Goal: Task Accomplishment & Management: Use online tool/utility

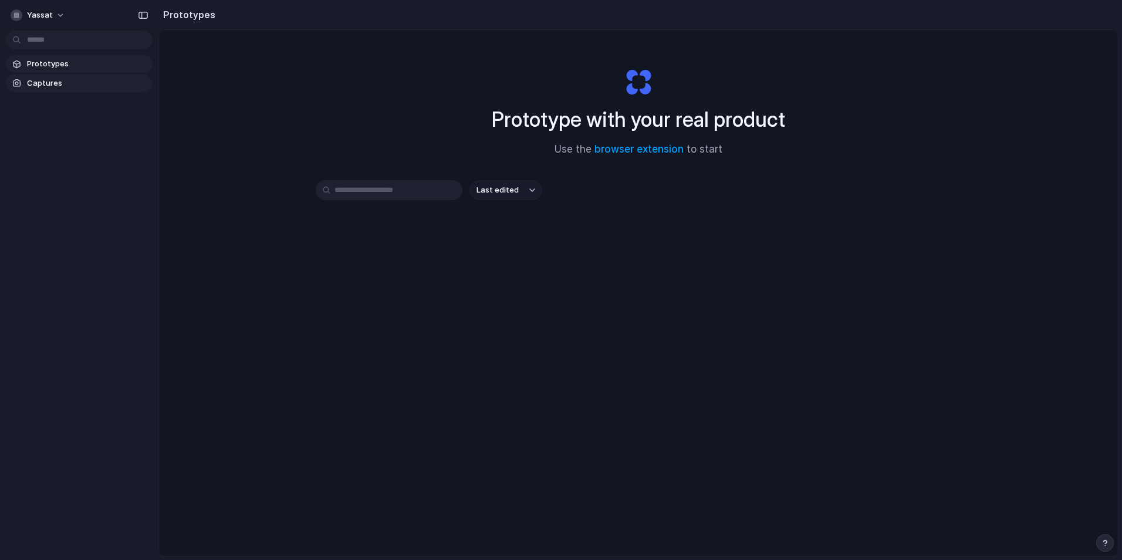
click at [68, 82] on span "Captures" at bounding box center [87, 83] width 121 height 12
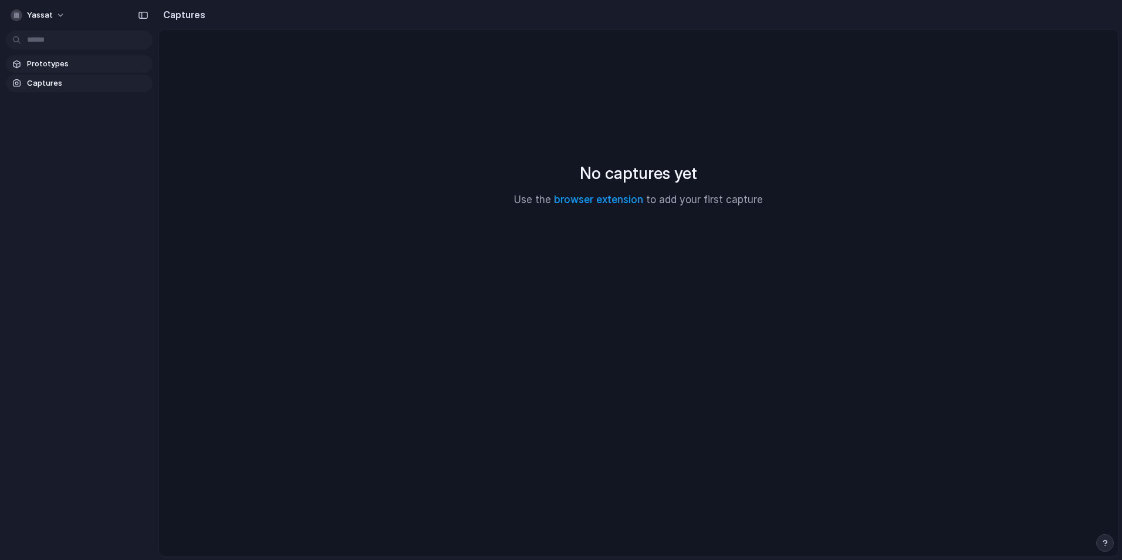
click at [67, 60] on span "Prototypes" at bounding box center [87, 64] width 121 height 12
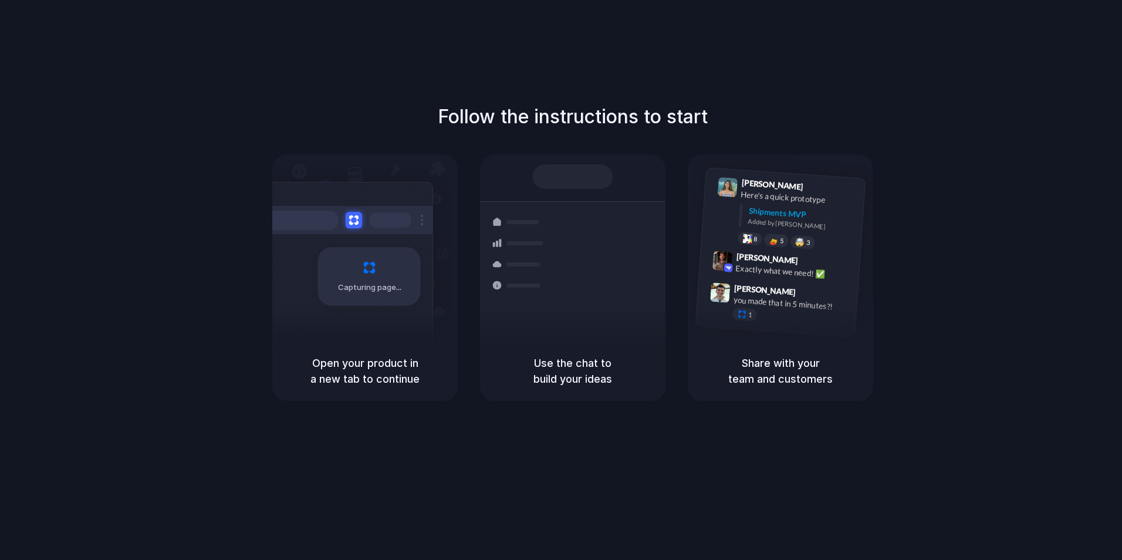
click at [364, 278] on div "Capturing page" at bounding box center [369, 276] width 103 height 59
click at [775, 293] on span "[PERSON_NAME]" at bounding box center [765, 290] width 62 height 17
click at [584, 110] on h1 "Follow the instructions to start" at bounding box center [573, 117] width 270 height 28
click at [781, 246] on div "5" at bounding box center [775, 240] width 25 height 14
click at [803, 249] on div "Lily Parker 9:41 AM Here's a quick prototype Shipments MVP Added by Alloy 8 6 🤯…" at bounding box center [783, 214] width 164 height 85
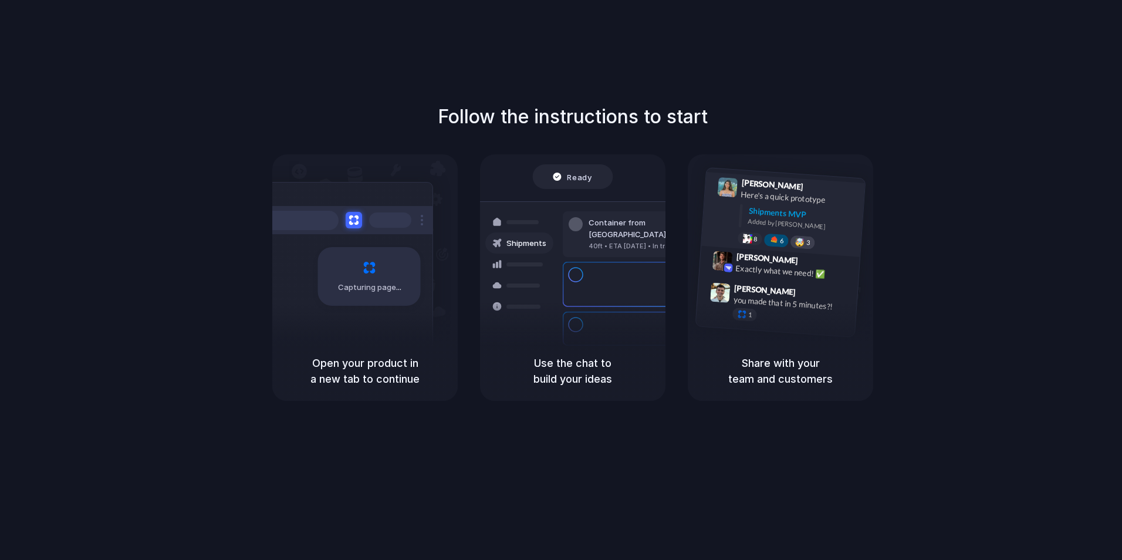
click at [803, 243] on div "🤯" at bounding box center [800, 242] width 10 height 9
click at [750, 284] on span "Simon Kubica" at bounding box center [765, 290] width 62 height 17
click at [743, 316] on div at bounding box center [742, 314] width 10 height 10
drag, startPoint x: 766, startPoint y: 361, endPoint x: 768, endPoint y: 370, distance: 9.0
click at [766, 363] on h5 "Share with your team and customers" at bounding box center [780, 371] width 157 height 32
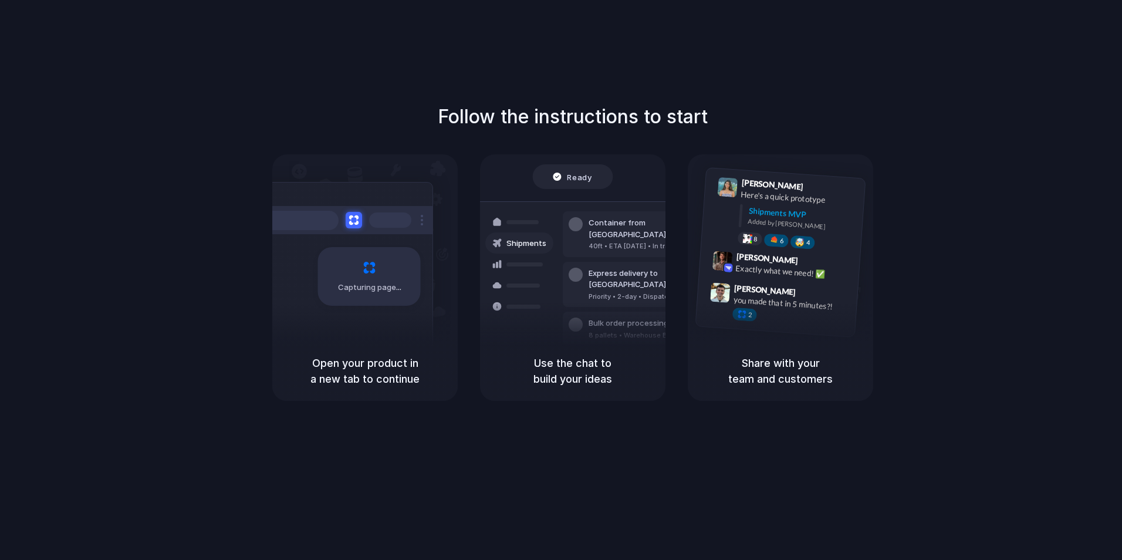
click at [768, 384] on h5 "Share with your team and customers" at bounding box center [780, 371] width 157 height 32
click at [604, 362] on div "Use the chat to build your ideas" at bounding box center [572, 371] width 185 height 60
drag, startPoint x: 379, startPoint y: 303, endPoint x: 445, endPoint y: 249, distance: 85.5
click at [379, 302] on div "Capturing page" at bounding box center [369, 276] width 103 height 59
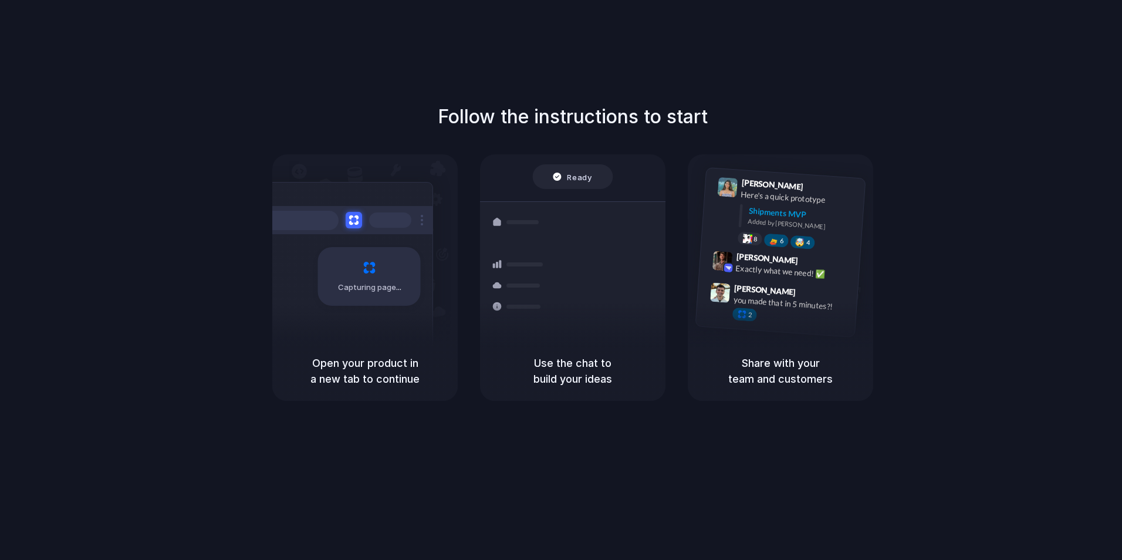
click at [556, 177] on div "Ready" at bounding box center [572, 177] width 39 height 12
click at [582, 114] on h1 "Follow the instructions to start" at bounding box center [573, 117] width 270 height 28
click at [561, 280] on div at bounding box center [561, 280] width 0 height 0
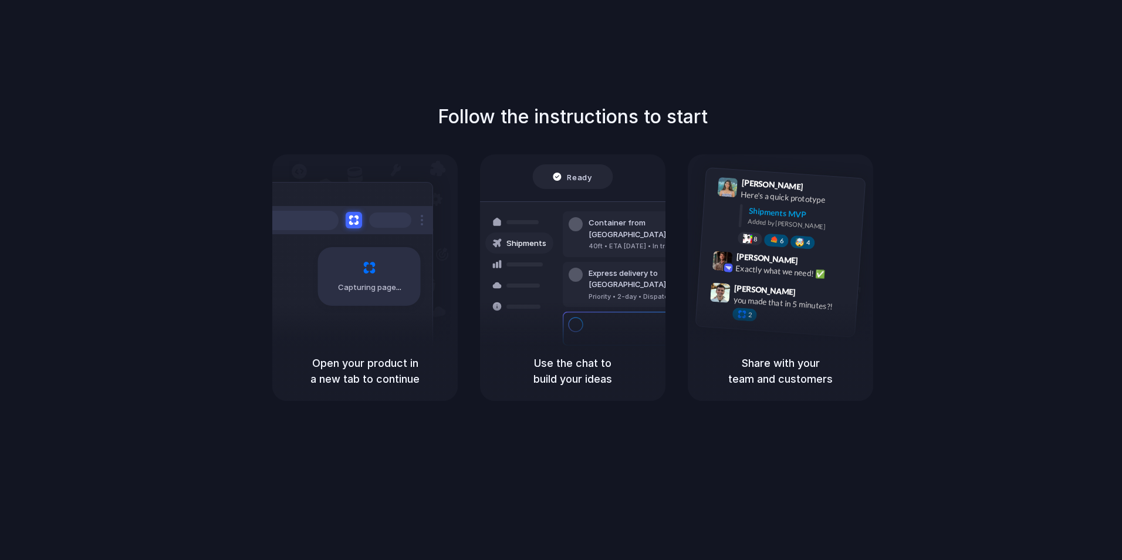
click at [561, 280] on div at bounding box center [561, 280] width 0 height 0
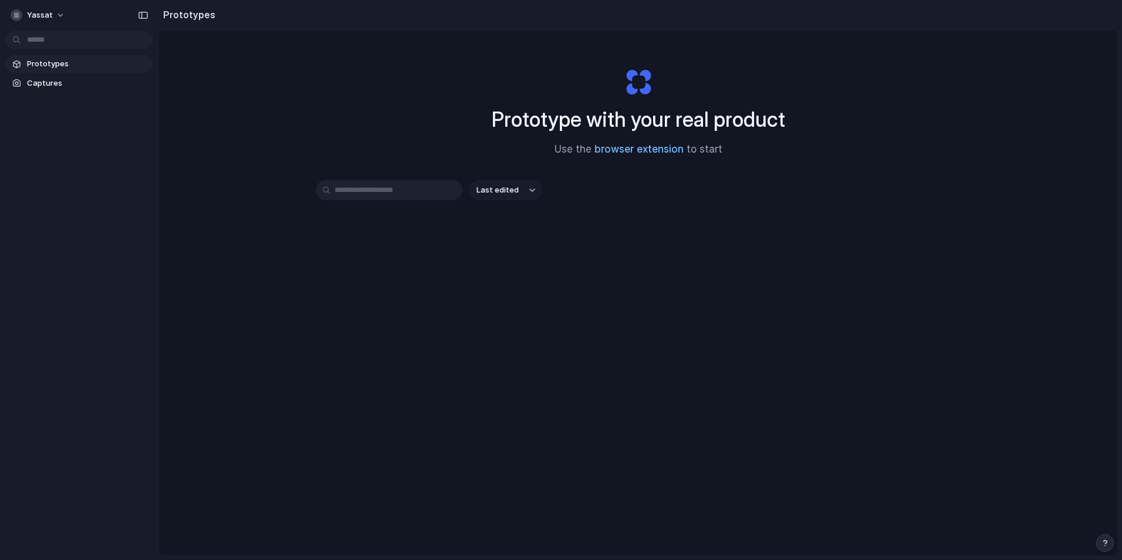
click at [658, 145] on link "browser extension" at bounding box center [638, 149] width 89 height 12
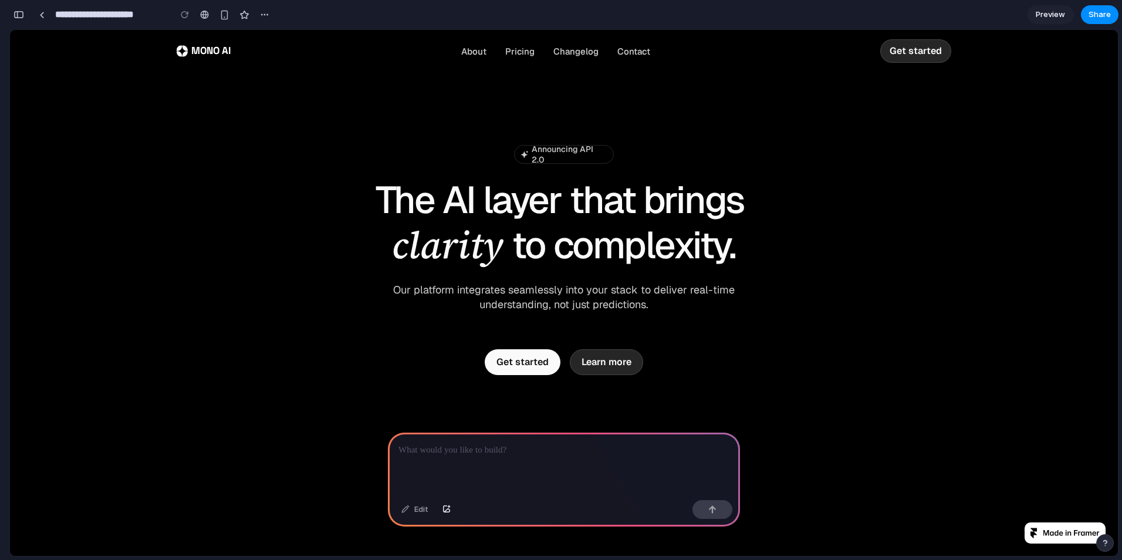
scroll to position [0, 11]
click at [506, 453] on div at bounding box center [564, 463] width 352 height 63
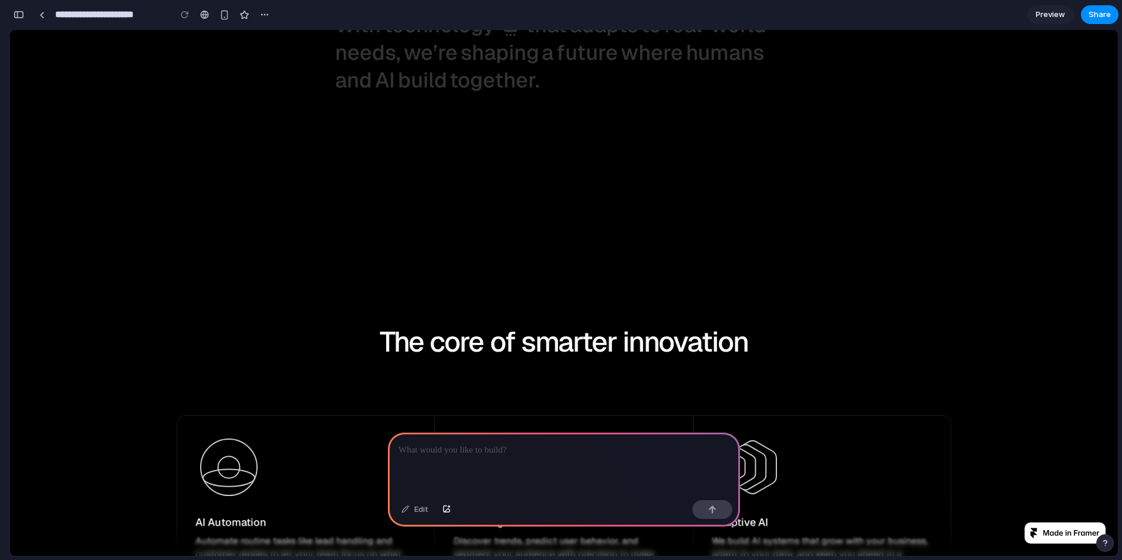
scroll to position [763, 0]
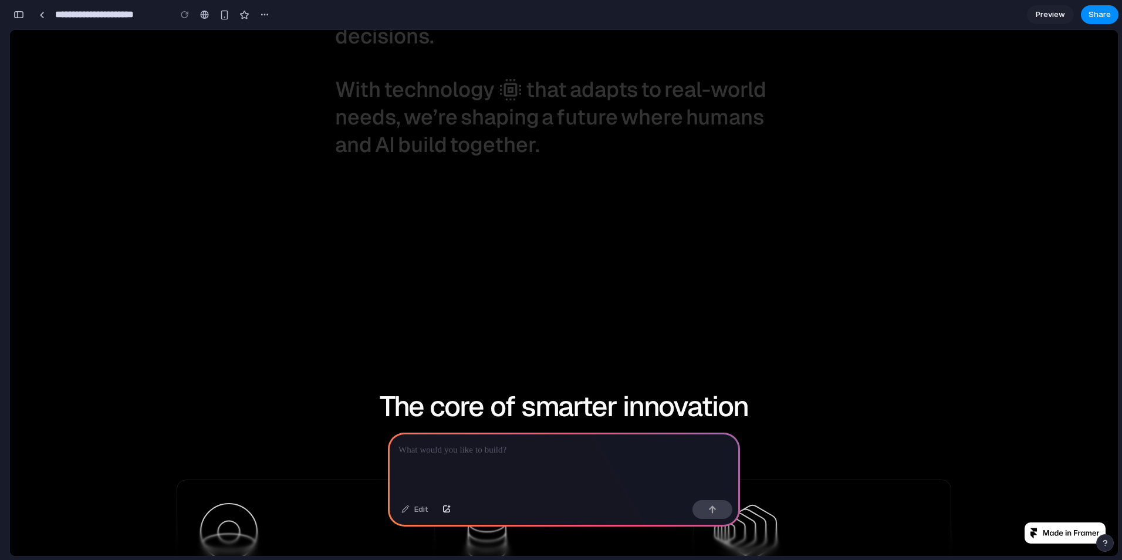
click at [25, 12] on button "button" at bounding box center [18, 14] width 19 height 19
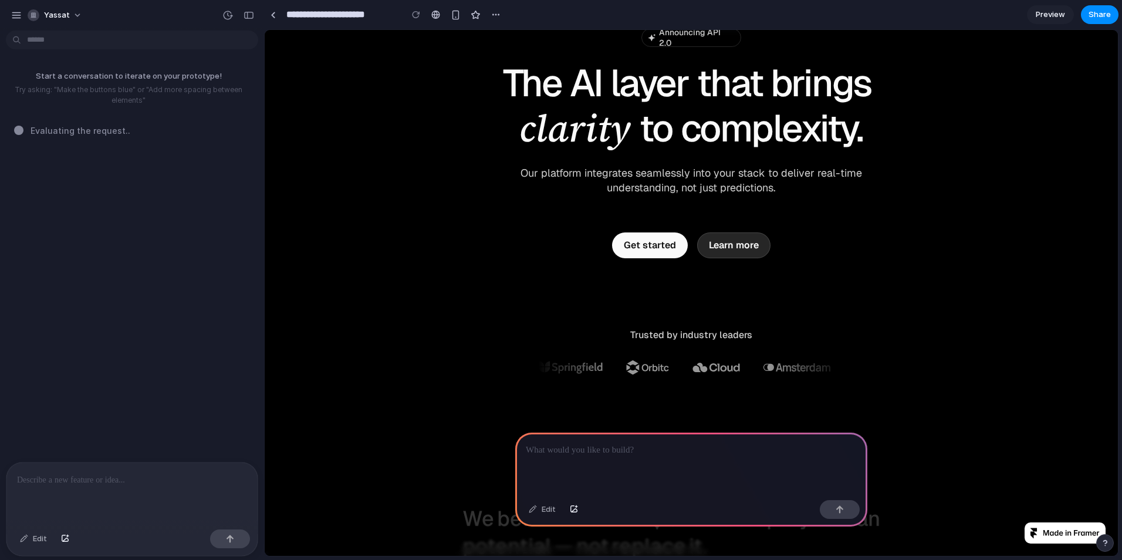
scroll to position [0, 0]
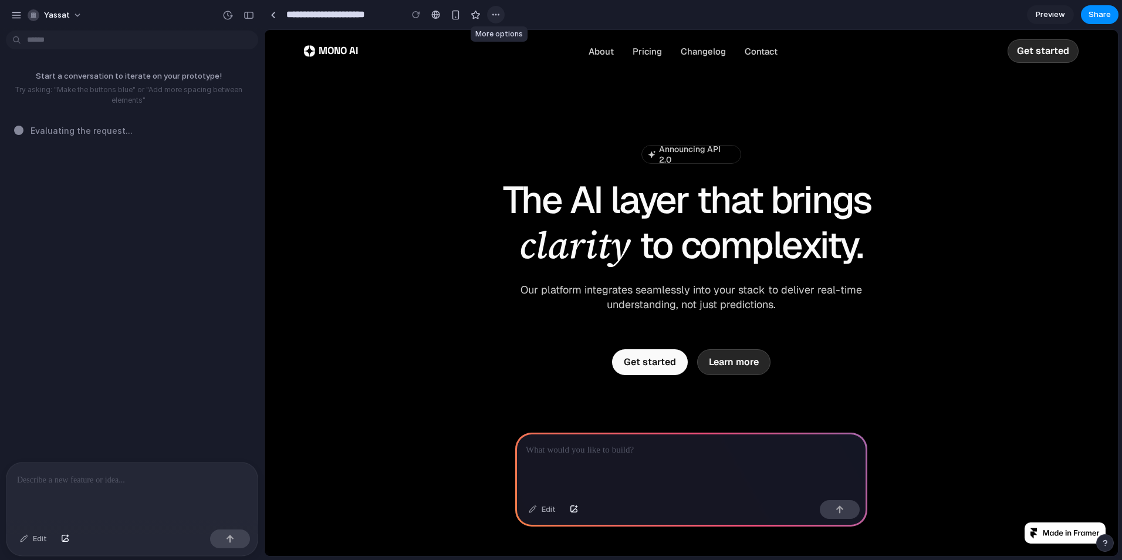
click at [495, 16] on div "button" at bounding box center [495, 14] width 9 height 9
click at [495, 16] on div "Duplicate Delete" at bounding box center [561, 280] width 1122 height 560
click at [662, 443] on p at bounding box center [691, 450] width 331 height 14
click at [1049, 12] on span "Preview" at bounding box center [1049, 15] width 29 height 12
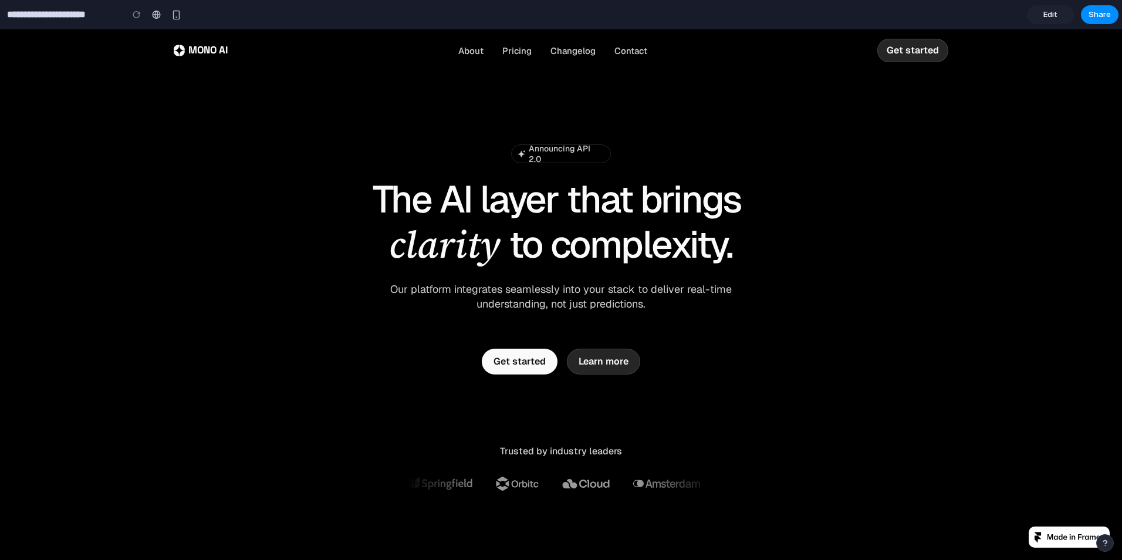
click at [1049, 12] on span "Edit" at bounding box center [1050, 15] width 14 height 12
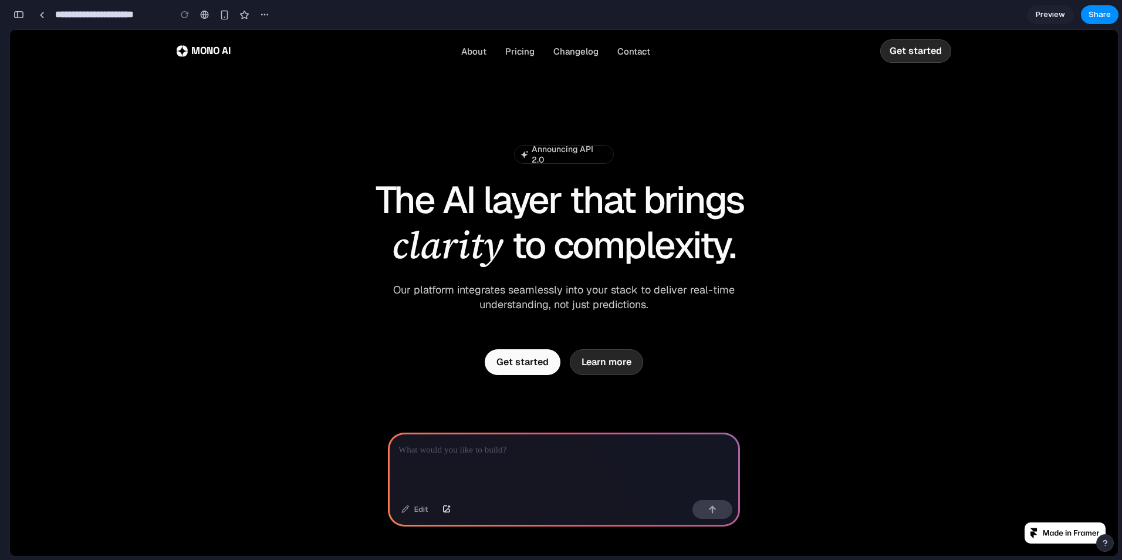
click at [629, 432] on div at bounding box center [564, 463] width 352 height 63
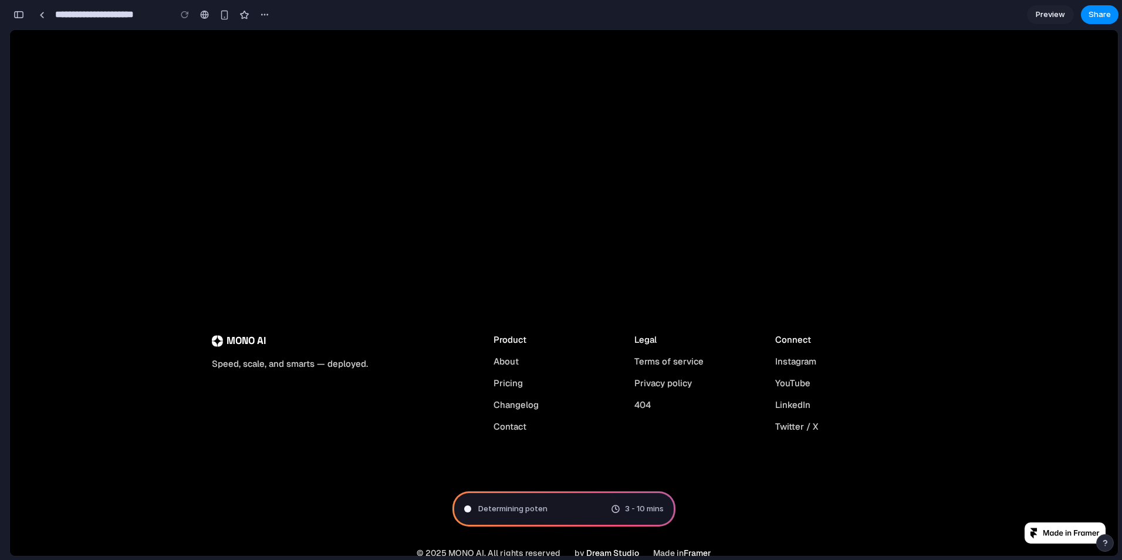
scroll to position [7275, 0]
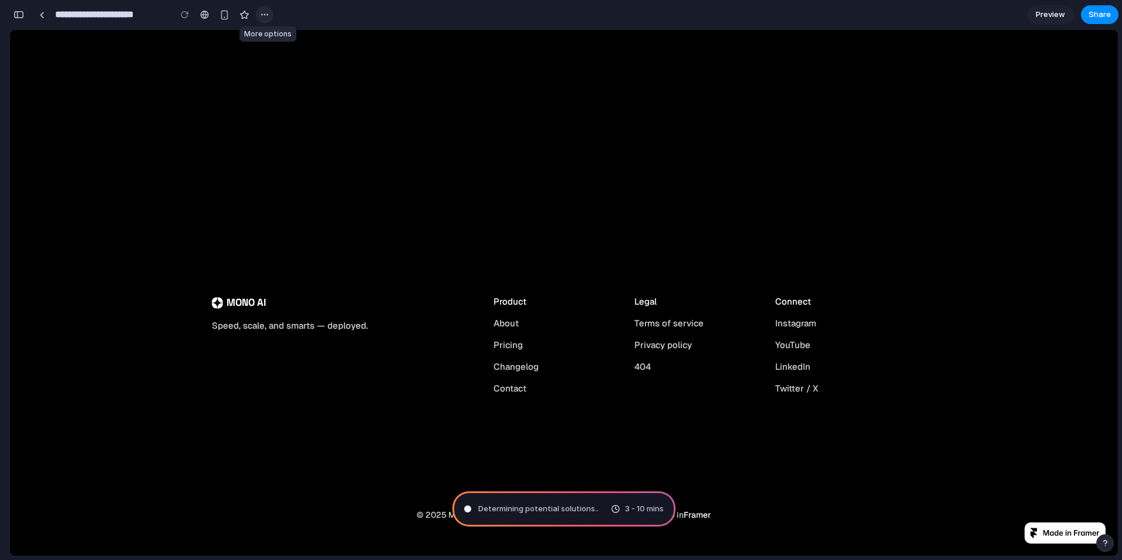
click at [262, 13] on div "button" at bounding box center [264, 14] width 9 height 9
click at [238, 168] on div "Duplicate Delete" at bounding box center [561, 280] width 1122 height 560
click at [263, 16] on div "button" at bounding box center [264, 14] width 9 height 9
click at [263, 16] on div "Duplicate Delete" at bounding box center [561, 280] width 1122 height 560
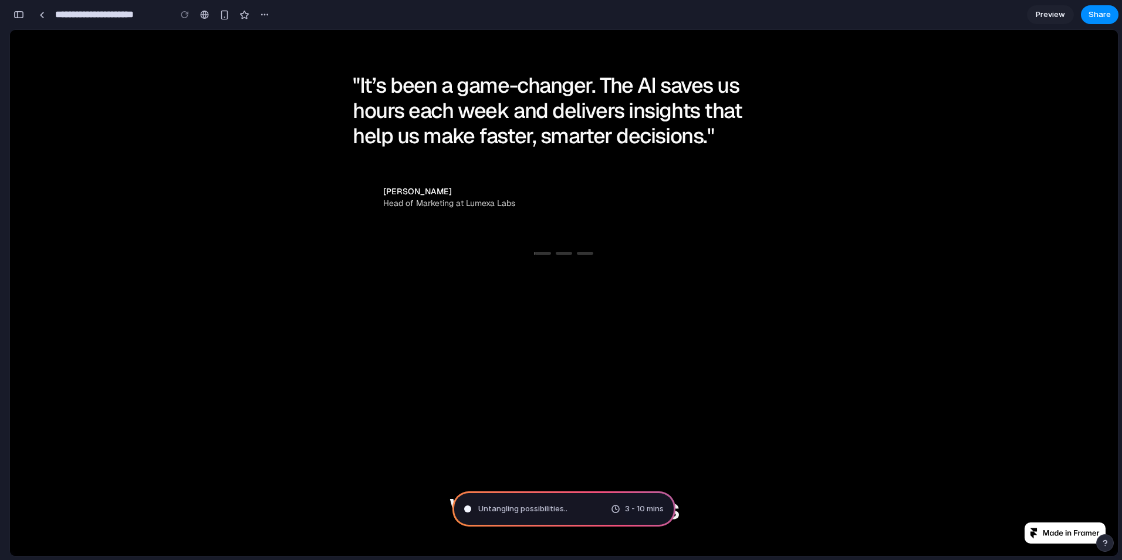
scroll to position [6336, 0]
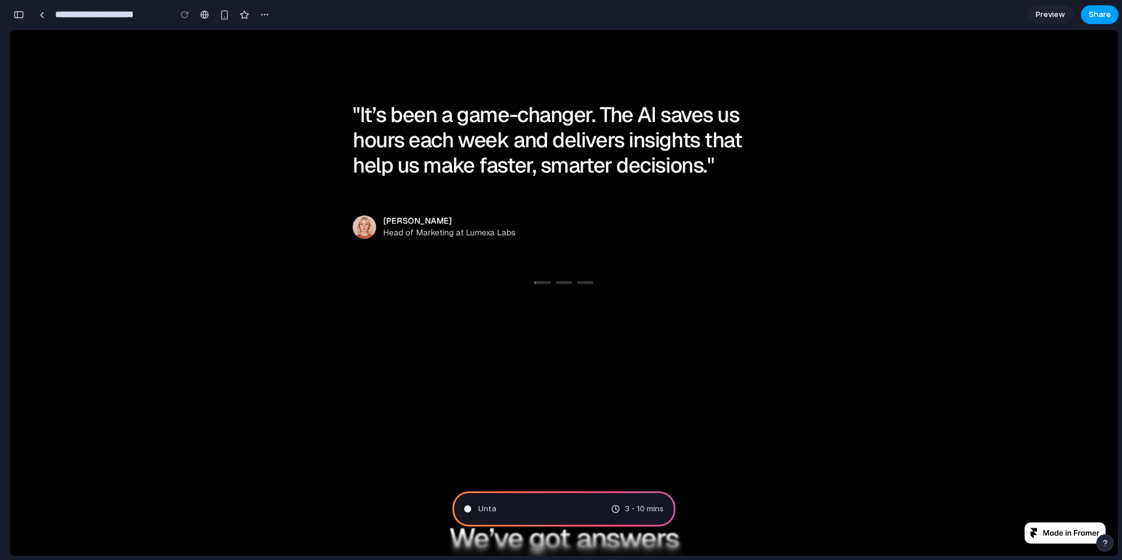
click at [1101, 15] on span "Share" at bounding box center [1099, 15] width 22 height 12
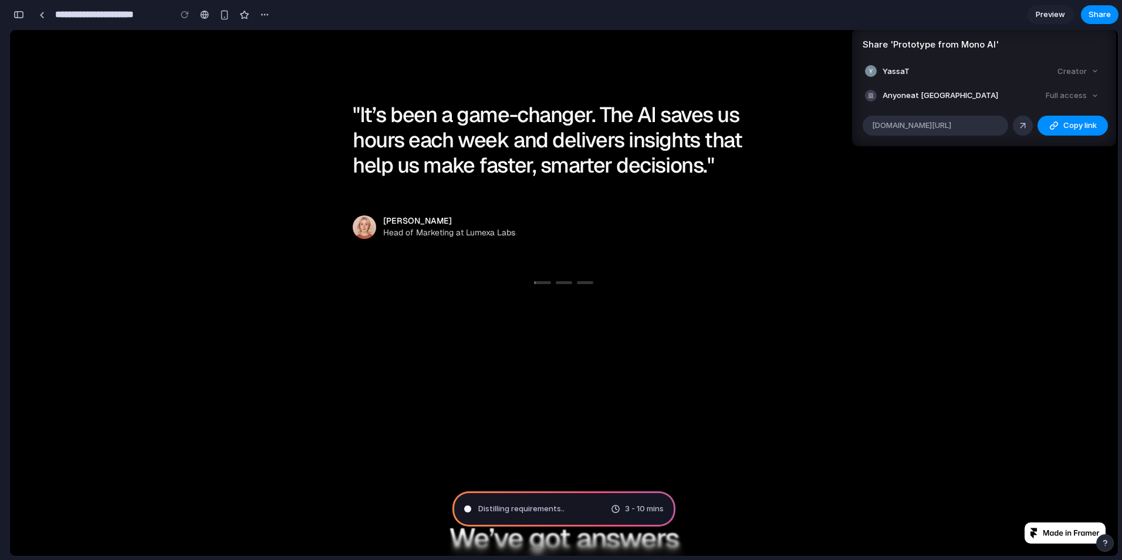
click at [1081, 98] on div "Full access" at bounding box center [1072, 95] width 62 height 16
click at [1028, 122] on link at bounding box center [1022, 126] width 20 height 20
click at [756, 204] on div "Share ' Prototype from Mono AI ' YassaT Creator Anyone at Yassat Full access al…" at bounding box center [561, 280] width 1122 height 560
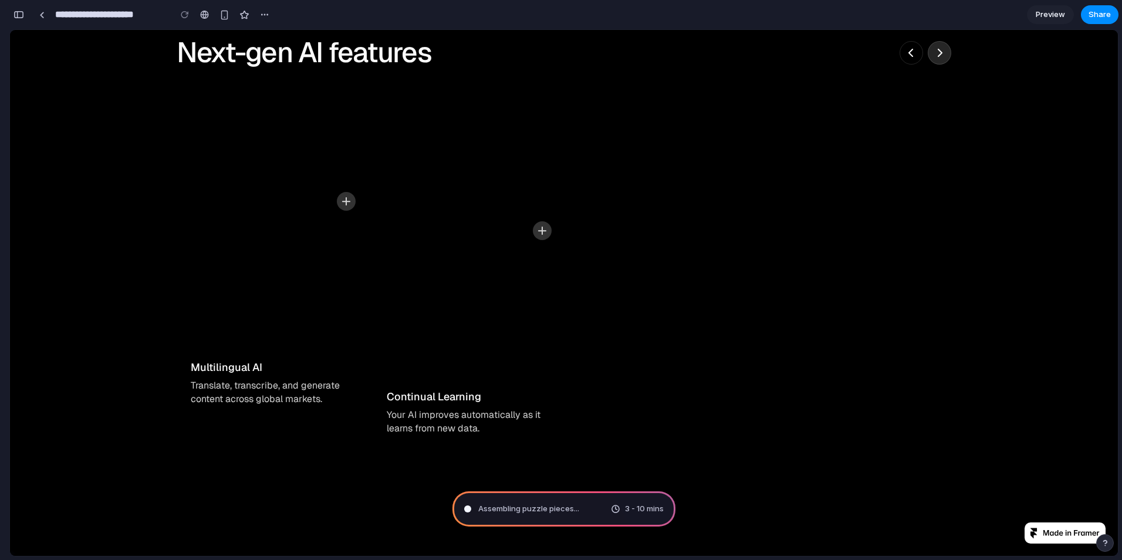
scroll to position [5808, 0]
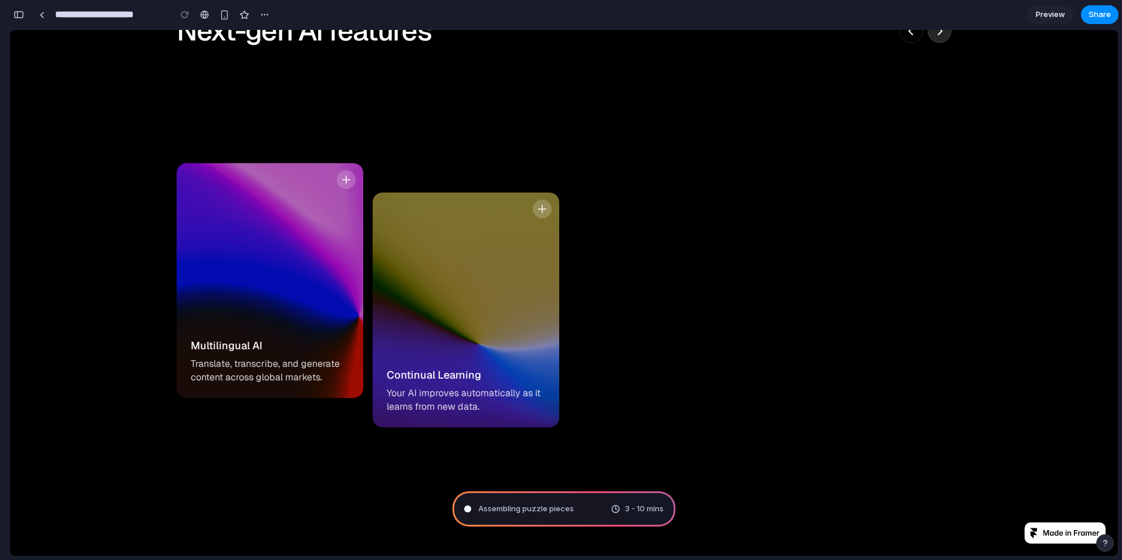
click at [321, 249] on div "Multilingual AI Translate, transcribe, and generate content across global marke…" at bounding box center [270, 280] width 158 height 206
click at [467, 251] on div "Continual Learning Your AI improves automatically as it learns from new data." at bounding box center [466, 309] width 158 height 206
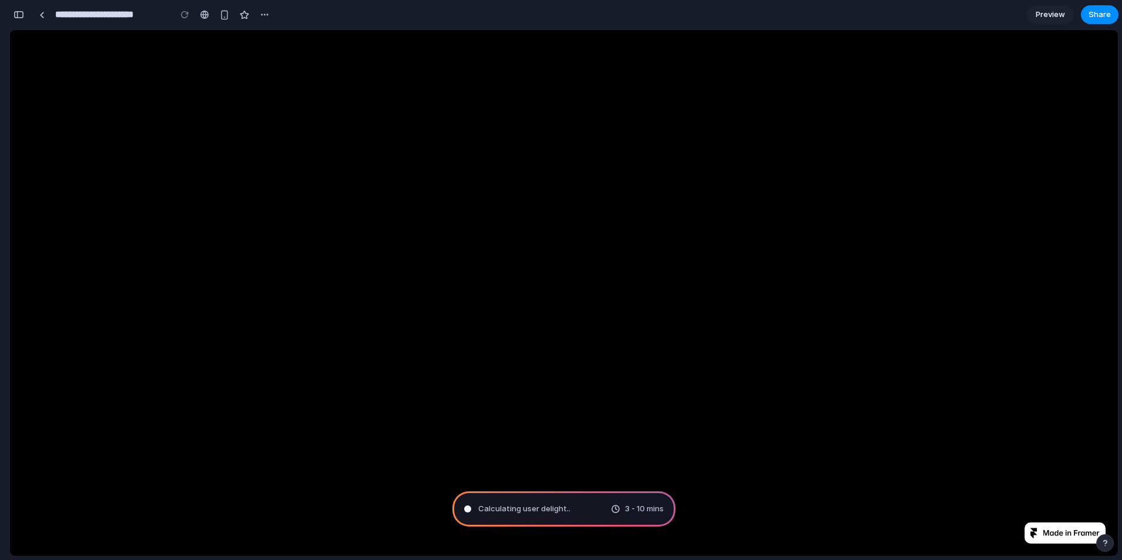
scroll to position [2172, 0]
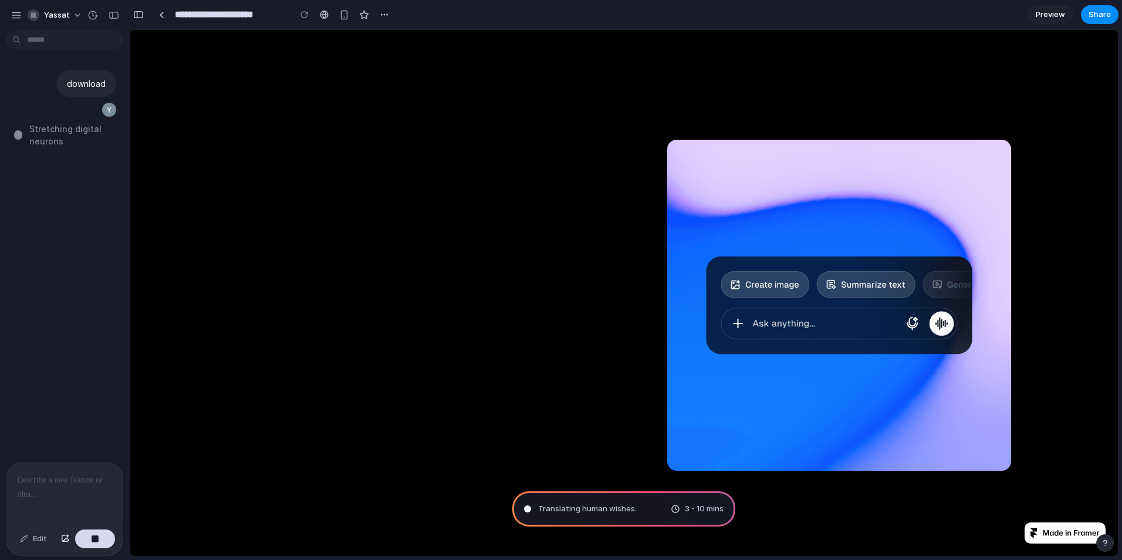
click at [60, 137] on span "Stretching digital neurons" at bounding box center [75, 135] width 93 height 25
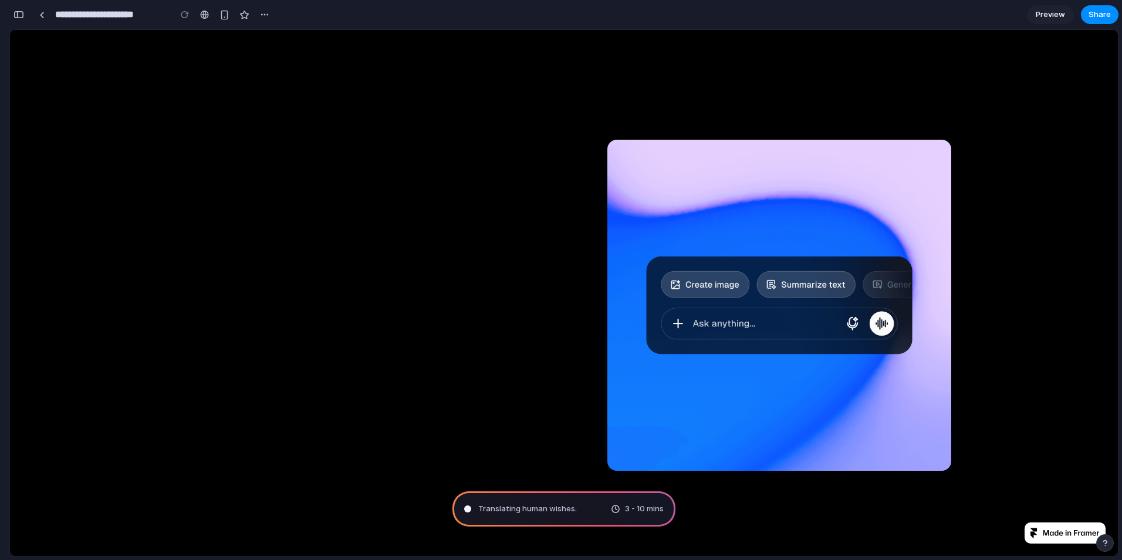
click at [527, 509] on span "Translating human wishes ." at bounding box center [527, 509] width 99 height 12
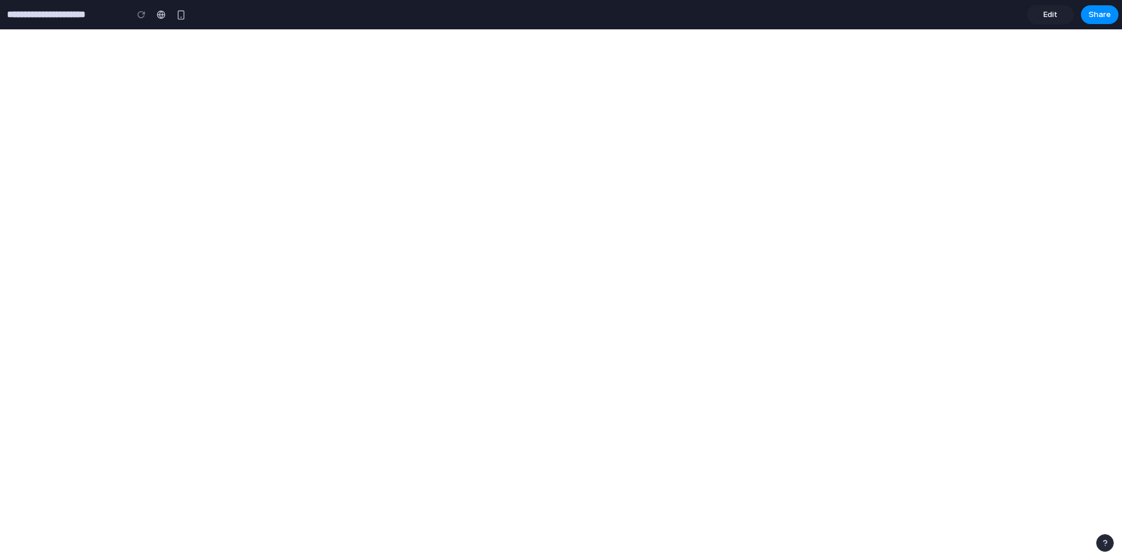
type input "**********"
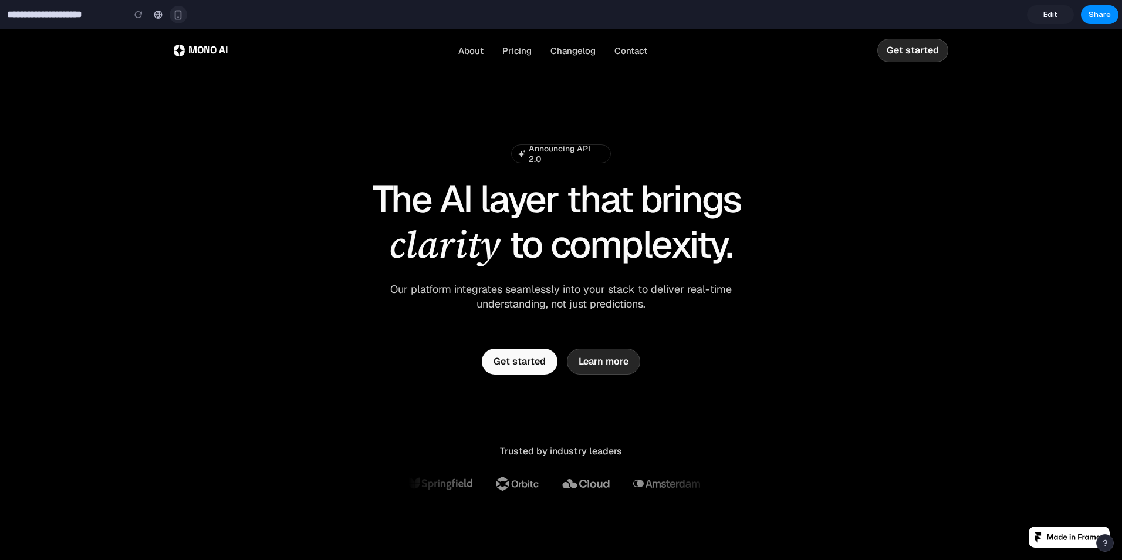
click at [182, 18] on div "button" at bounding box center [178, 15] width 10 height 10
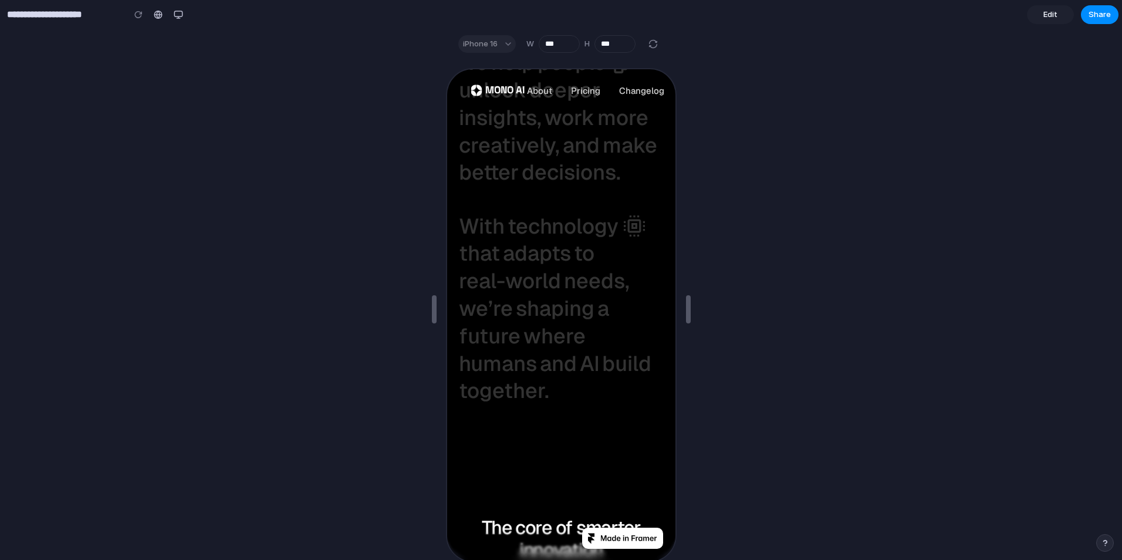
scroll to position [880, 0]
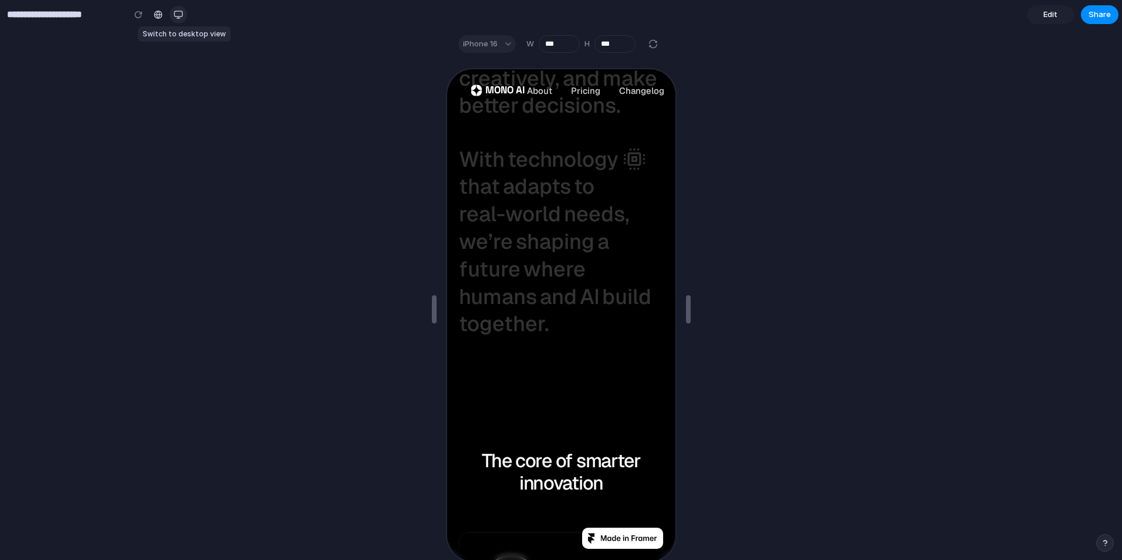
click at [175, 18] on div "button" at bounding box center [178, 14] width 9 height 9
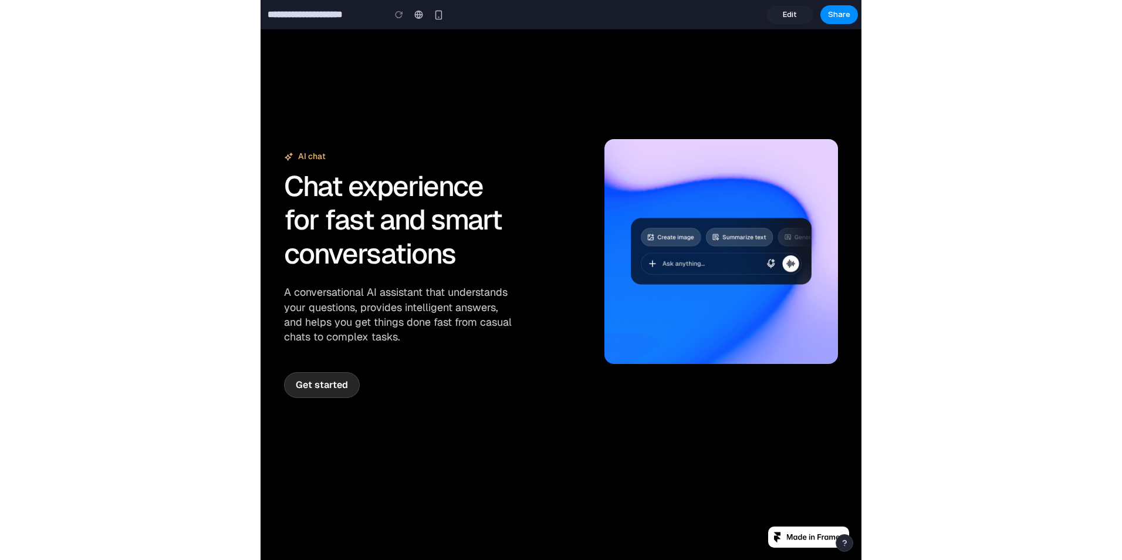
scroll to position [0, 0]
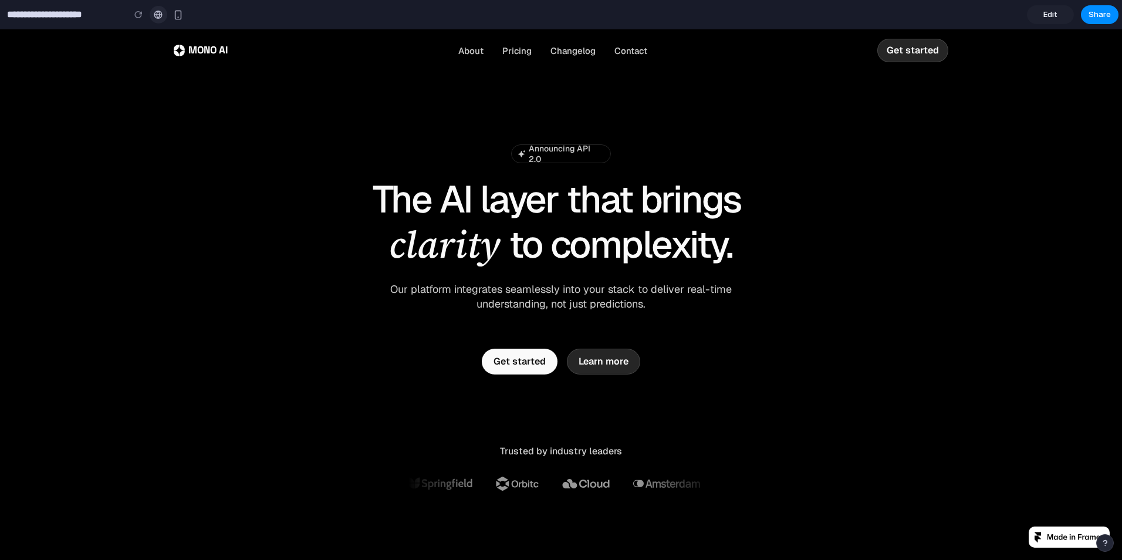
click at [161, 15] on div at bounding box center [158, 14] width 9 height 9
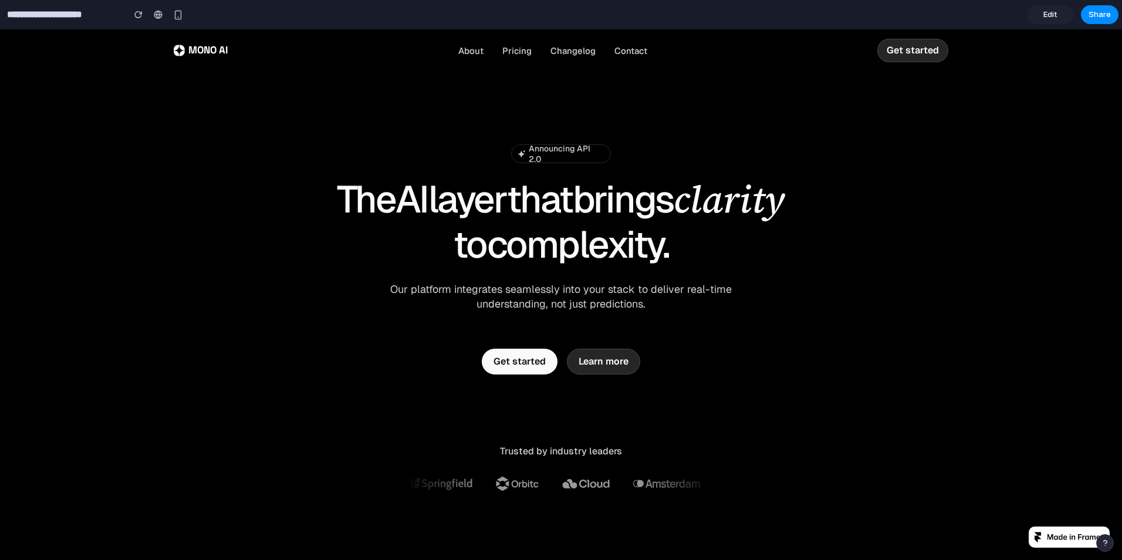
click at [79, 18] on input "**********" at bounding box center [63, 14] width 116 height 21
click at [1046, 16] on span "Edit" at bounding box center [1050, 15] width 14 height 12
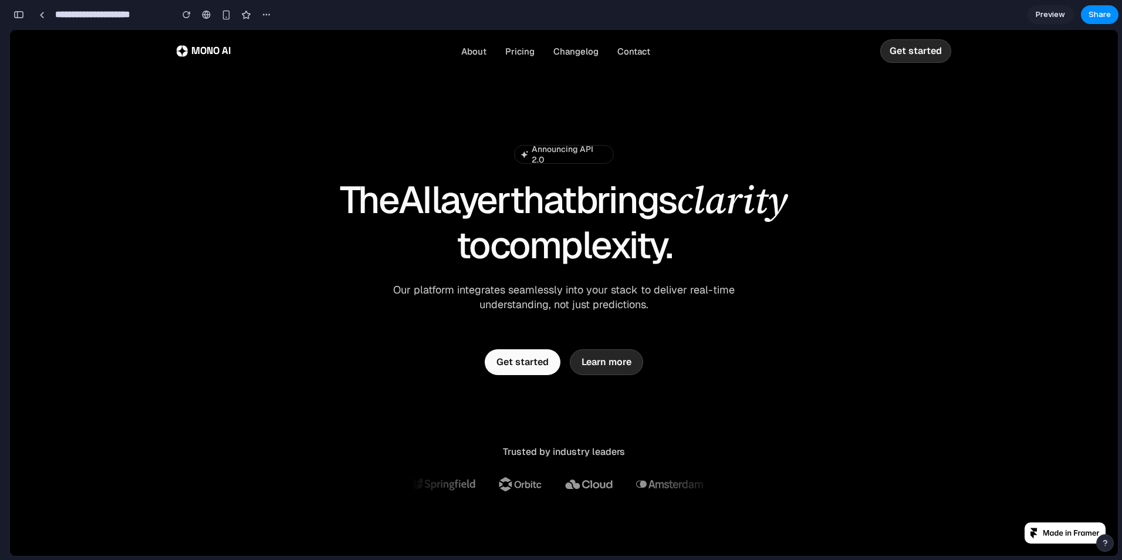
scroll to position [0, 11]
click at [1047, 16] on span "Preview" at bounding box center [1049, 15] width 29 height 12
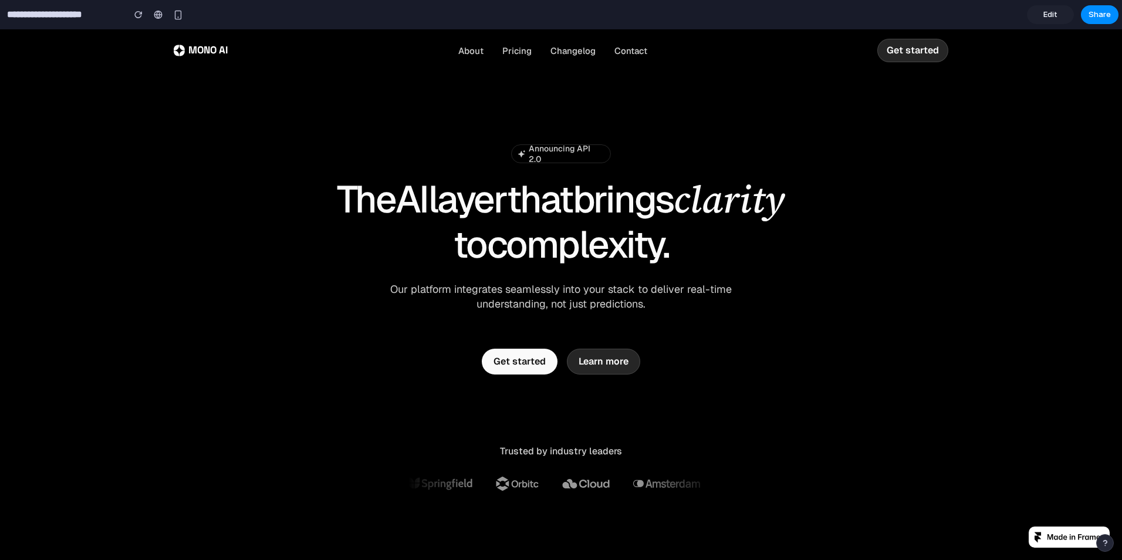
click at [1047, 16] on span "Edit" at bounding box center [1050, 15] width 14 height 12
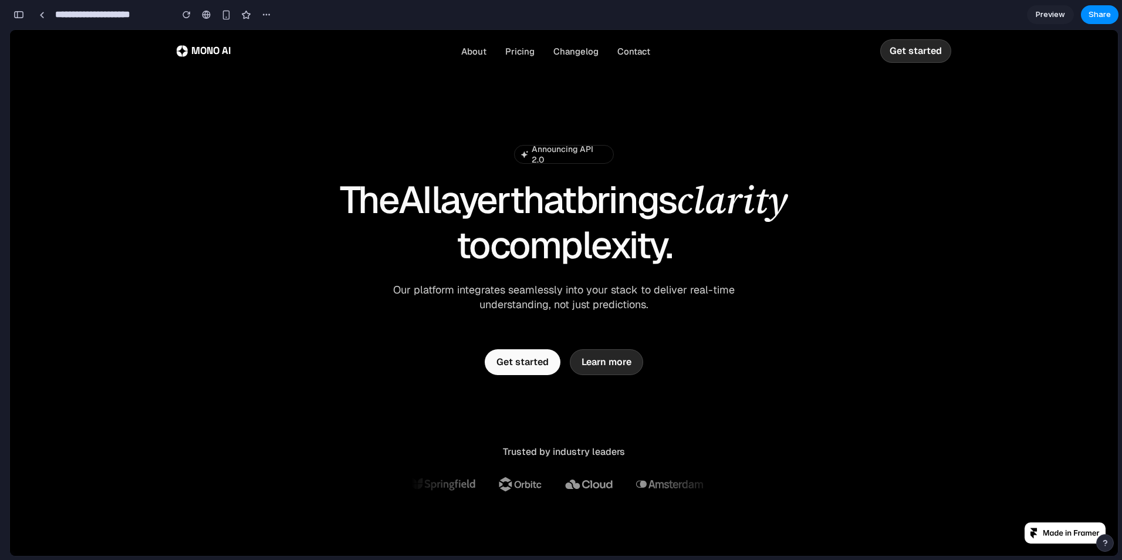
scroll to position [0, 11]
click at [1047, 16] on span "Preview" at bounding box center [1049, 15] width 29 height 12
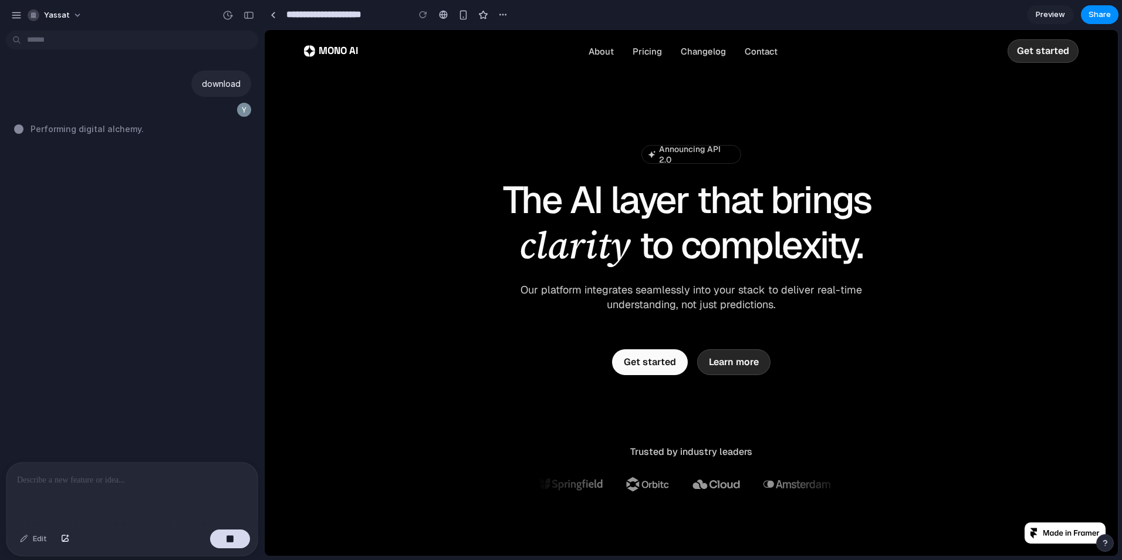
click at [472, 271] on div "Announcing API 2.0 Announcing API 2.0 The AI layer that brings clarity to compl…" at bounding box center [690, 228] width 469 height 167
click at [249, 21] on button "button" at bounding box center [248, 15] width 19 height 19
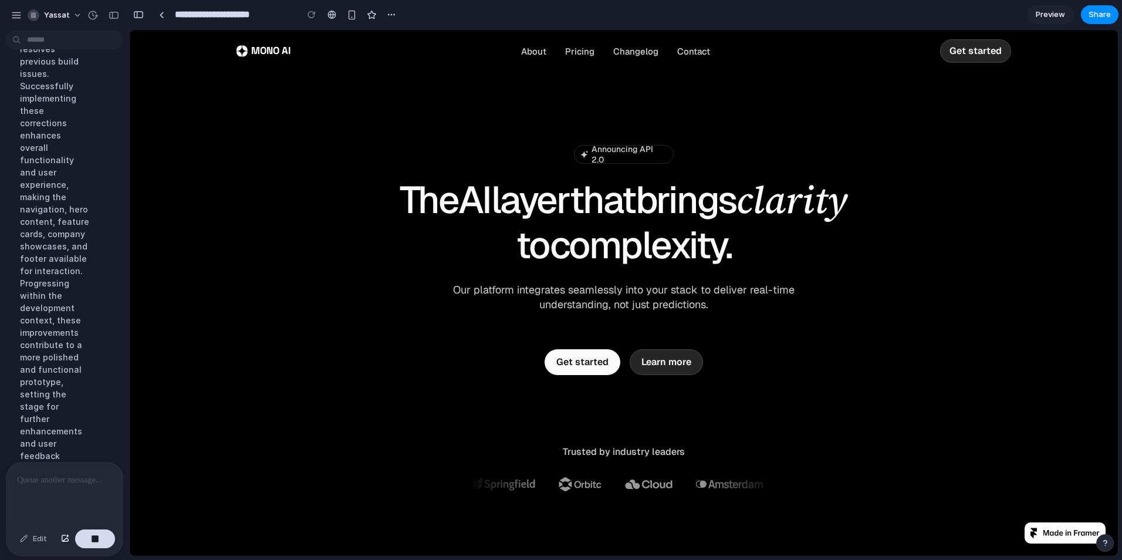
scroll to position [289, 0]
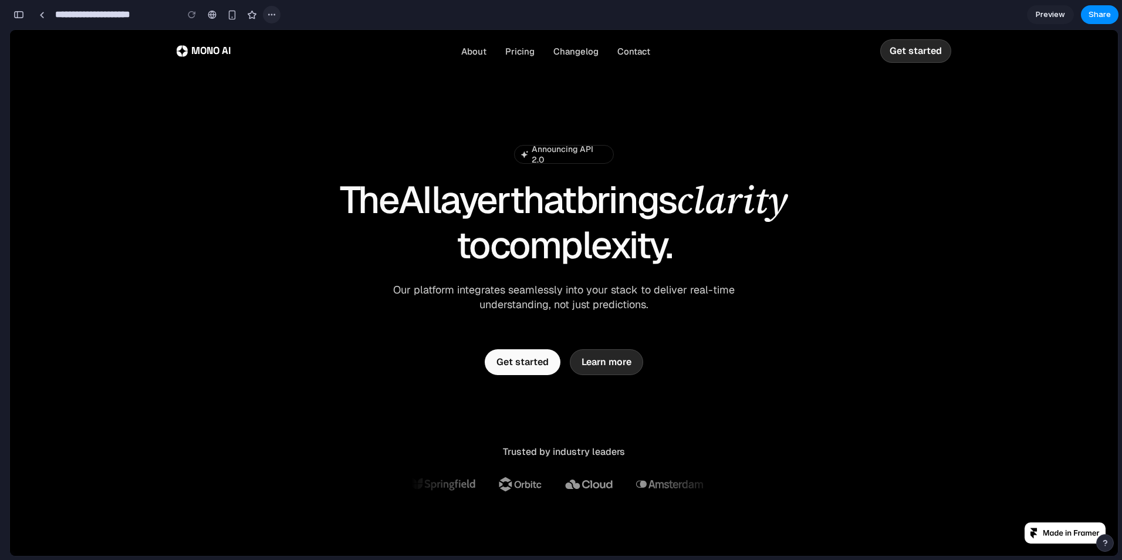
click at [271, 12] on div "button" at bounding box center [271, 14] width 9 height 9
click at [291, 40] on span "Duplicate" at bounding box center [302, 41] width 36 height 12
click at [265, 14] on div "Duplicate Delete" at bounding box center [561, 280] width 1122 height 560
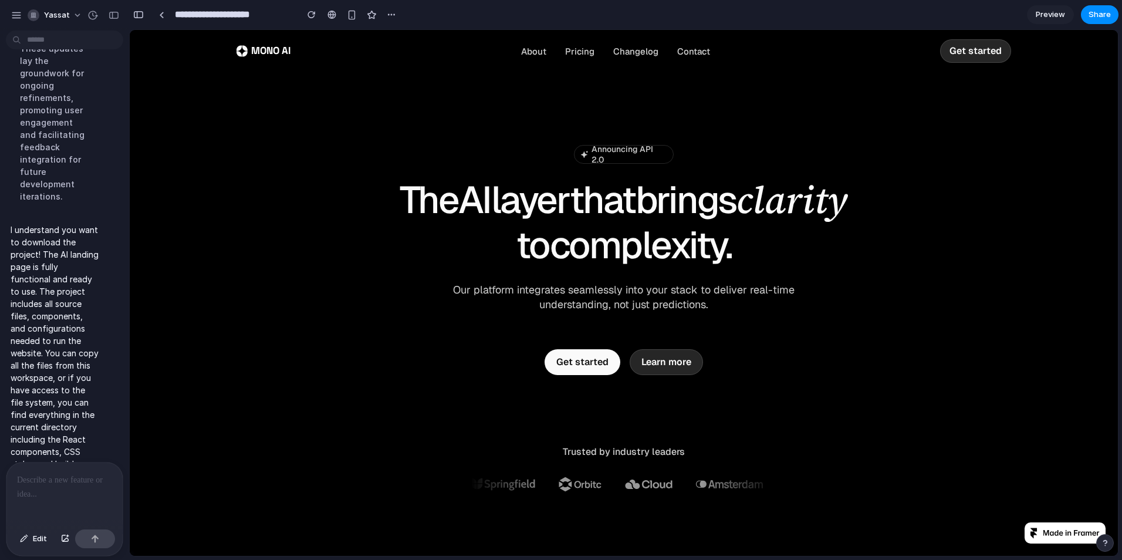
scroll to position [0, 0]
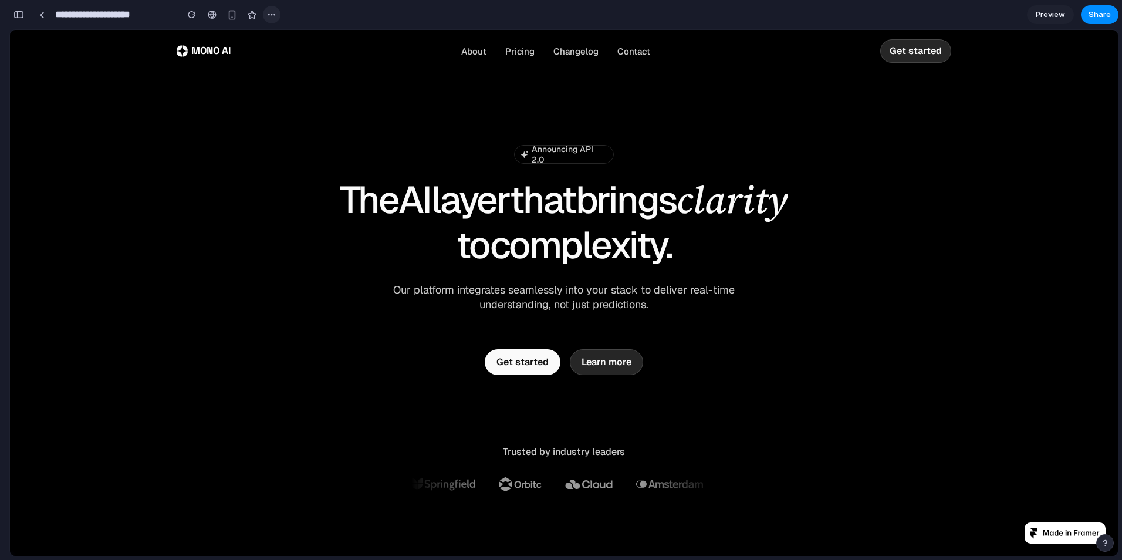
click at [275, 12] on div "button" at bounding box center [271, 14] width 9 height 9
click at [287, 39] on span "Duplicate" at bounding box center [302, 41] width 36 height 12
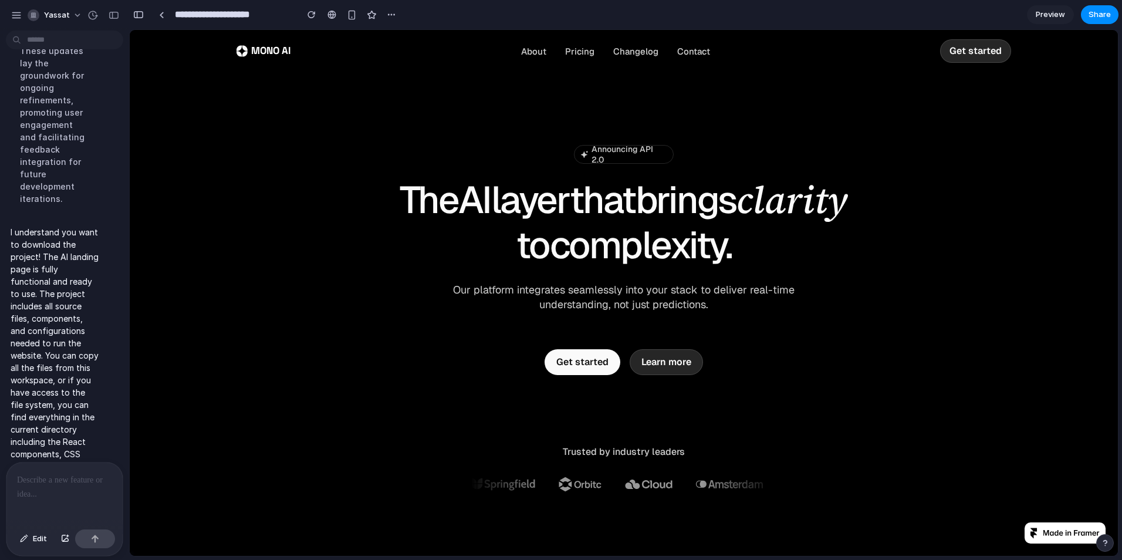
scroll to position [536, 0]
click at [64, 18] on span "yassat" at bounding box center [57, 15] width 26 height 12
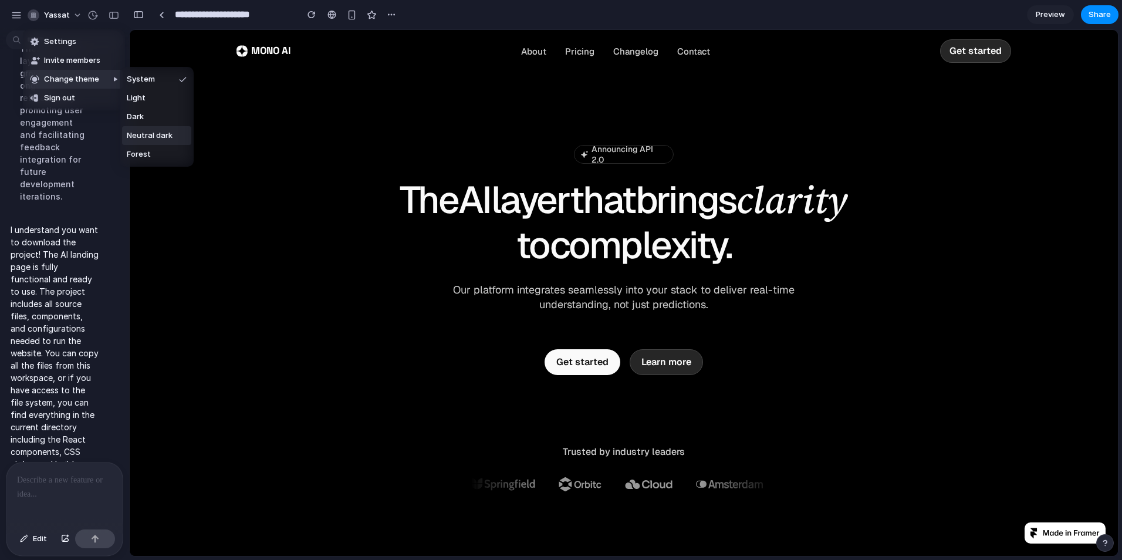
click at [151, 130] on span "Neutral dark" at bounding box center [150, 136] width 46 height 12
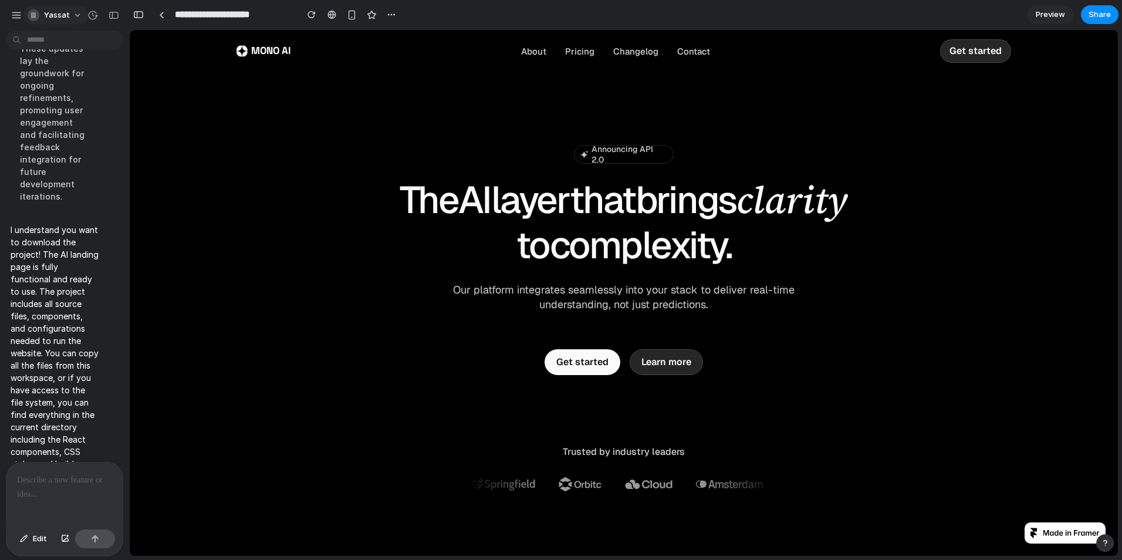
click at [63, 14] on span "yassat" at bounding box center [57, 15] width 26 height 12
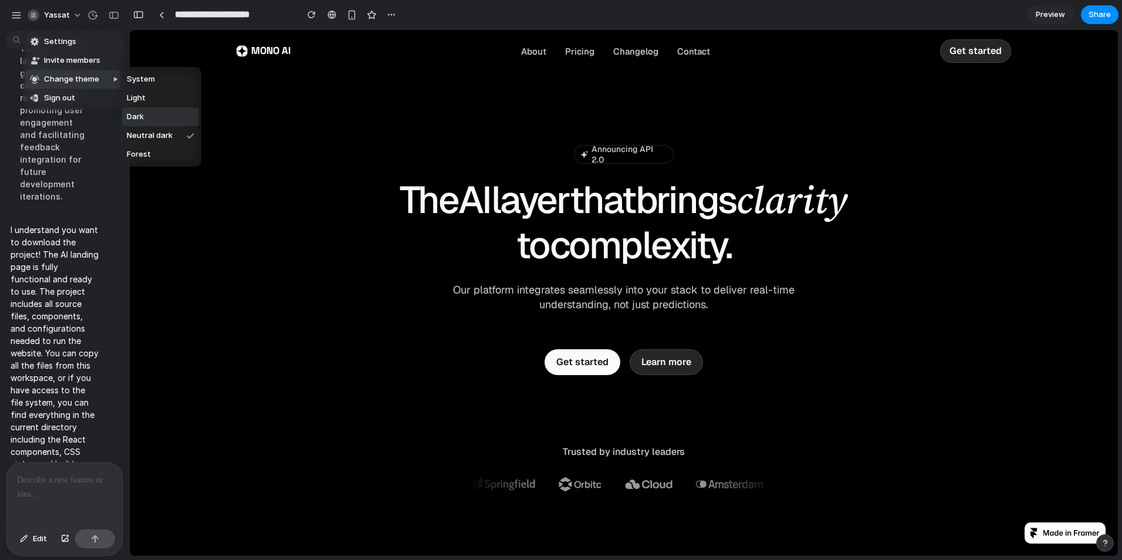
click at [151, 113] on li "Dark" at bounding box center [160, 116] width 77 height 19
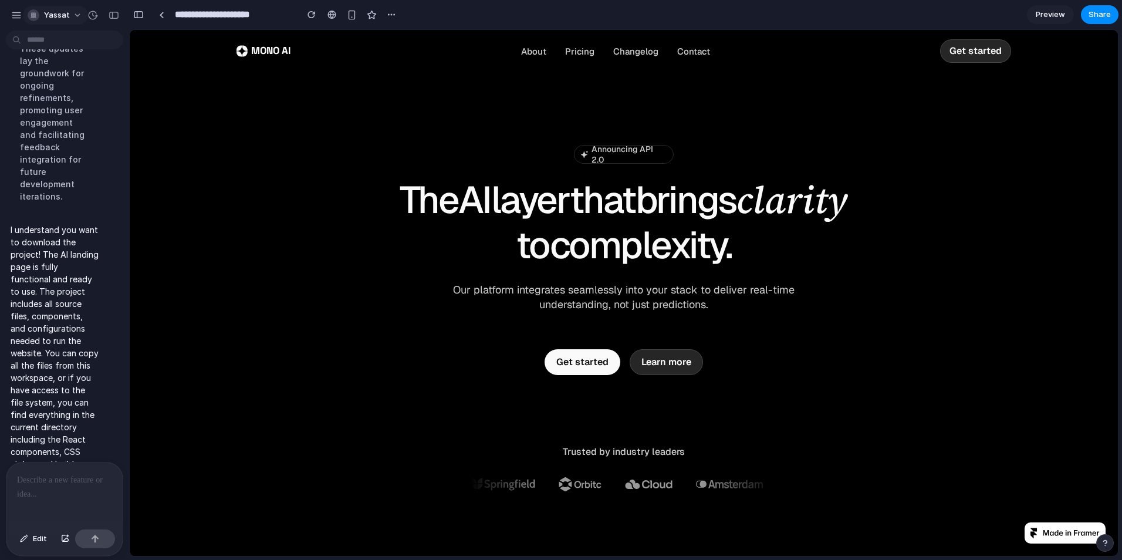
click at [61, 16] on span "yassat" at bounding box center [57, 15] width 26 height 12
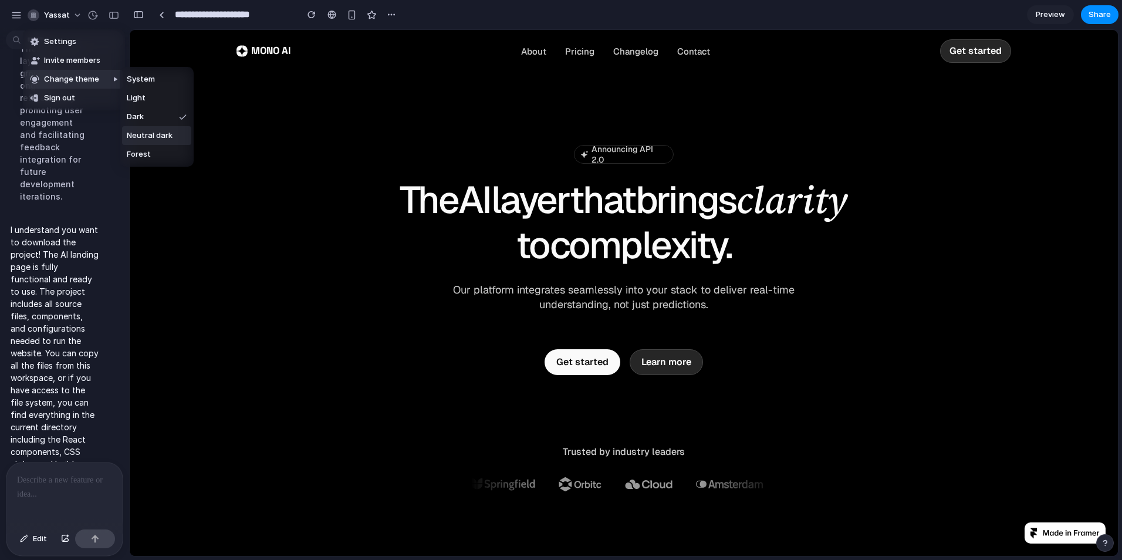
click at [154, 133] on span "Neutral dark" at bounding box center [150, 136] width 46 height 12
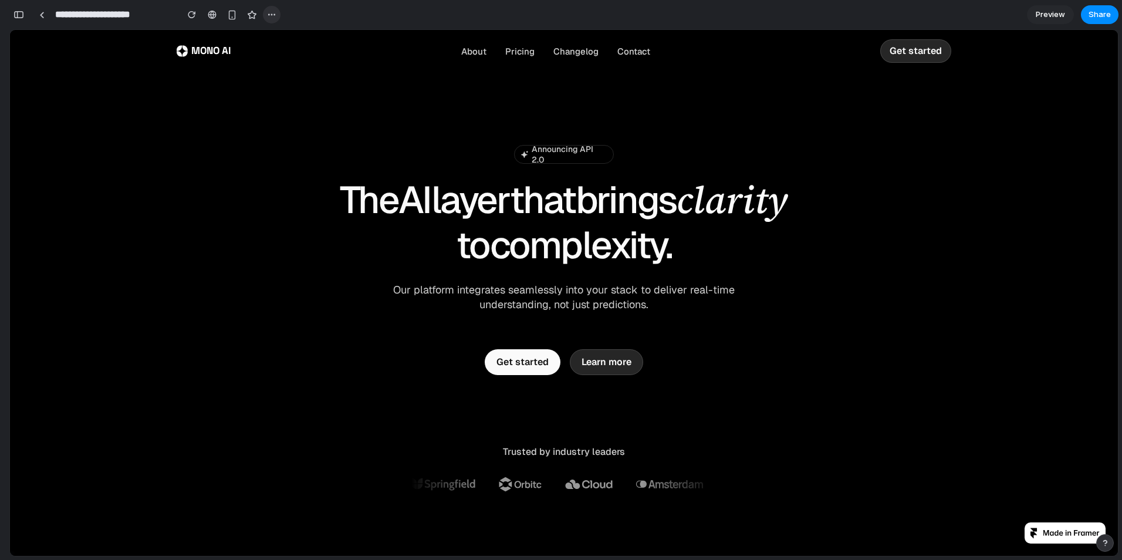
click at [274, 15] on div "button" at bounding box center [271, 14] width 9 height 9
click at [274, 15] on div "Duplicate Delete" at bounding box center [561, 280] width 1122 height 560
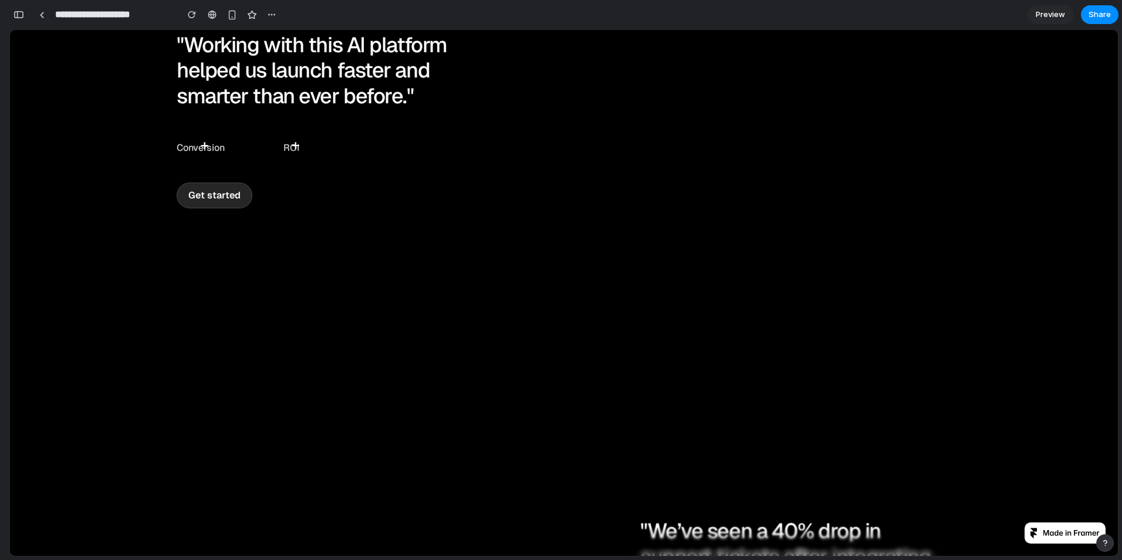
scroll to position [4634, 0]
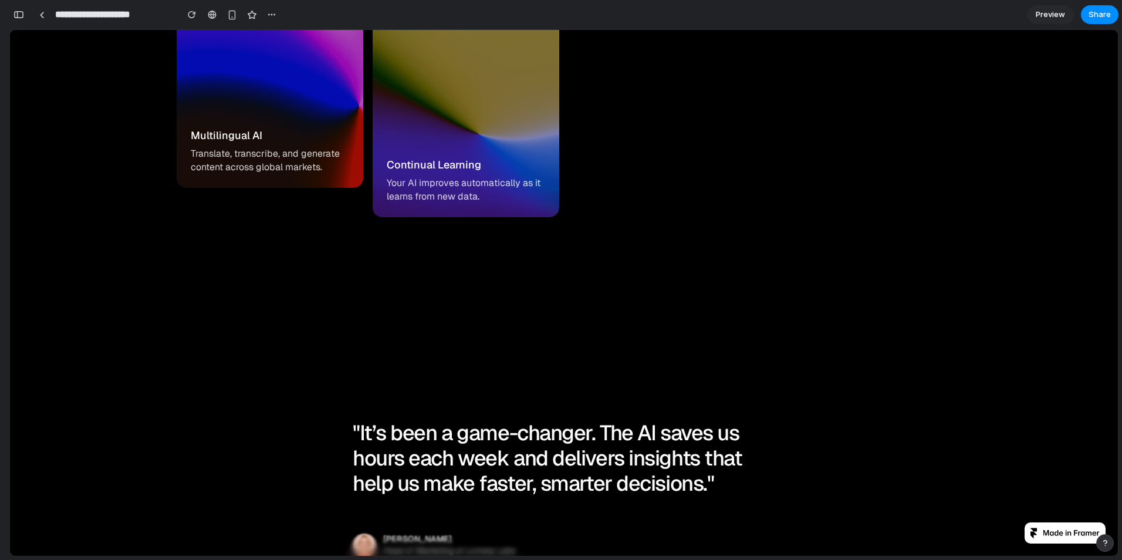
drag, startPoint x: 508, startPoint y: 381, endPoint x: 519, endPoint y: 346, distance: 36.7
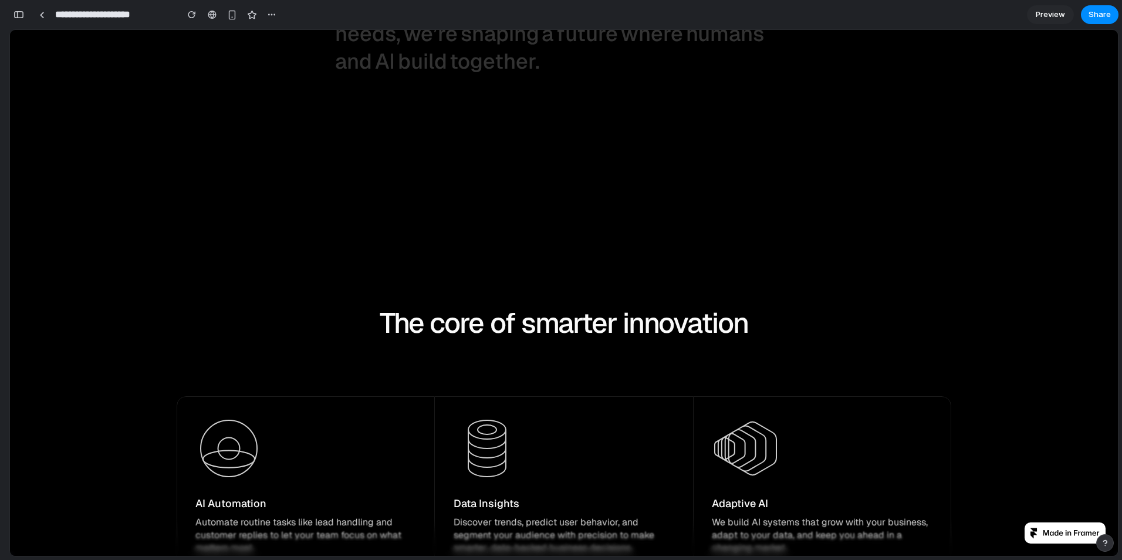
scroll to position [0, 0]
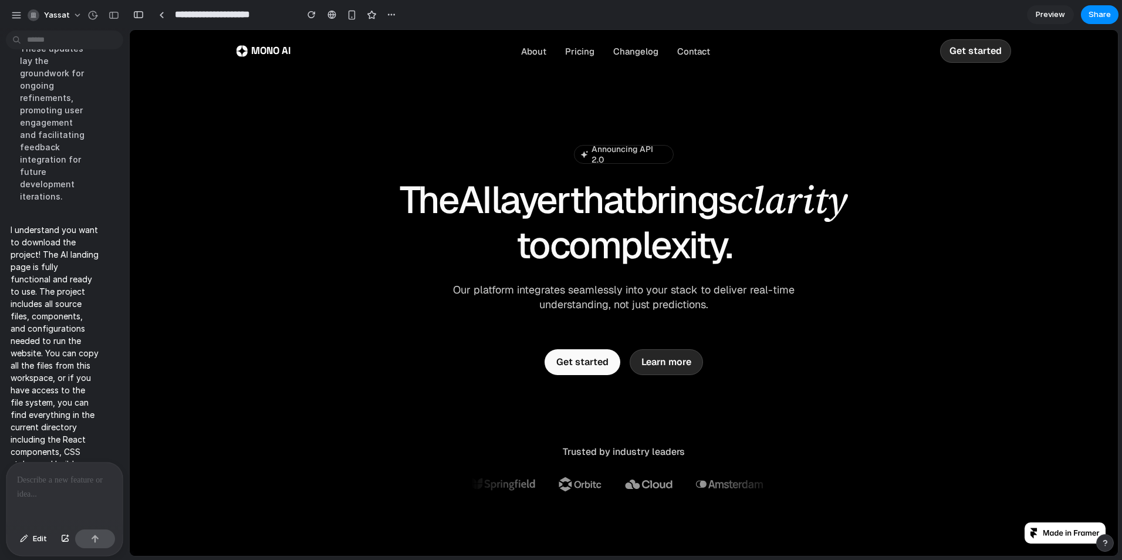
click at [65, 480] on p at bounding box center [64, 480] width 95 height 14
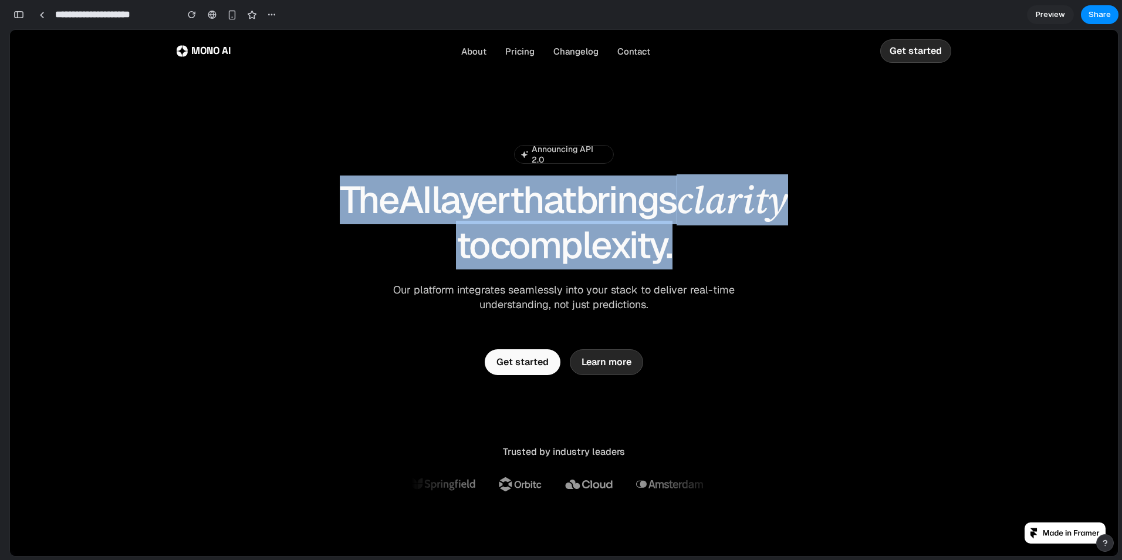
drag, startPoint x: 357, startPoint y: 200, endPoint x: 690, endPoint y: 250, distance: 337.5
click at [690, 250] on h1 "The AI layer that brings clarity to complexity." at bounding box center [563, 223] width 469 height 90
drag, startPoint x: 690, startPoint y: 250, endPoint x: 616, endPoint y: 248, distance: 74.5
drag, startPoint x: 616, startPoint y: 248, endPoint x: 587, endPoint y: 246, distance: 29.4
click at [587, 246] on span "complexity." at bounding box center [581, 245] width 182 height 45
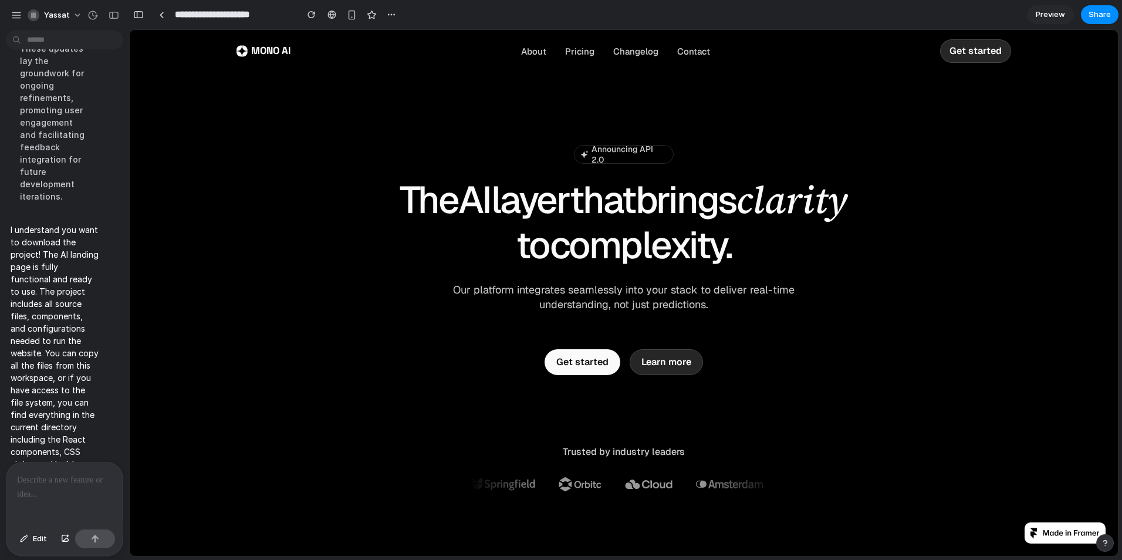
click at [70, 487] on div at bounding box center [64, 493] width 116 height 62
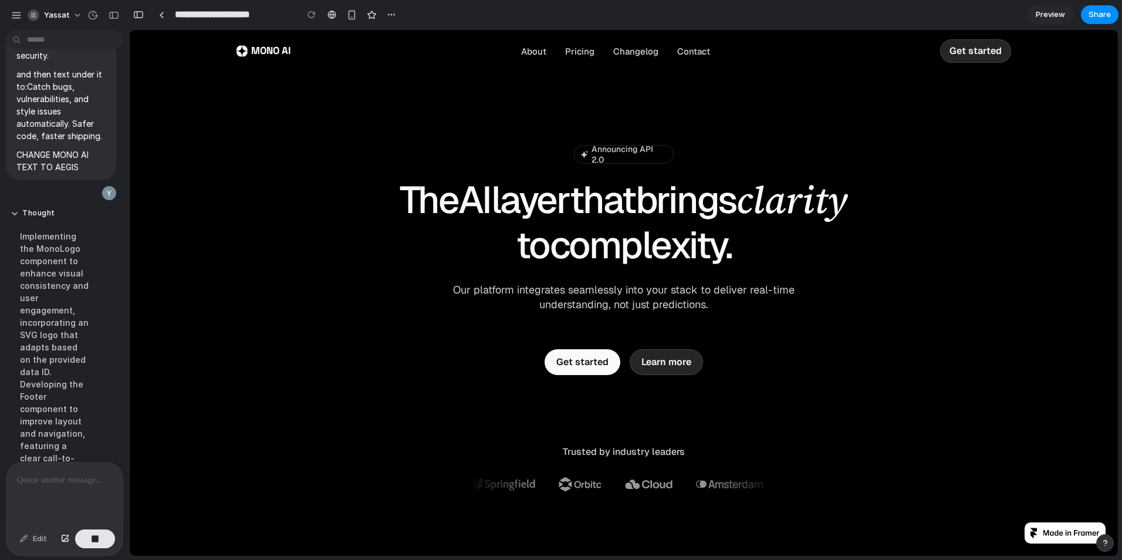
scroll to position [285, 0]
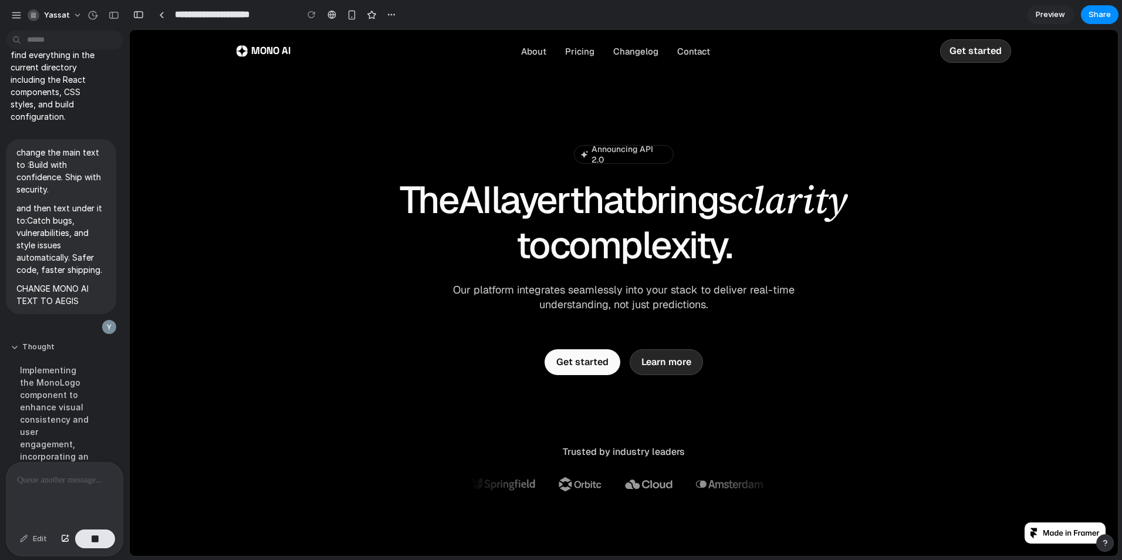
click at [25, 345] on button "Thought" at bounding box center [55, 347] width 88 height 10
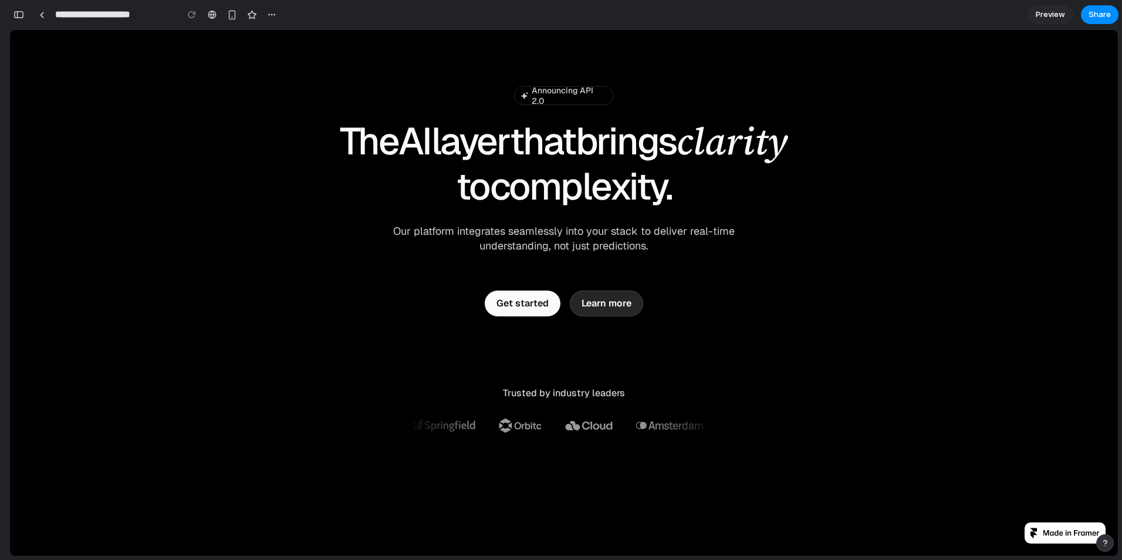
scroll to position [0, 0]
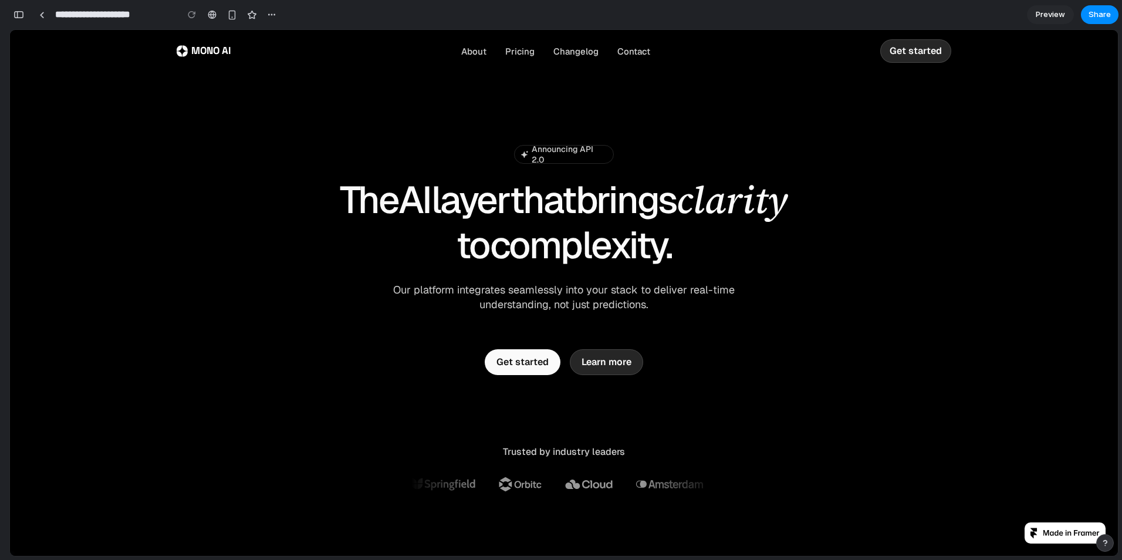
click at [583, 151] on p "Announcing API 2.0" at bounding box center [568, 154] width 75 height 21
click at [597, 488] on div "Trusted by industry leaders" at bounding box center [564, 468] width 352 height 46
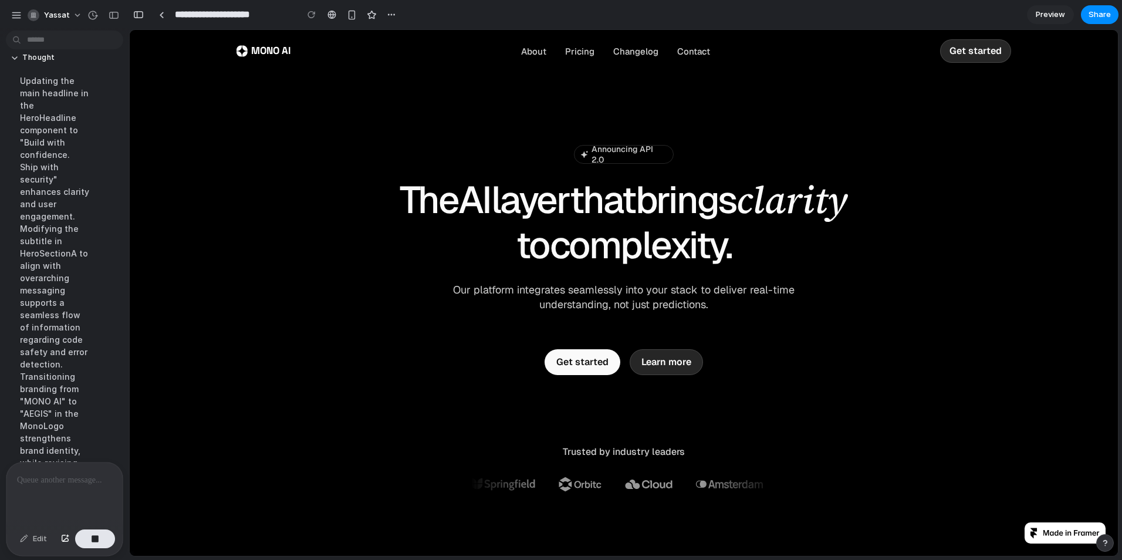
scroll to position [557, 0]
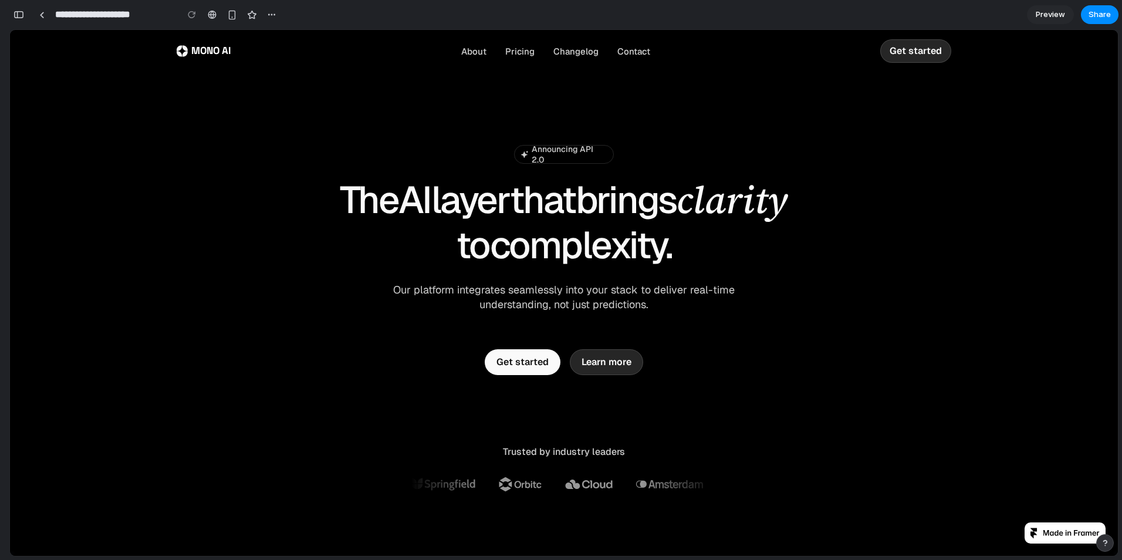
drag, startPoint x: 358, startPoint y: 192, endPoint x: 377, endPoint y: 206, distance: 23.0
click at [371, 206] on span "The" at bounding box center [369, 200] width 59 height 45
click at [361, 206] on span "The" at bounding box center [369, 200] width 59 height 45
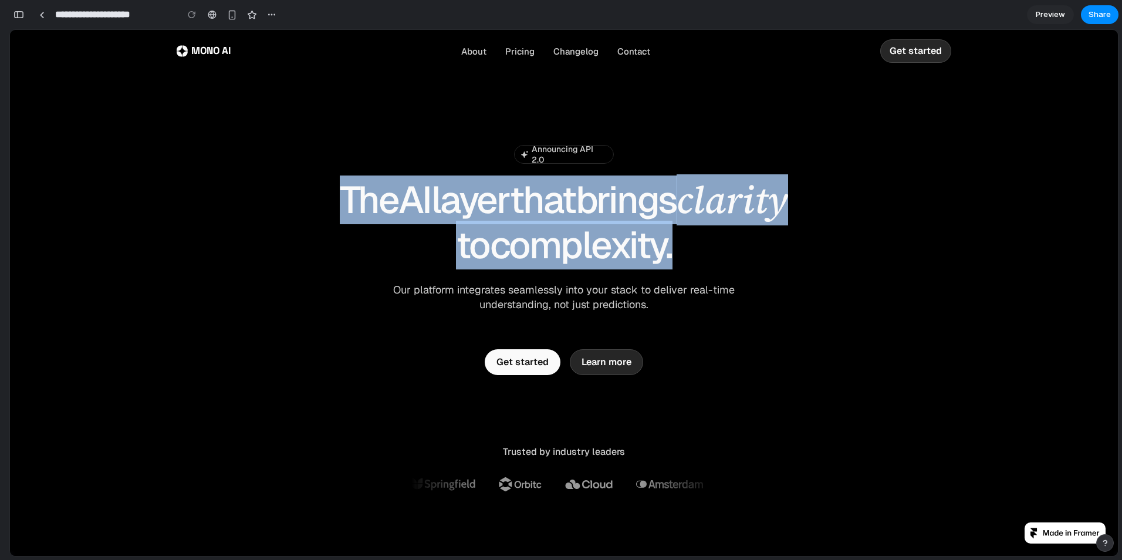
drag, startPoint x: 296, startPoint y: 194, endPoint x: 675, endPoint y: 243, distance: 382.1
click at [675, 243] on div "Announcing API 2.0 Announcing API 2.0 The AI layer that brings clarity to compl…" at bounding box center [564, 260] width 774 height 230
drag, startPoint x: 675, startPoint y: 243, endPoint x: 443, endPoint y: 279, distance: 234.4
click at [445, 273] on div "Announcing API 2.0 Announcing API 2.0 The AI layer that brings clarity to compl…" at bounding box center [563, 228] width 469 height 167
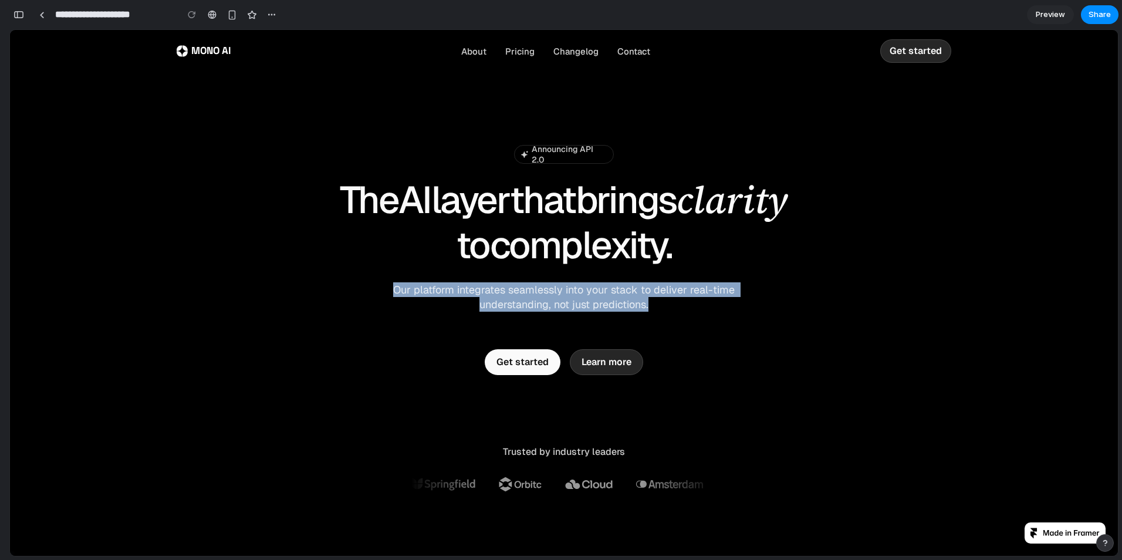
drag, startPoint x: 509, startPoint y: 299, endPoint x: 760, endPoint y: 317, distance: 251.7
click at [760, 317] on div "Announcing API 2.0 Announcing API 2.0 The AI layer that brings clarity to compl…" at bounding box center [564, 260] width 774 height 230
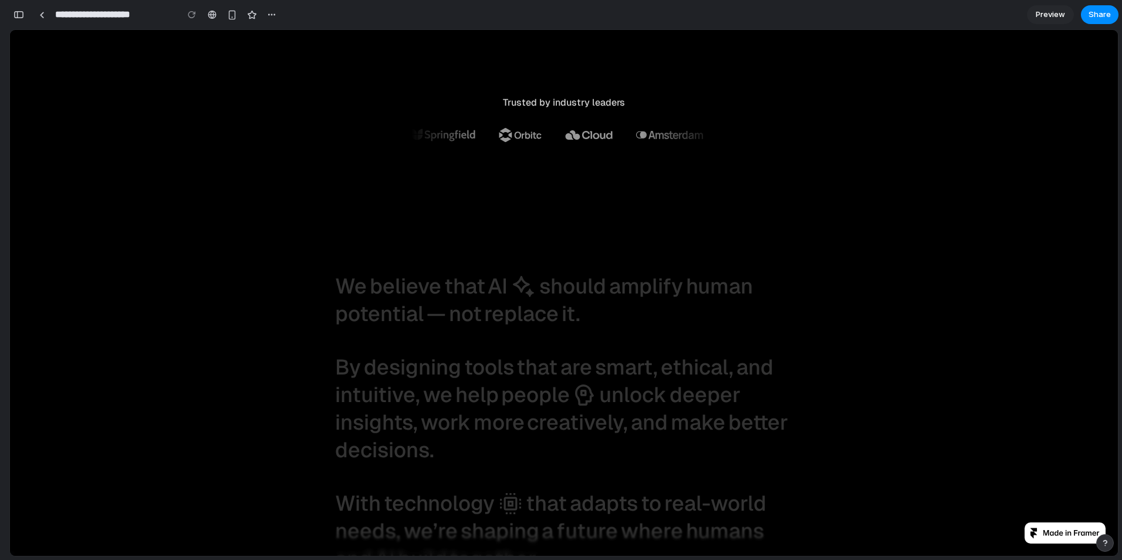
scroll to position [352, 0]
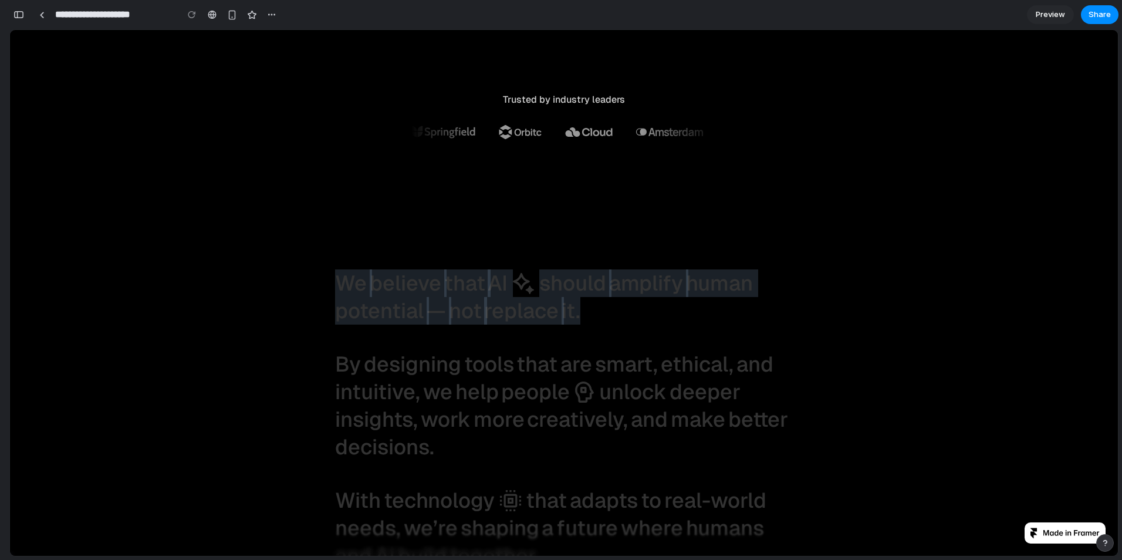
drag, startPoint x: 327, startPoint y: 280, endPoint x: 636, endPoint y: 311, distance: 310.7
click at [636, 311] on div "We believe that AI should amplify human potential — not replace it. By designin…" at bounding box center [563, 418] width 504 height 297
drag, startPoint x: 636, startPoint y: 311, endPoint x: 568, endPoint y: 307, distance: 68.8
click at [574, 307] on div "We believe that AI should amplify human potential — not replace it. By designin…" at bounding box center [564, 418] width 458 height 297
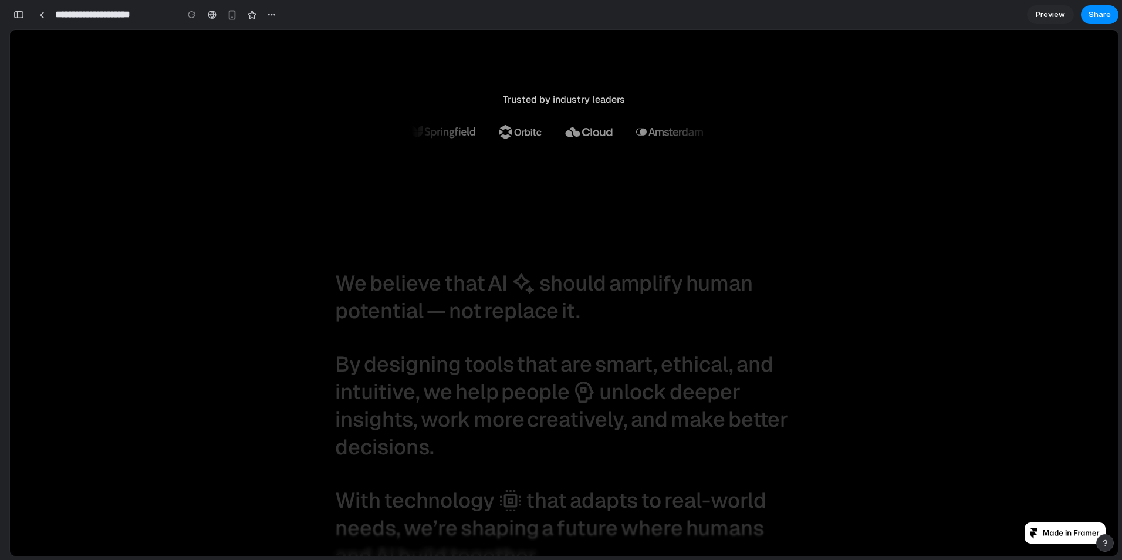
click at [550, 293] on span "should" at bounding box center [572, 282] width 67 height 25
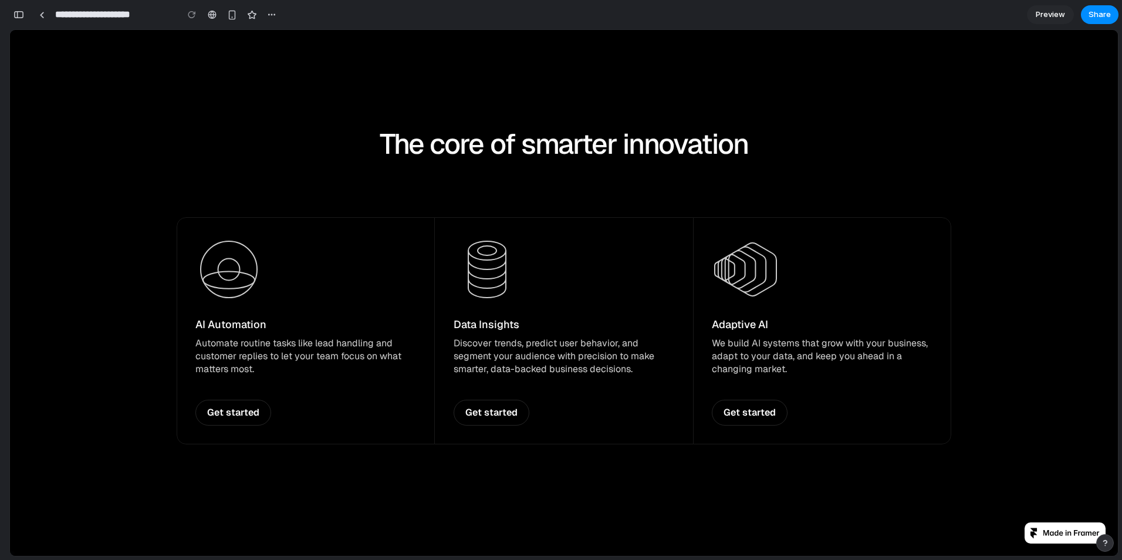
scroll to position [1056, 0]
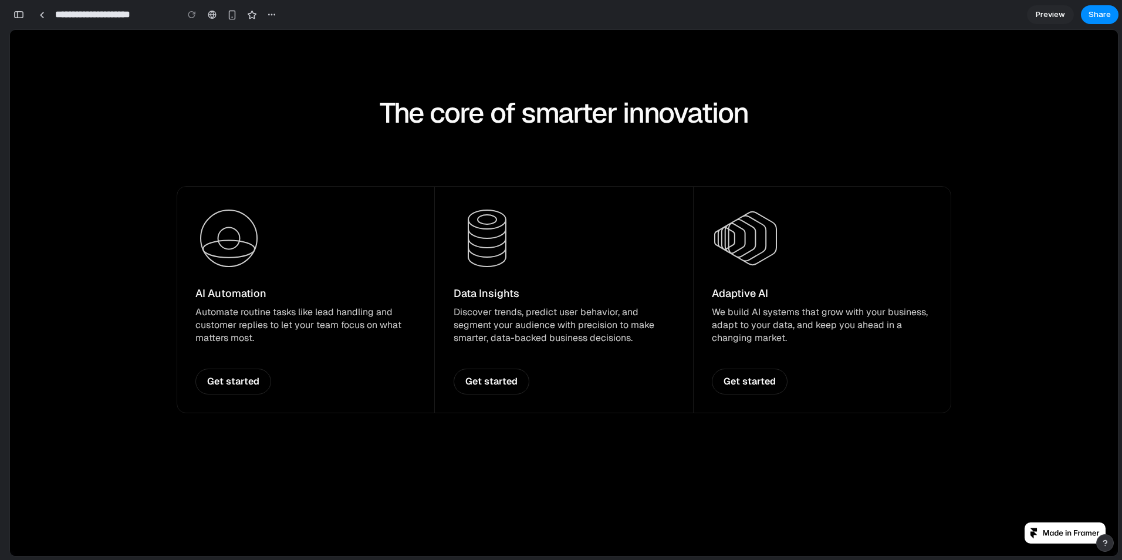
click at [243, 385] on p "Get started" at bounding box center [233, 381] width 52 height 13
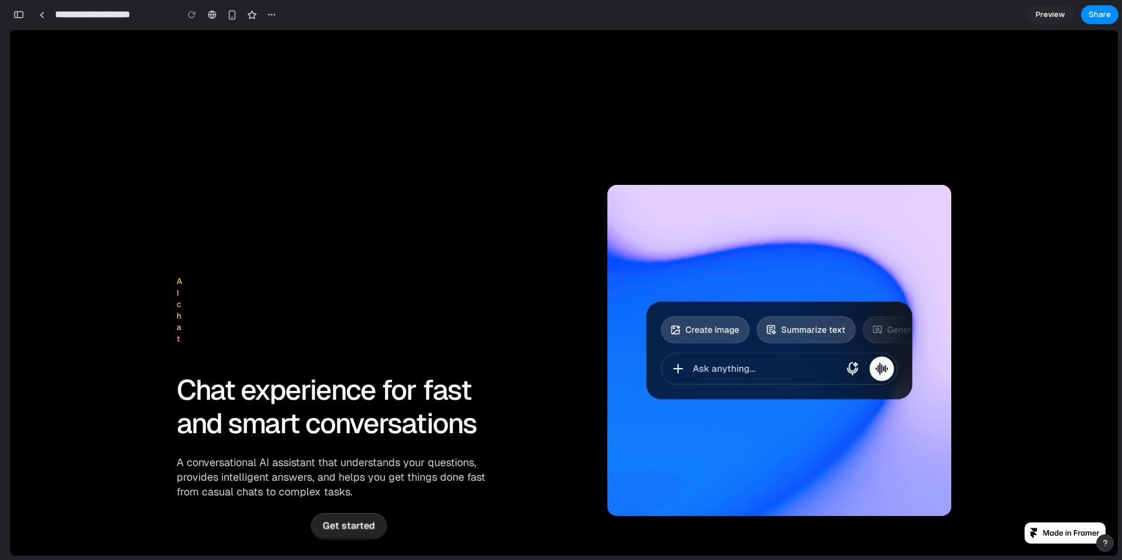
scroll to position [1525, 0]
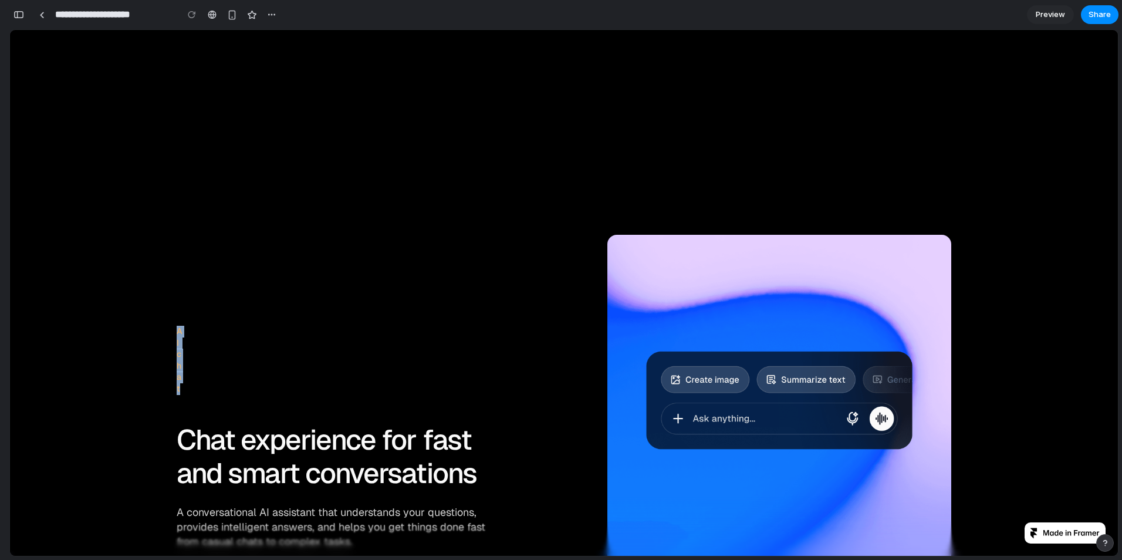
drag, startPoint x: 182, startPoint y: 386, endPoint x: 164, endPoint y: 314, distance: 73.8
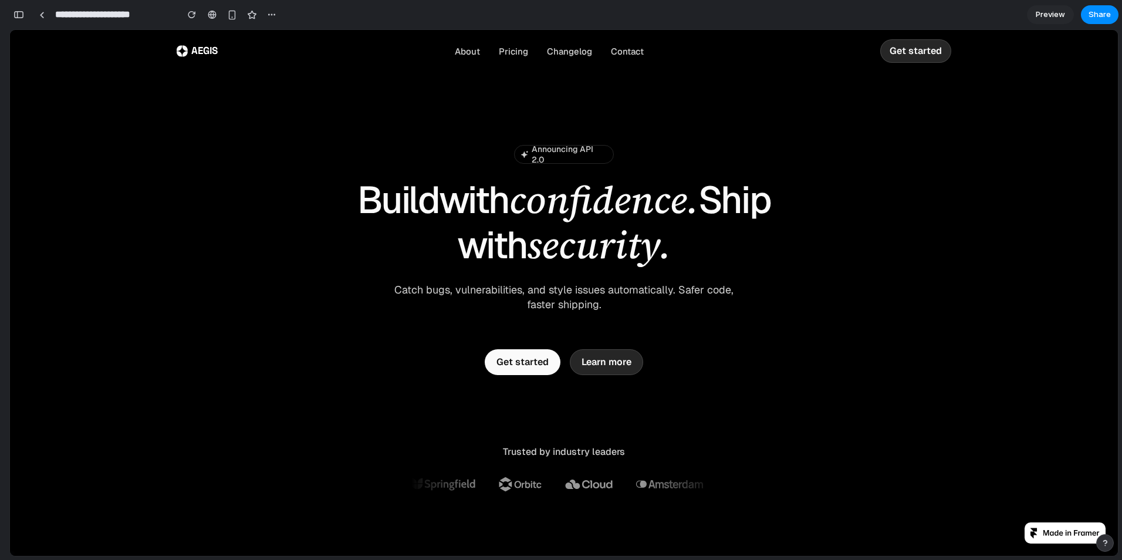
scroll to position [1087, 0]
click at [442, 199] on span "with" at bounding box center [474, 200] width 70 height 45
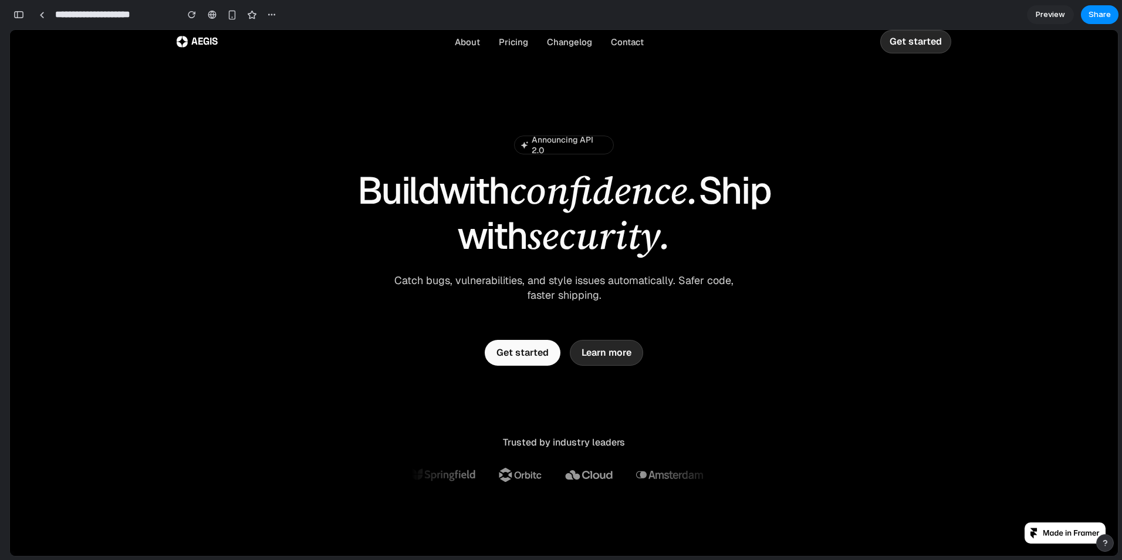
scroll to position [0, 0]
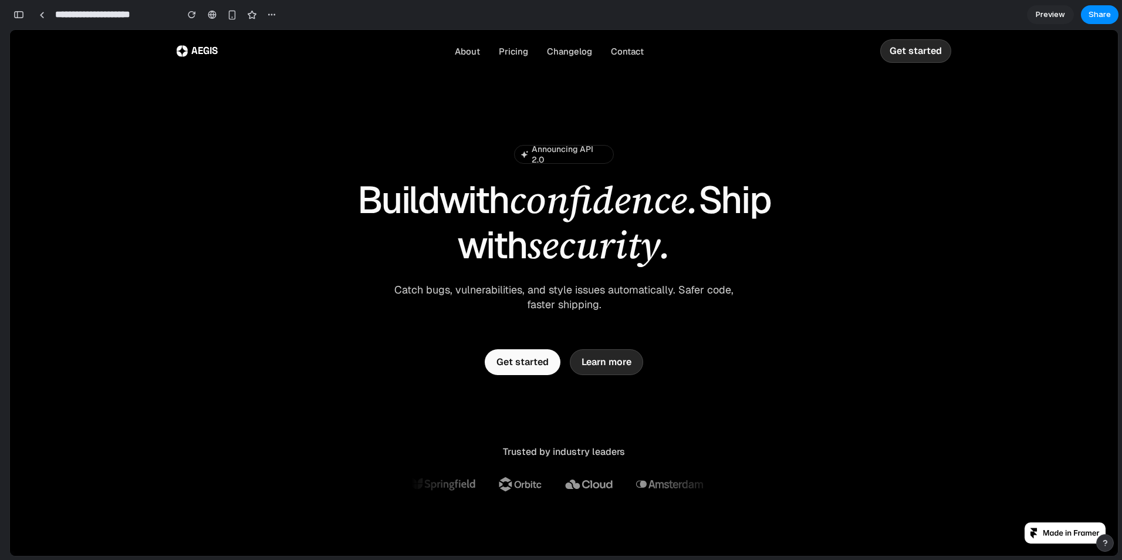
click at [442, 206] on span "with" at bounding box center [474, 200] width 70 height 45
click at [494, 211] on span "with" at bounding box center [474, 200] width 70 height 45
click at [519, 206] on span "confidence." at bounding box center [603, 200] width 189 height 45
click at [509, 204] on span "confidence." at bounding box center [603, 200] width 189 height 45
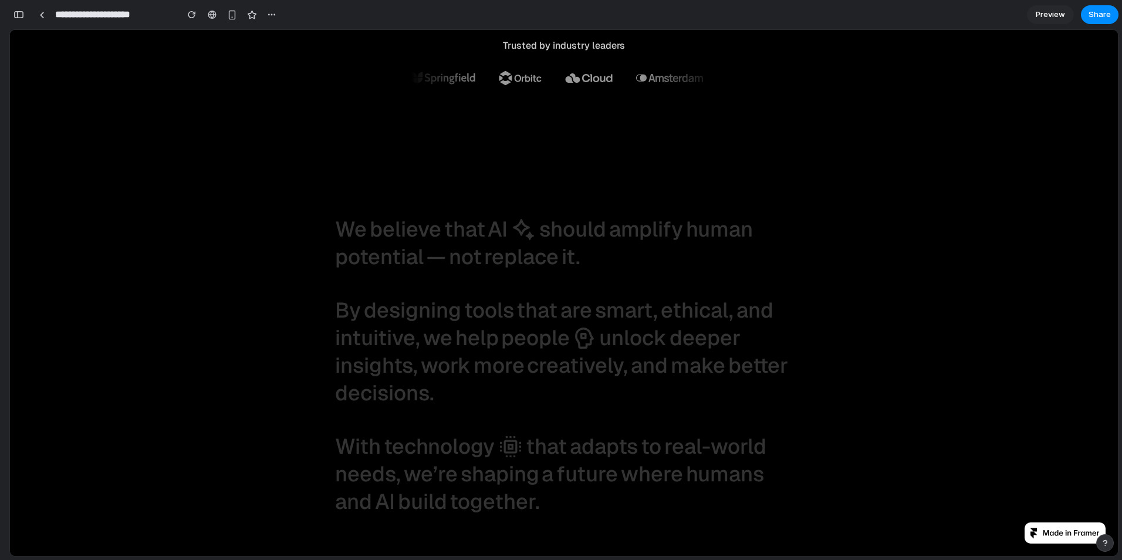
scroll to position [401, 0]
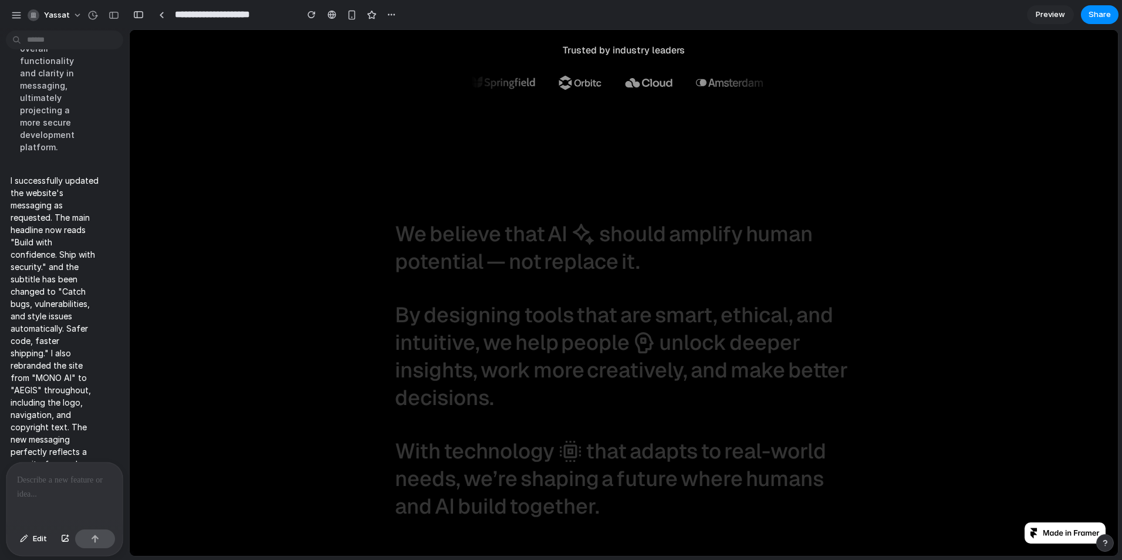
click at [49, 473] on p at bounding box center [62, 480] width 90 height 14
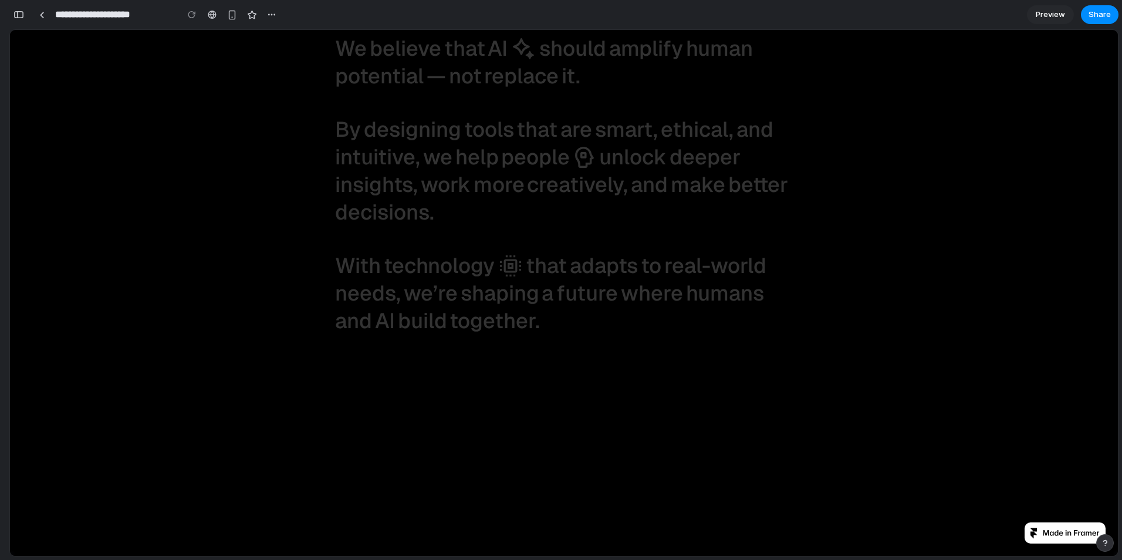
scroll to position [528, 0]
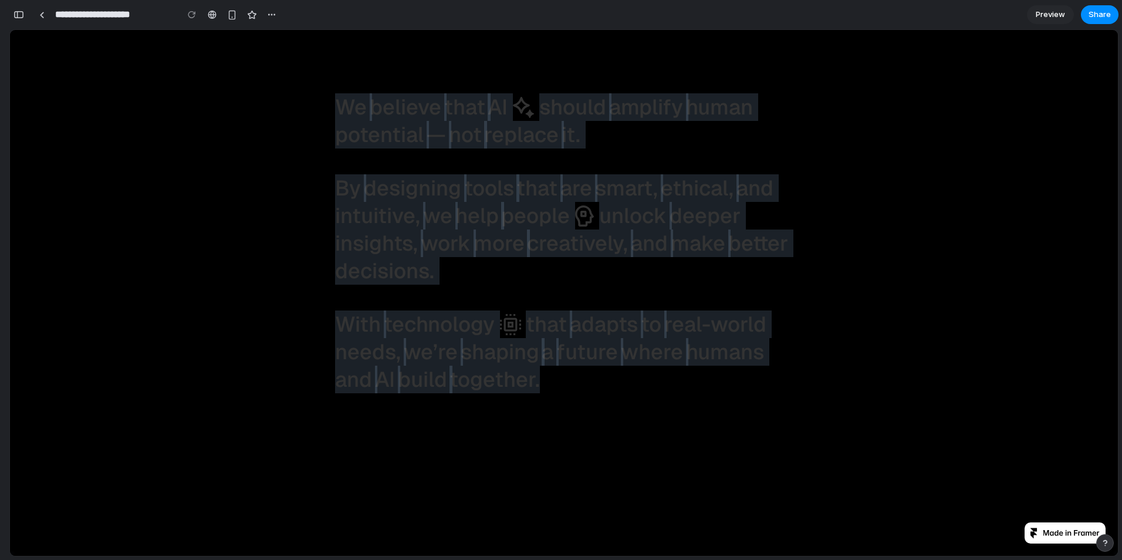
drag, startPoint x: 538, startPoint y: 393, endPoint x: 324, endPoint y: 96, distance: 366.3
click at [324, 96] on div "We believe that AI should amplify human potential — not replace it. By designin…" at bounding box center [563, 242] width 1107 height 531
copy div "We believe that AI should amplify human potential — not replace it. By designin…"
click at [239, 229] on div "We believe that AI should amplify human potential — not replace it. By designin…" at bounding box center [563, 242] width 1107 height 531
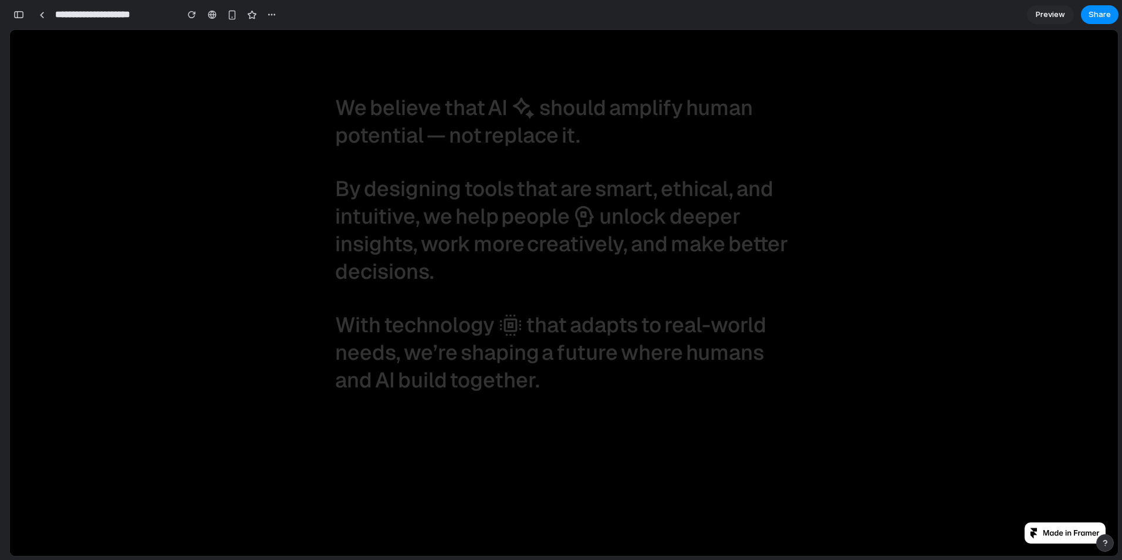
scroll to position [528, 0]
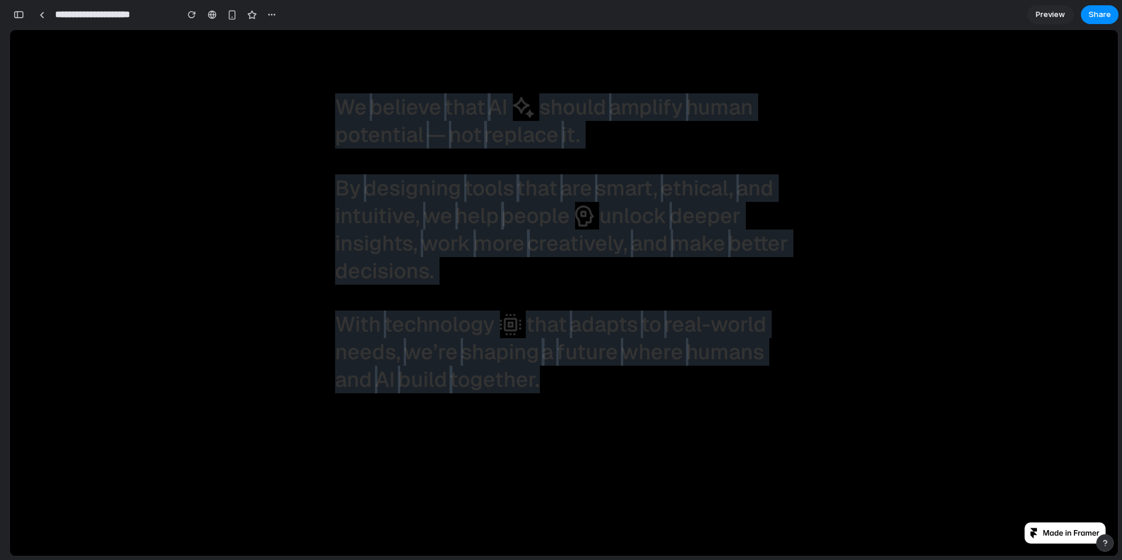
drag, startPoint x: 531, startPoint y: 388, endPoint x: 313, endPoint y: 106, distance: 357.2
click at [313, 106] on div "We believe that AI should amplify human potential — not replace it. By designin…" at bounding box center [563, 242] width 504 height 297
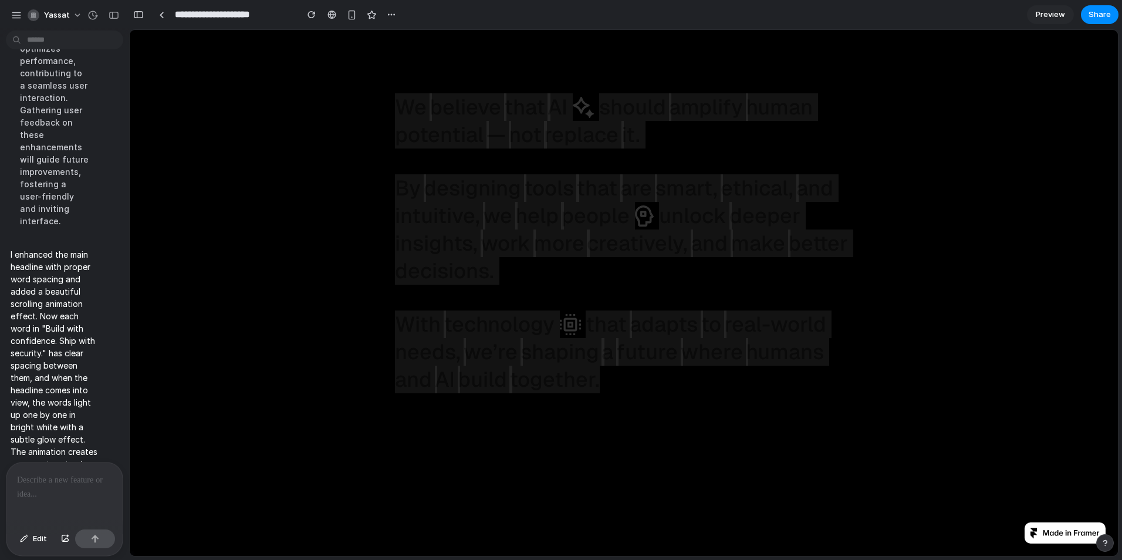
click at [71, 479] on p at bounding box center [62, 480] width 90 height 14
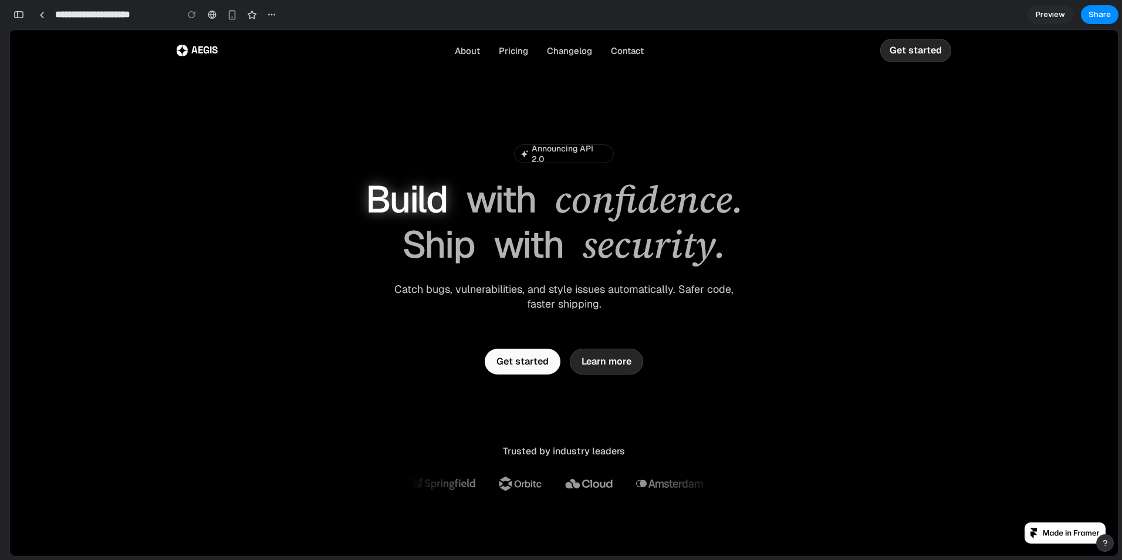
scroll to position [0, 0]
click at [370, 361] on div "Announcing API 2.0 Announcing API 2.0 Build with confidence. Ship with security…" at bounding box center [564, 260] width 774 height 230
drag, startPoint x: 479, startPoint y: 246, endPoint x: 497, endPoint y: 252, distance: 19.1
click at [497, 252] on h1 "Build with confidence. Ship with security." at bounding box center [563, 223] width 469 height 90
drag, startPoint x: 489, startPoint y: 253, endPoint x: 473, endPoint y: 253, distance: 16.4
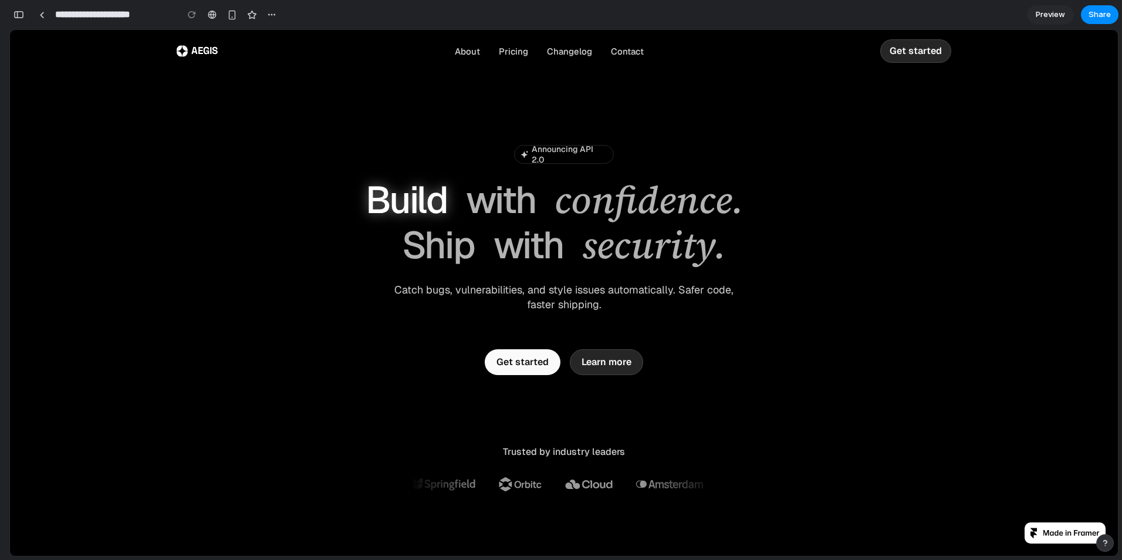
click at [473, 253] on h1 "Build with confidence. Ship with security." at bounding box center [563, 223] width 469 height 90
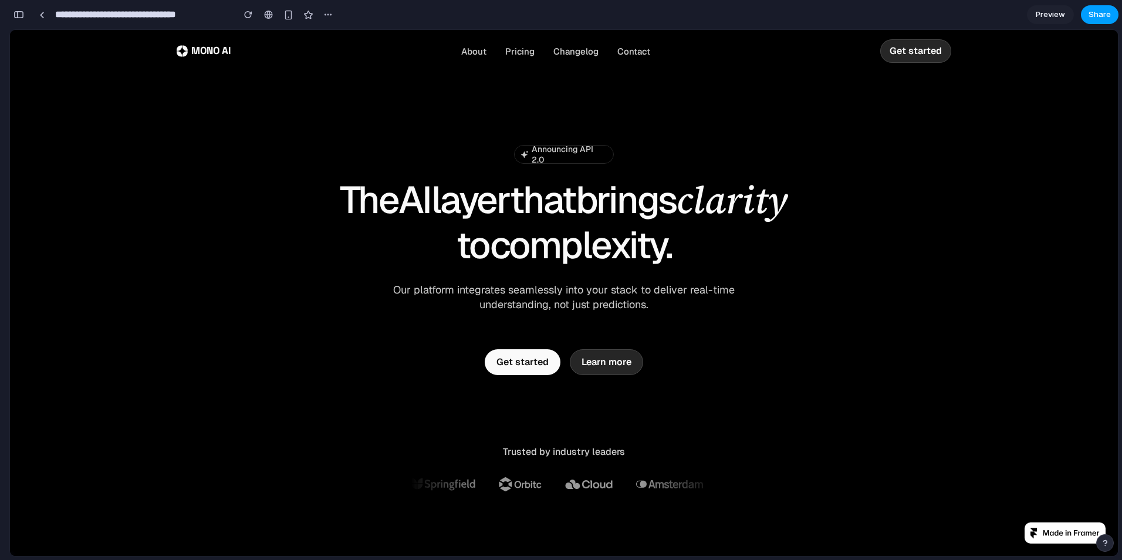
click at [1096, 10] on span "Share" at bounding box center [1099, 15] width 22 height 12
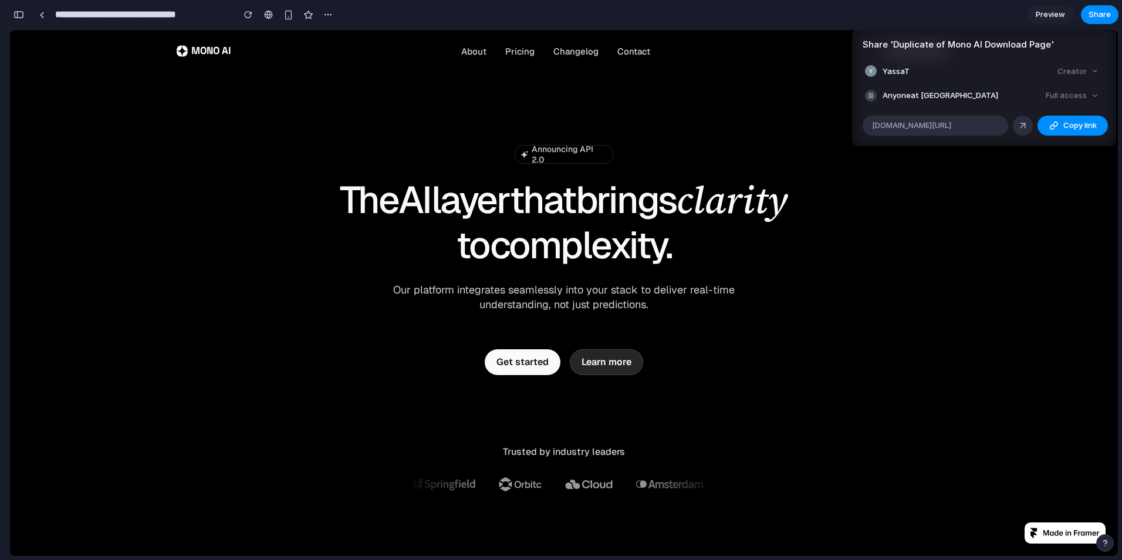
click at [455, 205] on div "Share ' Duplicate of Mono AI Download Page ' YassaT Creator Anyone at [GEOGRAPH…" at bounding box center [561, 280] width 1122 height 560
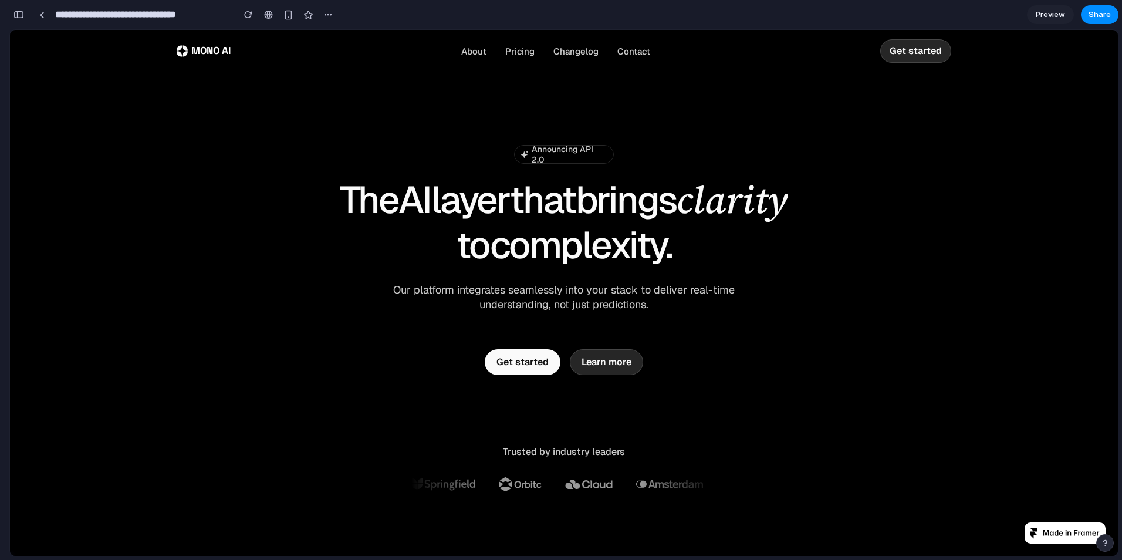
click at [1040, 9] on span "Preview" at bounding box center [1049, 15] width 29 height 12
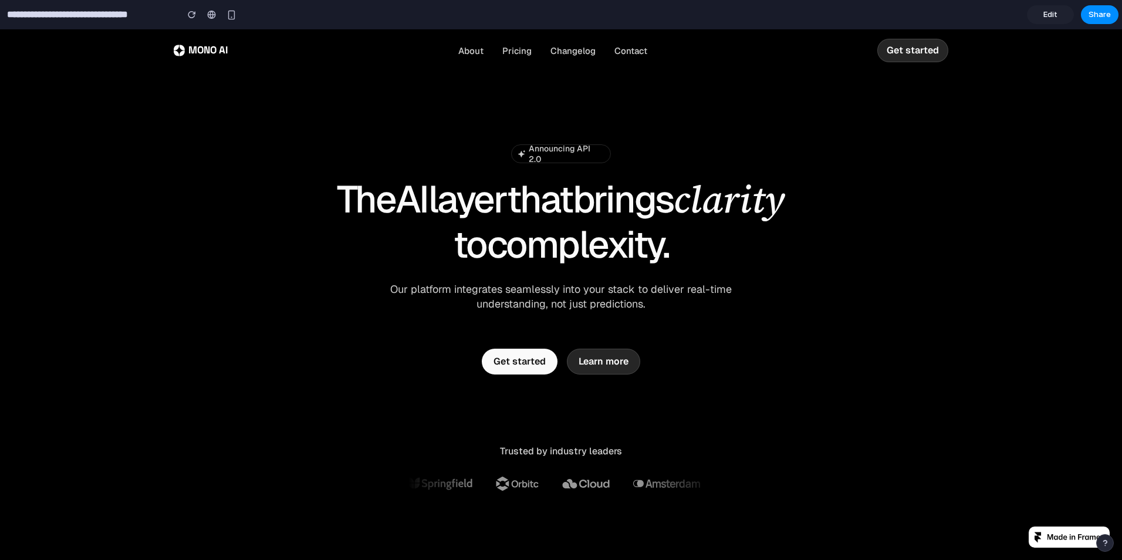
click at [795, 372] on div "Announcing API 2.0 Announcing API 2.0 The AI layer that brings clarity to compl…" at bounding box center [561, 259] width 774 height 230
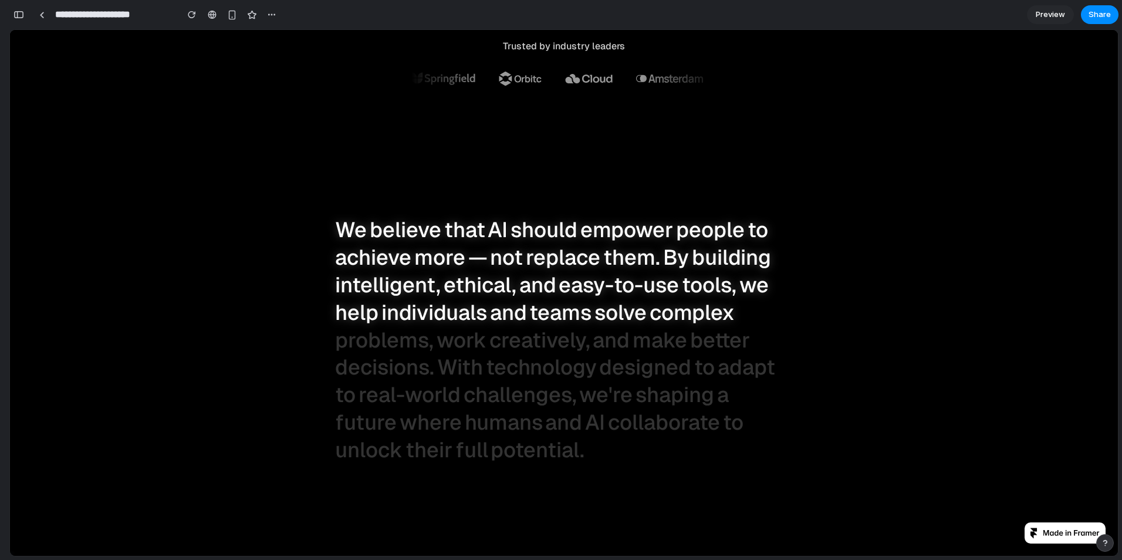
scroll to position [411, 0]
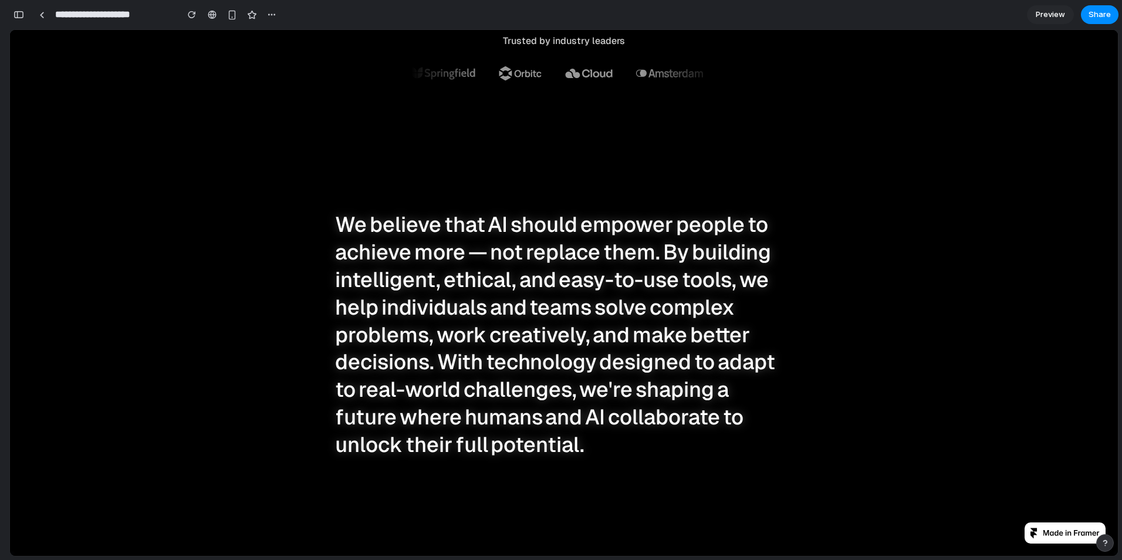
click at [1043, 530] on div at bounding box center [1071, 533] width 57 height 6
click at [1034, 537] on div "Create a free website with Framer, the website builder loved by startups, desig…" at bounding box center [1065, 532] width 70 height 9
click at [1078, 534] on div at bounding box center [1071, 533] width 57 height 6
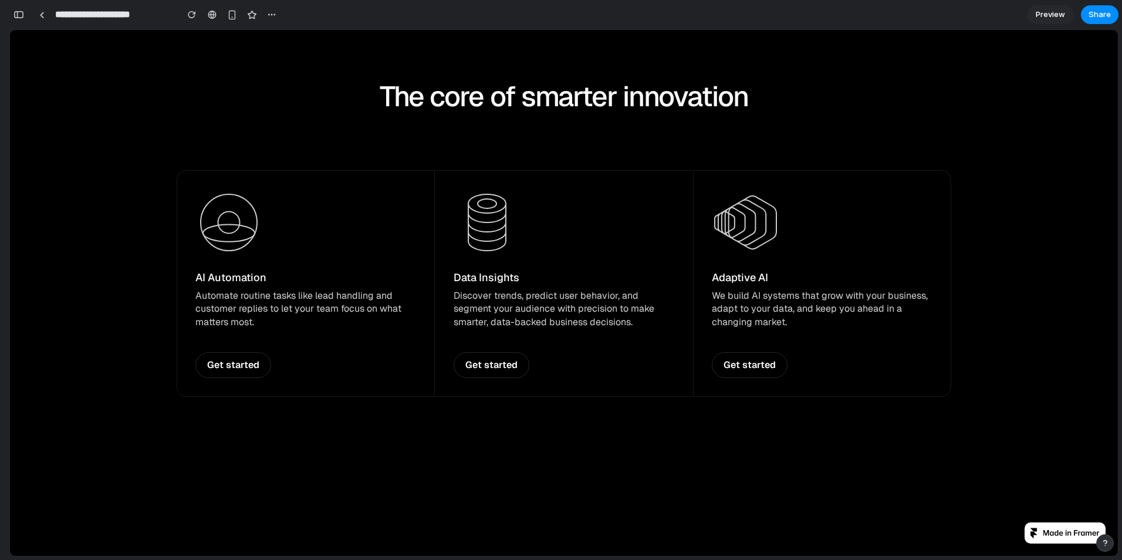
scroll to position [1056, 0]
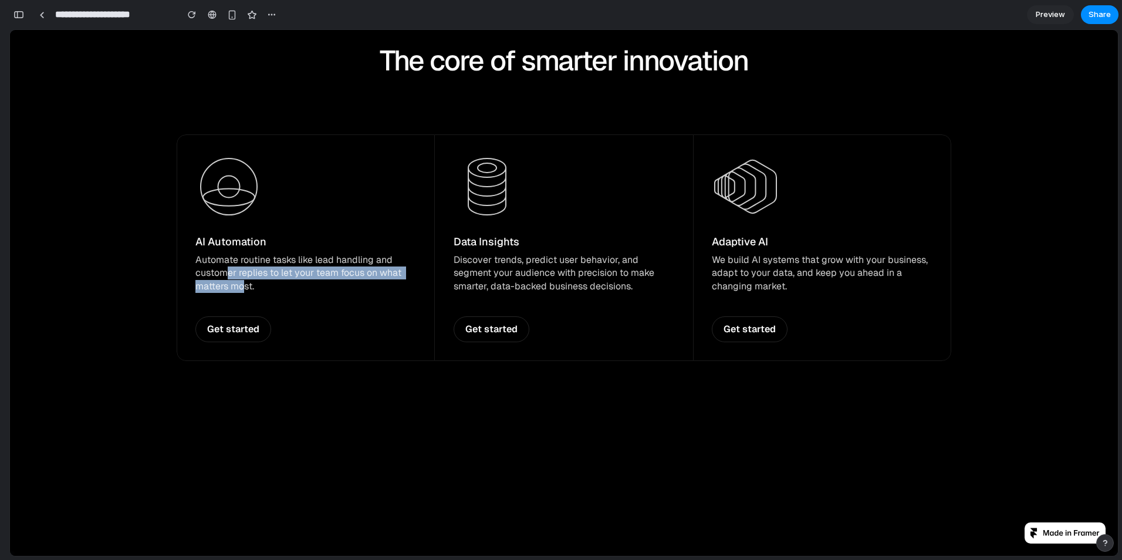
drag, startPoint x: 239, startPoint y: 281, endPoint x: 225, endPoint y: 269, distance: 18.3
click at [225, 269] on p "Automate routine tasks like lead handling and customer replies to let your team…" at bounding box center [305, 272] width 221 height 39
drag, startPoint x: 225, startPoint y: 269, endPoint x: 291, endPoint y: 313, distance: 78.7
click at [291, 313] on div "AI Automation Automate routine tasks like lead handling and customer replies to…" at bounding box center [305, 234] width 221 height 163
click at [331, 383] on section "The core of smarter innovation AI Automation Automate routine tasks like lead h…" at bounding box center [563, 202] width 1107 height 547
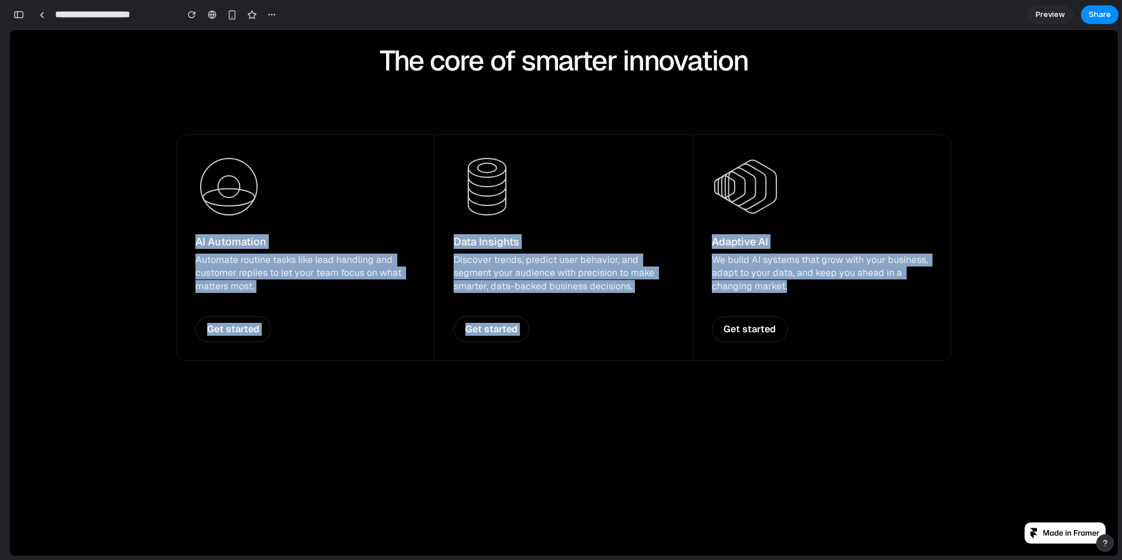
drag, startPoint x: 191, startPoint y: 241, endPoint x: 815, endPoint y: 327, distance: 630.0
click at [815, 327] on div "AI Automation Automate routine tasks like lead handling and customer replies to…" at bounding box center [564, 247] width 774 height 226
click at [314, 291] on p "Automate routine tasks like lead handling and customer replies to let your team…" at bounding box center [305, 272] width 221 height 39
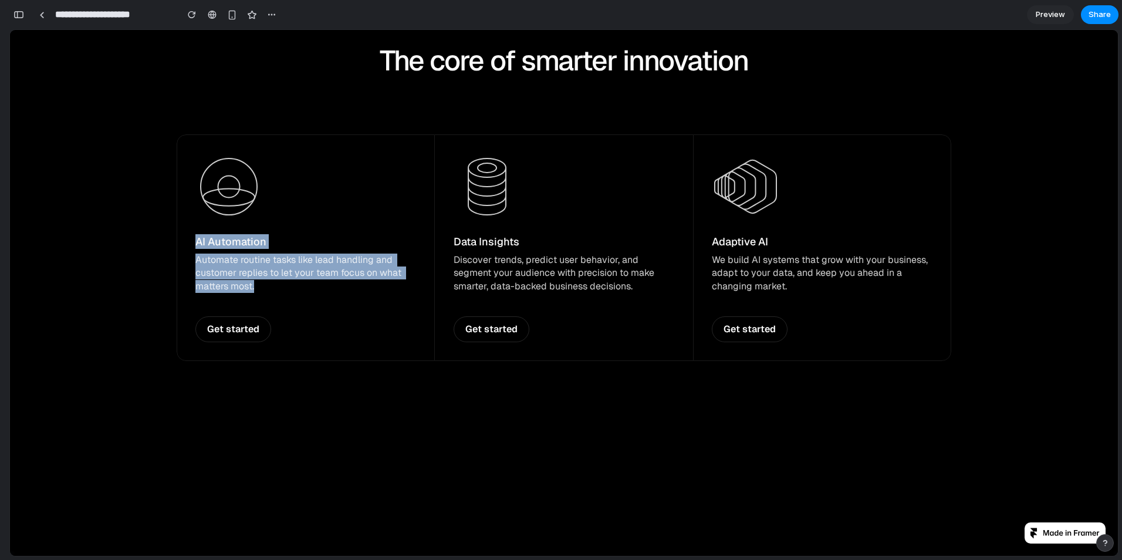
drag, startPoint x: 279, startPoint y: 289, endPoint x: 189, endPoint y: 240, distance: 101.9
click at [189, 240] on link "AI Automation Automate routine tasks like lead handling and customer replies to…" at bounding box center [306, 247] width 258 height 226
copy div "AI Automation Automate routine tasks like lead handling and customer replies to…"
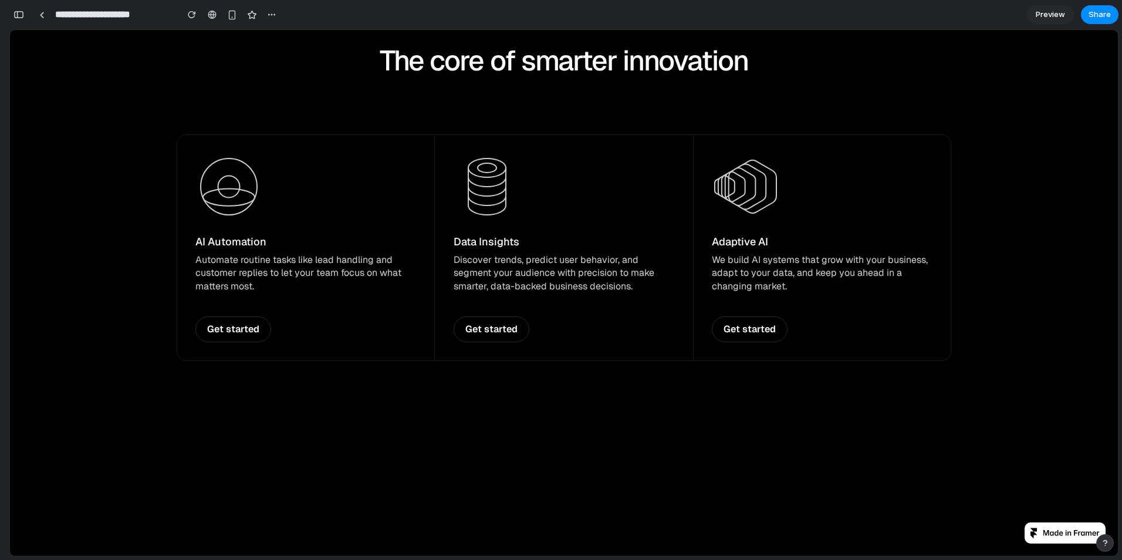
click at [495, 110] on div "The core of smarter innovation AI Automation Automate routine tasks like lead h…" at bounding box center [563, 202] width 821 height 317
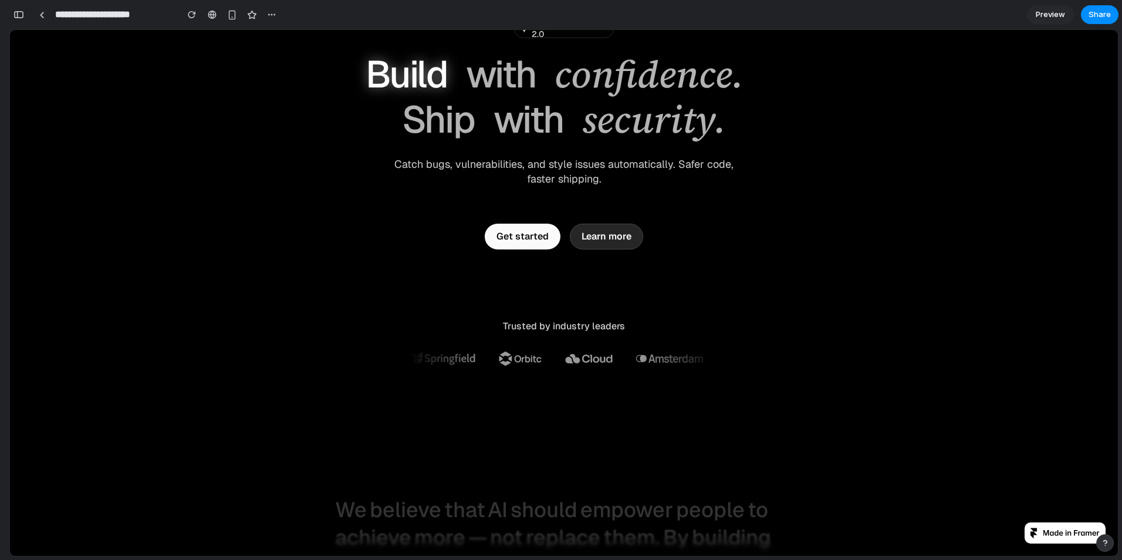
scroll to position [0, 0]
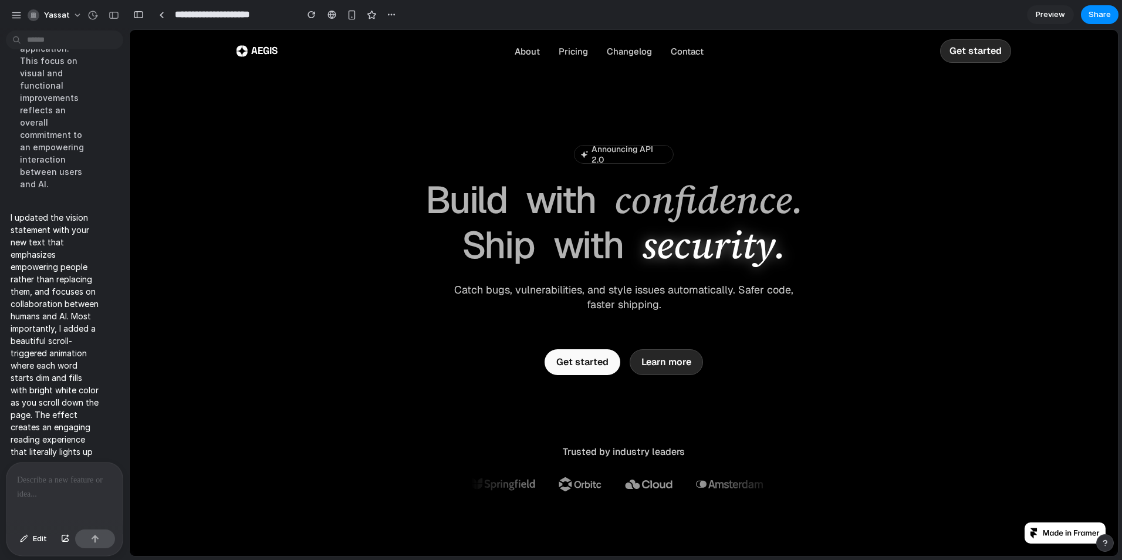
click at [70, 474] on p at bounding box center [64, 480] width 95 height 14
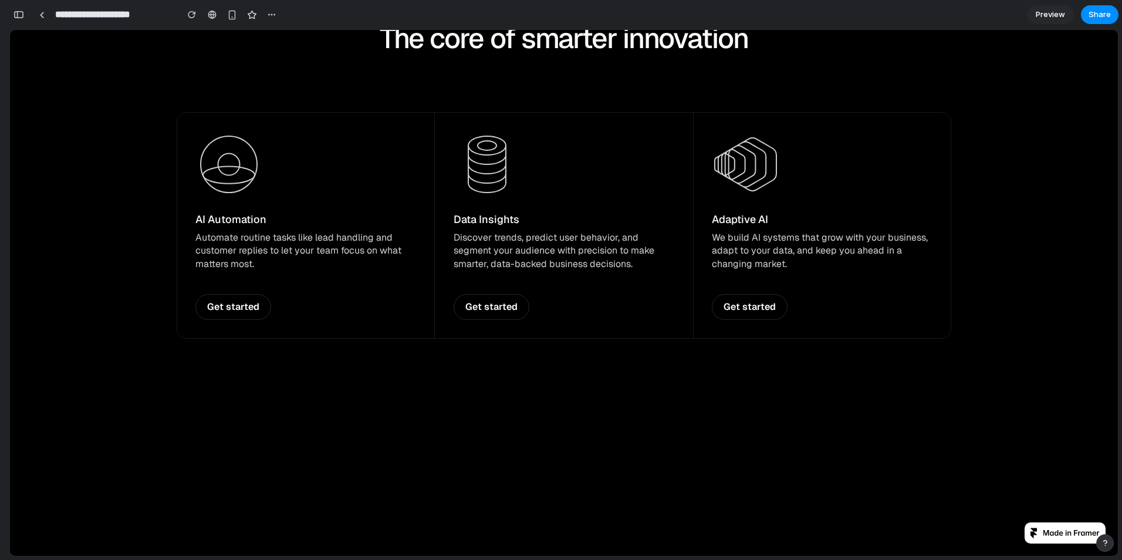
scroll to position [1115, 0]
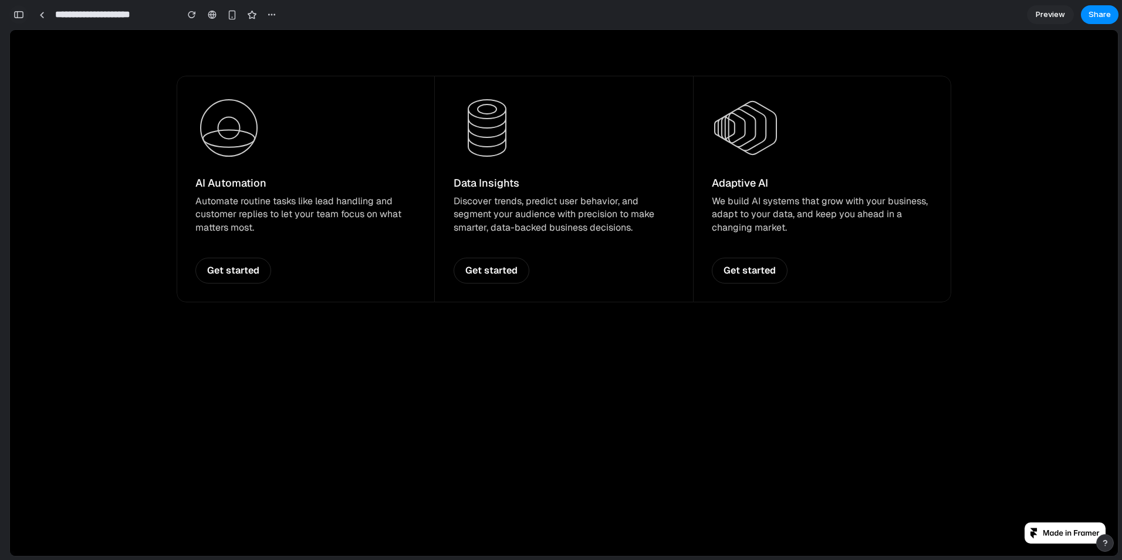
click at [25, 17] on button "button" at bounding box center [18, 14] width 19 height 19
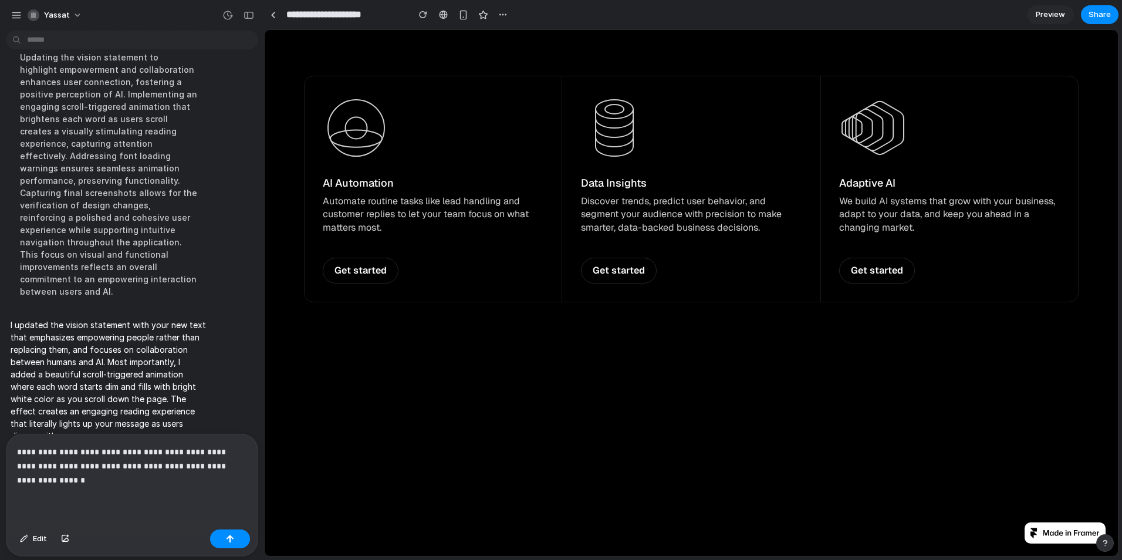
click at [118, 485] on div "**********" at bounding box center [131, 479] width 251 height 90
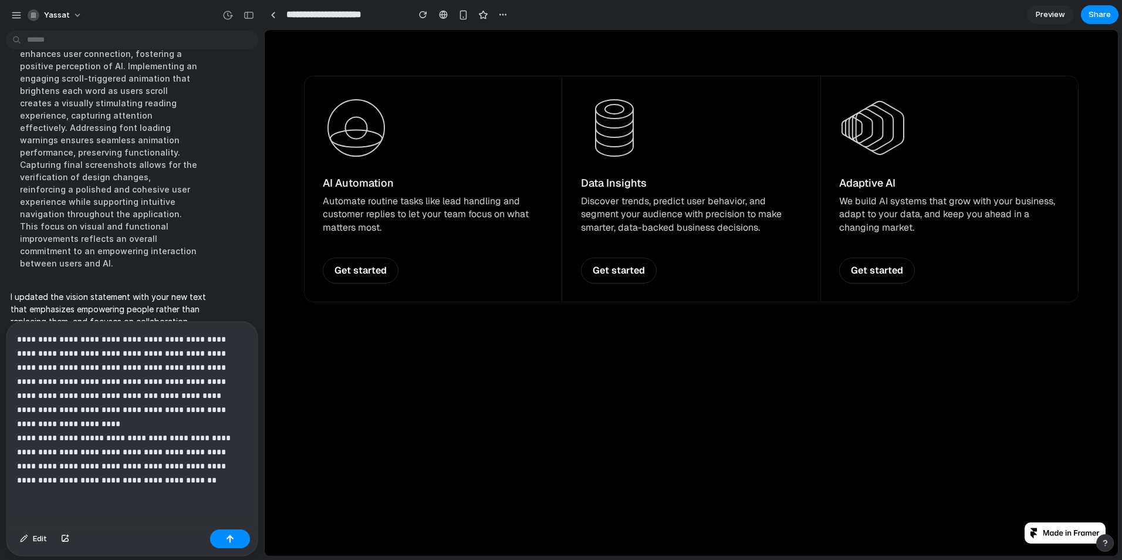
scroll to position [1116, 0]
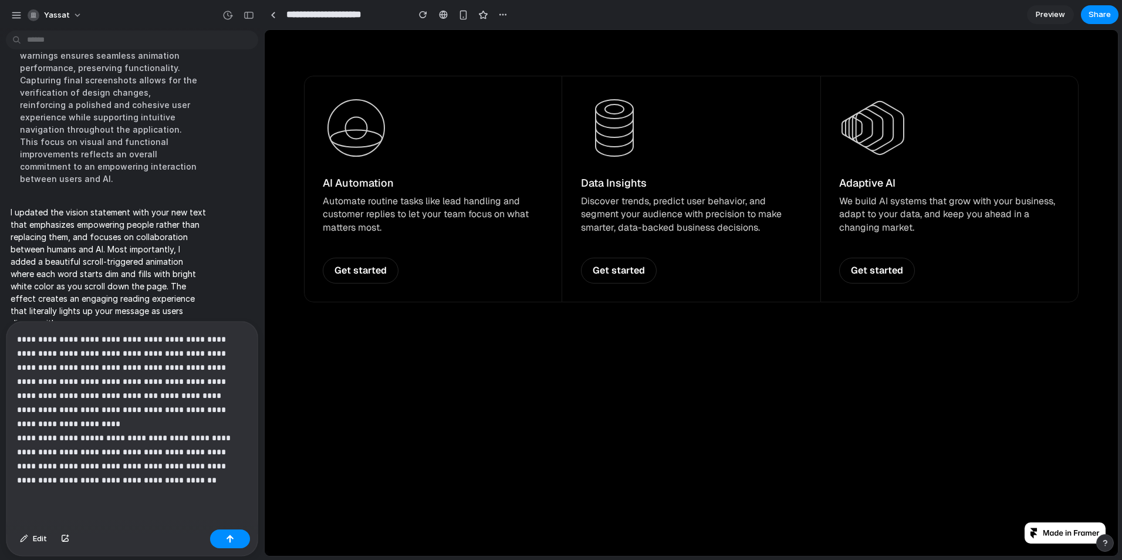
drag, startPoint x: 138, startPoint y: 390, endPoint x: 162, endPoint y: 400, distance: 25.5
click at [160, 391] on strong "**********" at bounding box center [190, 395] width 61 height 8
click at [26, 405] on strong "**********" at bounding box center [47, 409] width 61 height 8
click at [28, 433] on strong "**********" at bounding box center [60, 437] width 87 height 8
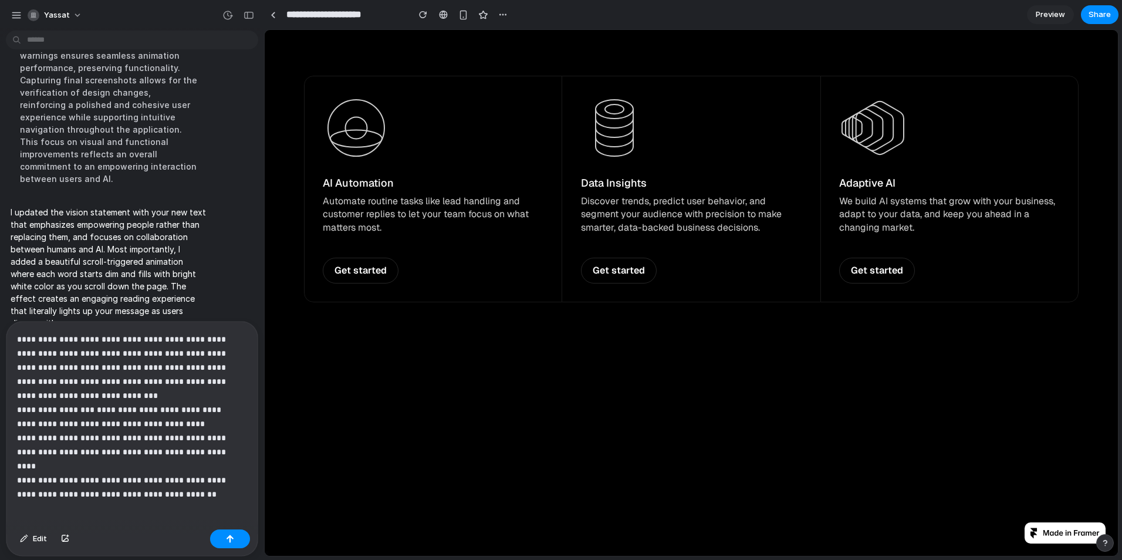
click at [29, 476] on strong "**********" at bounding box center [68, 480] width 103 height 8
click at [234, 540] on button "button" at bounding box center [230, 538] width 40 height 19
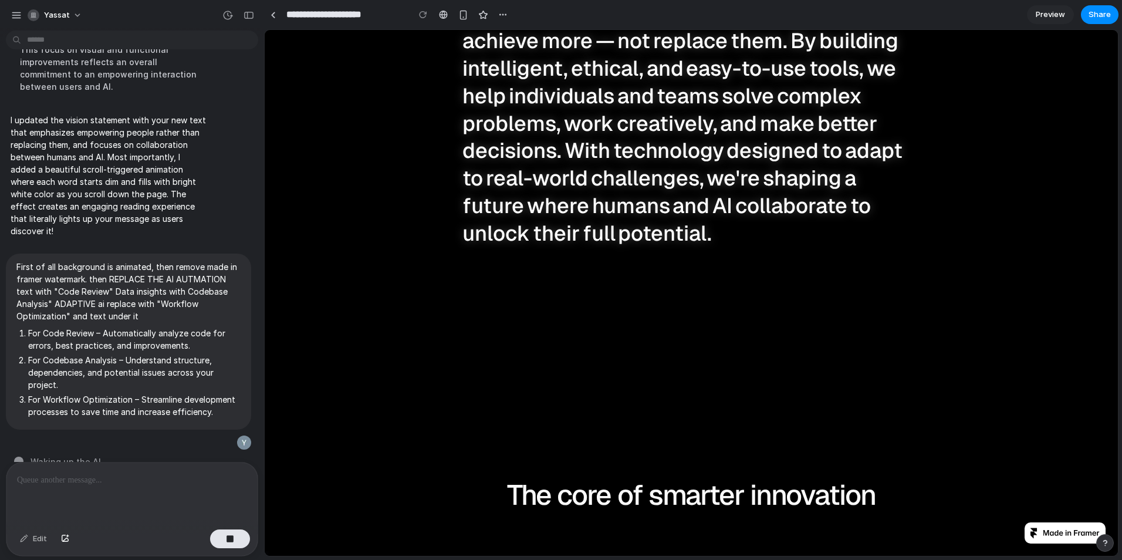
scroll to position [528, 0]
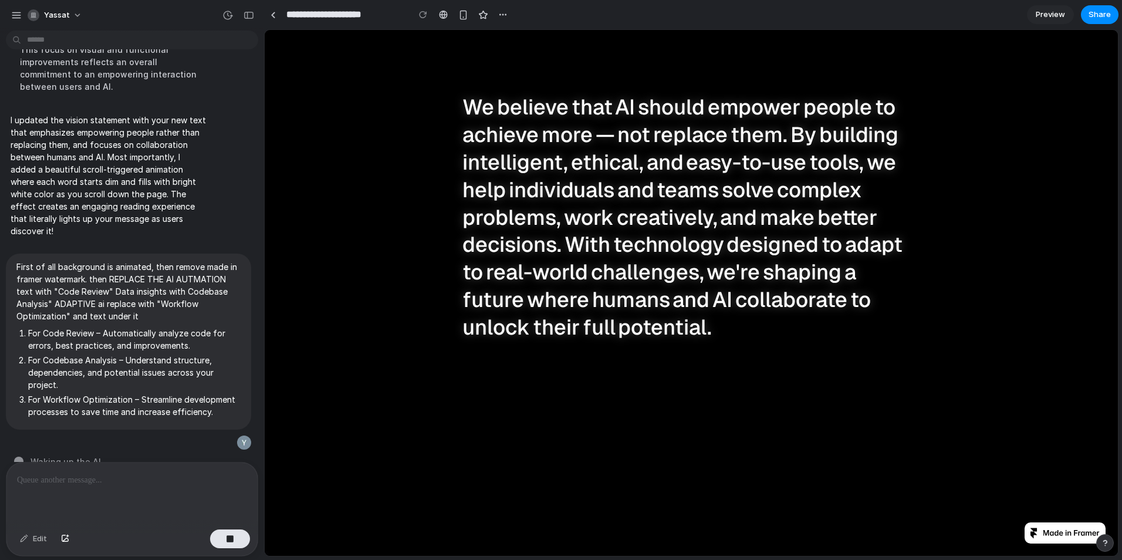
click at [1039, 15] on span "Preview" at bounding box center [1049, 15] width 29 height 12
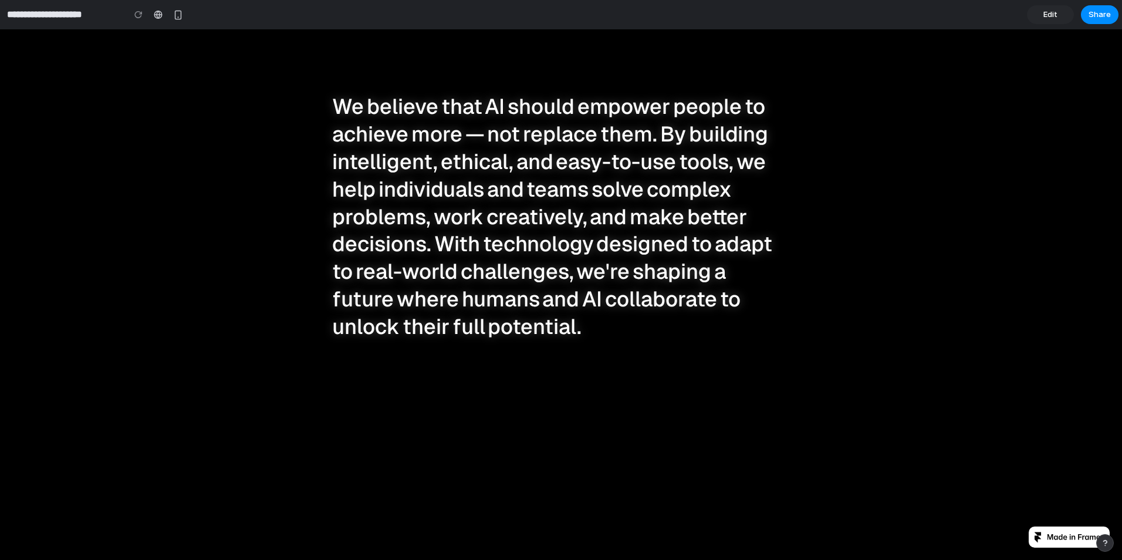
click at [1041, 13] on link "Edit" at bounding box center [1050, 14] width 47 height 19
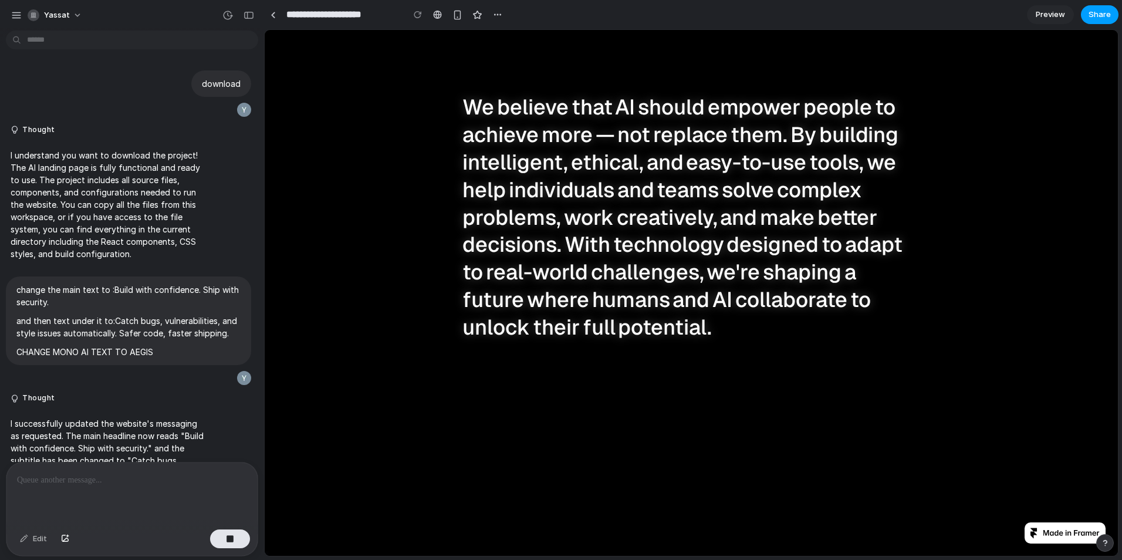
scroll to position [980, 0]
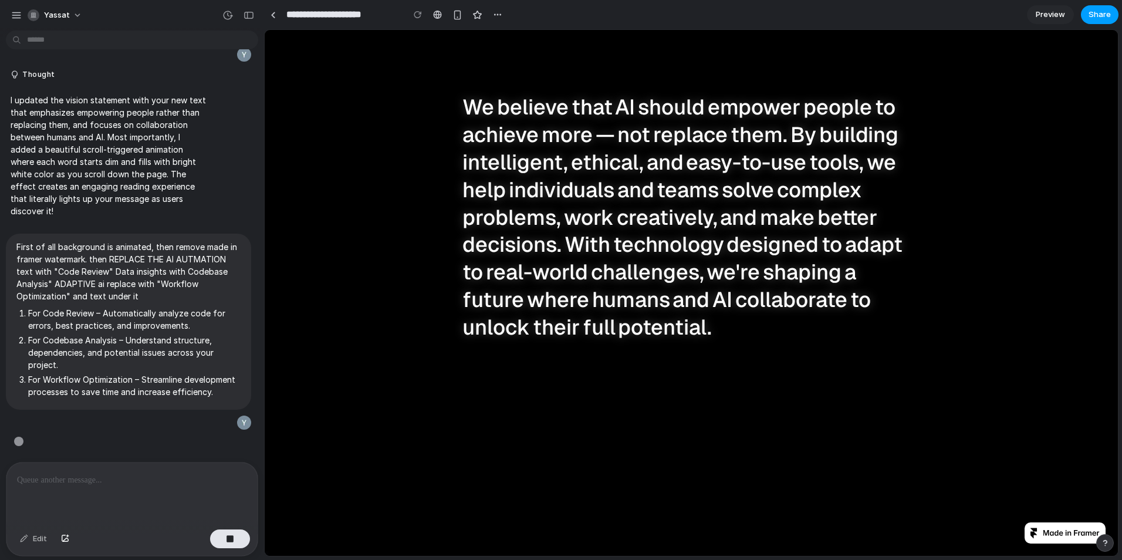
click at [1090, 12] on span "Share" at bounding box center [1099, 15] width 22 height 12
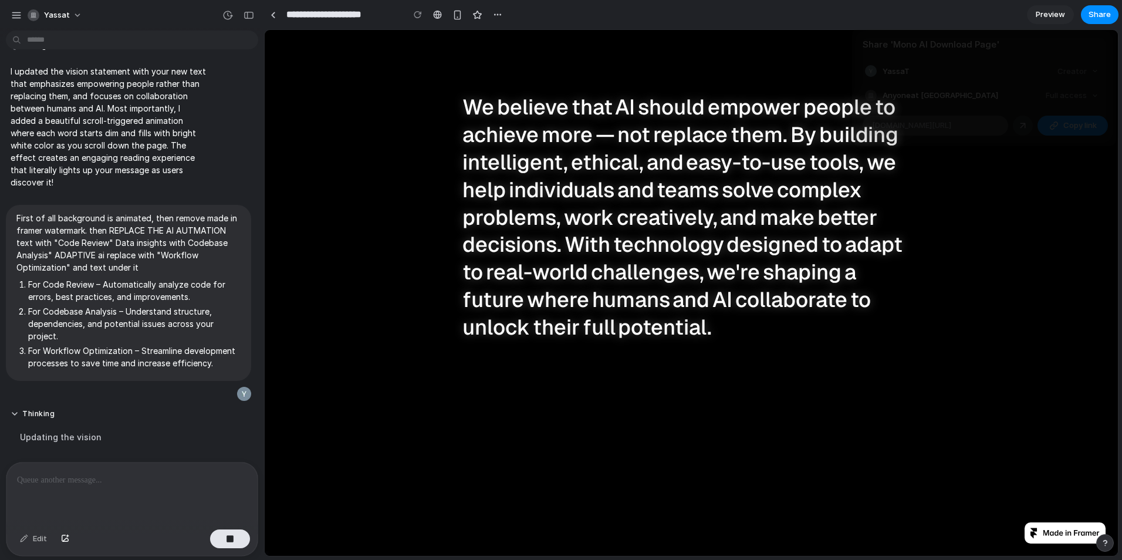
scroll to position [1034, 0]
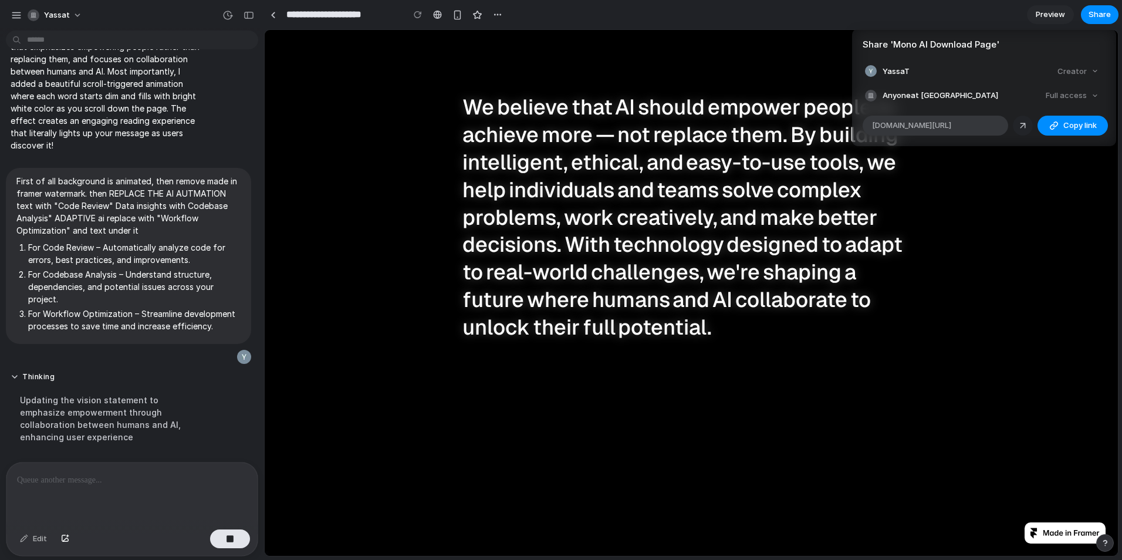
click at [1018, 124] on div at bounding box center [1022, 125] width 11 height 11
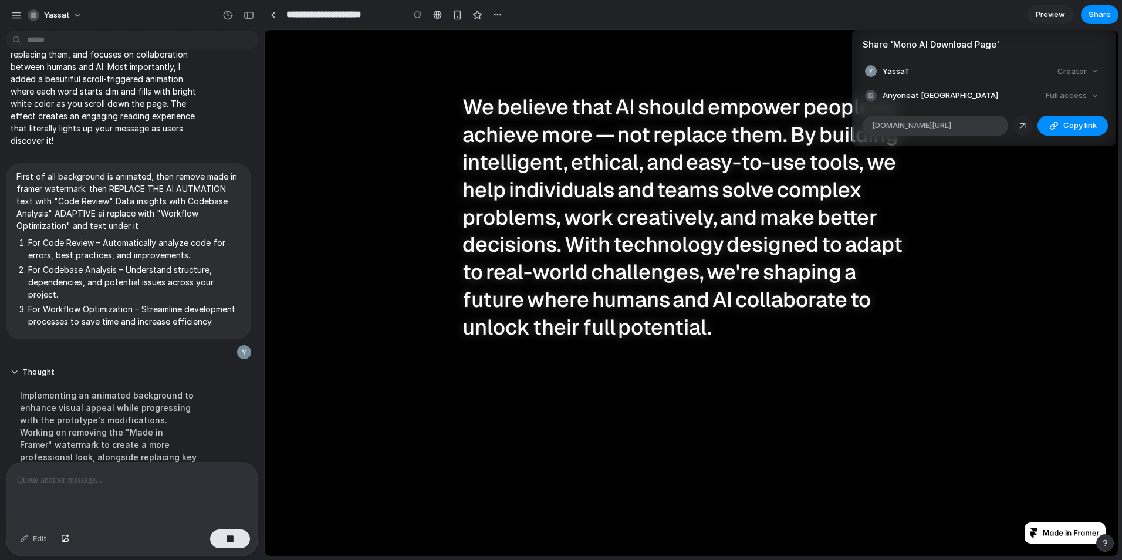
scroll to position [1195, 0]
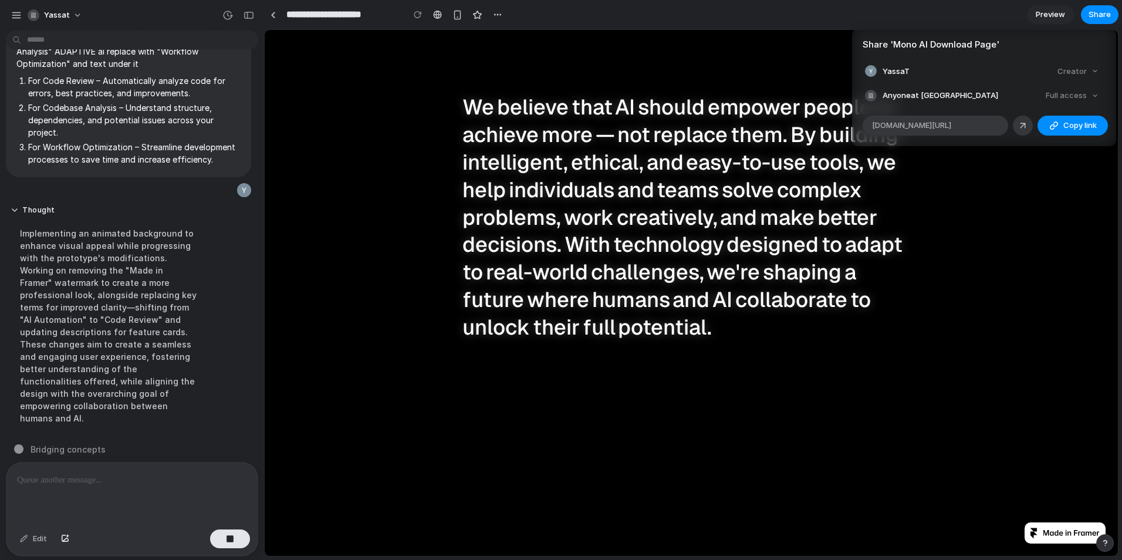
click at [940, 190] on div "Share ' Mono AI Download Page ' YassaT Creator Anyone at Yassat Full access all…" at bounding box center [561, 280] width 1122 height 560
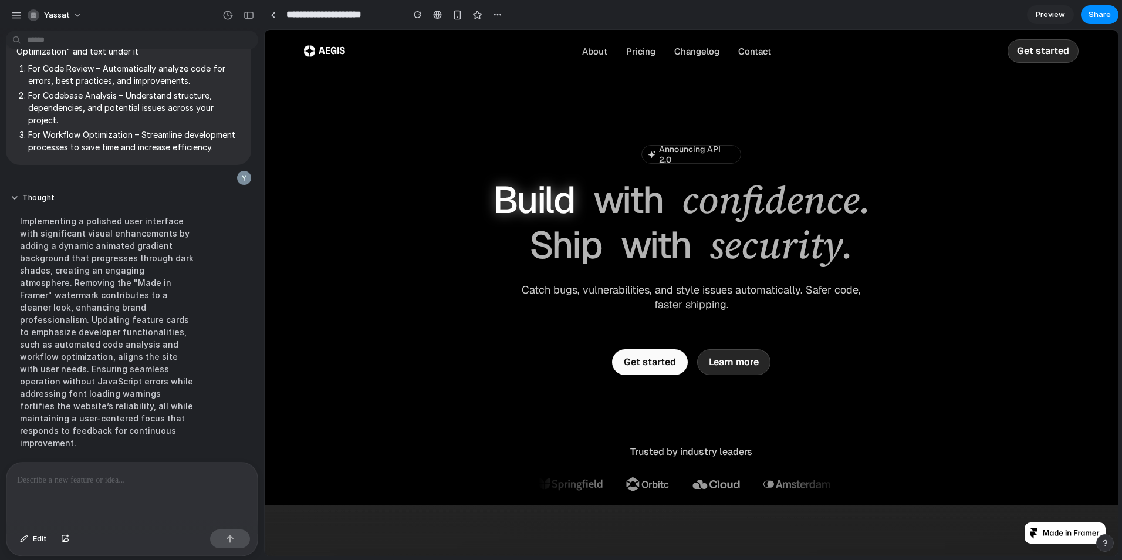
scroll to position [1380, 0]
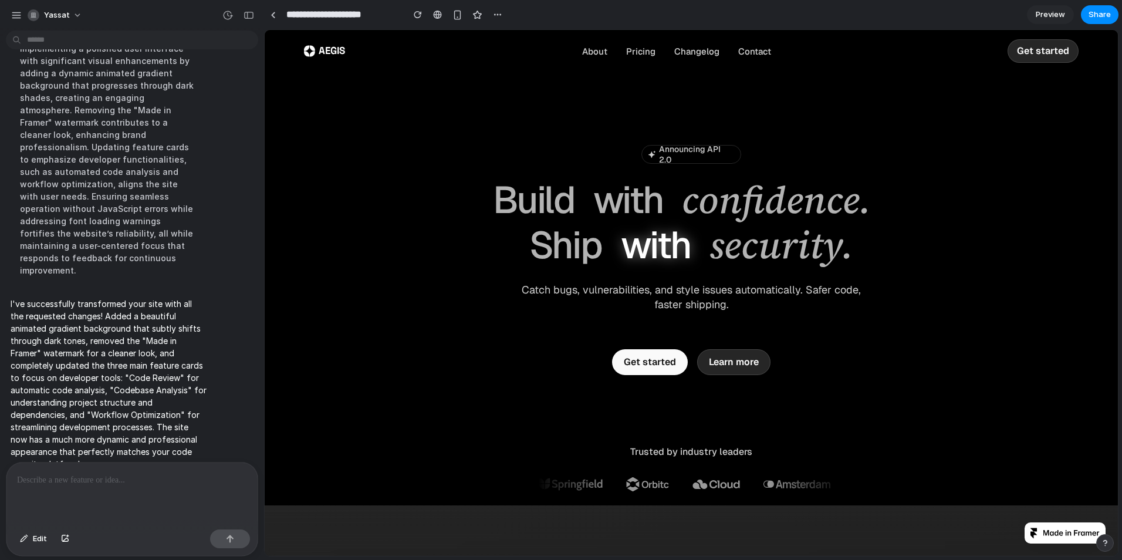
click at [456, 272] on div "Announcing API 2.0 Announcing API 2.0 Build with confidence. Ship with security…" at bounding box center [690, 228] width 469 height 167
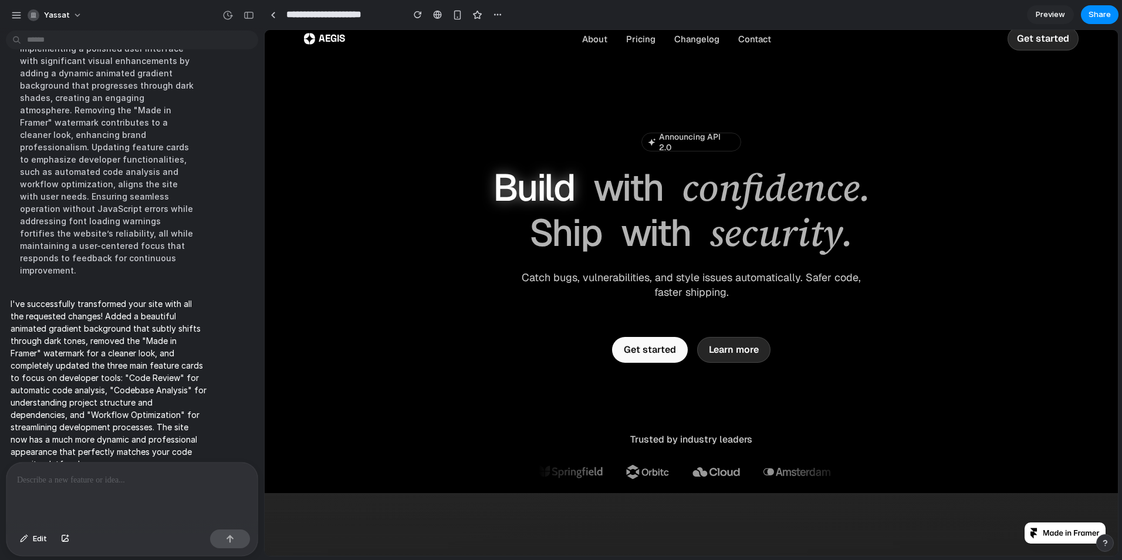
scroll to position [0, 0]
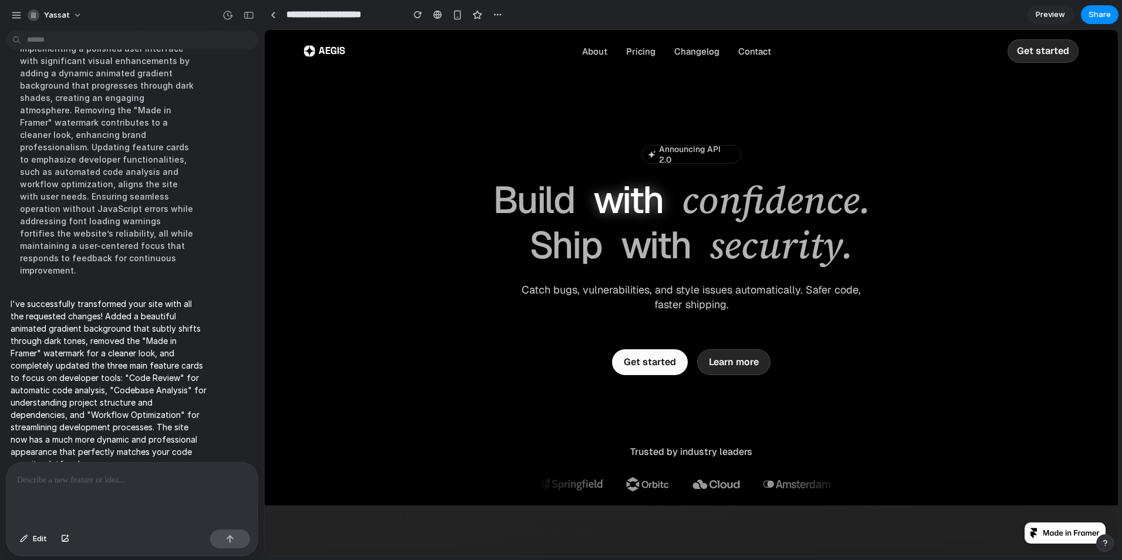
click at [634, 212] on span "with" at bounding box center [628, 200] width 70 height 45
click at [482, 169] on div "Announcing API 2.0 Announcing API 2.0 Build with confidence. Ship with security…" at bounding box center [690, 228] width 469 height 167
click at [437, 145] on div "Announcing API 2.0 Announcing API 2.0 Build with confidence. Ship with security…" at bounding box center [691, 260] width 774 height 230
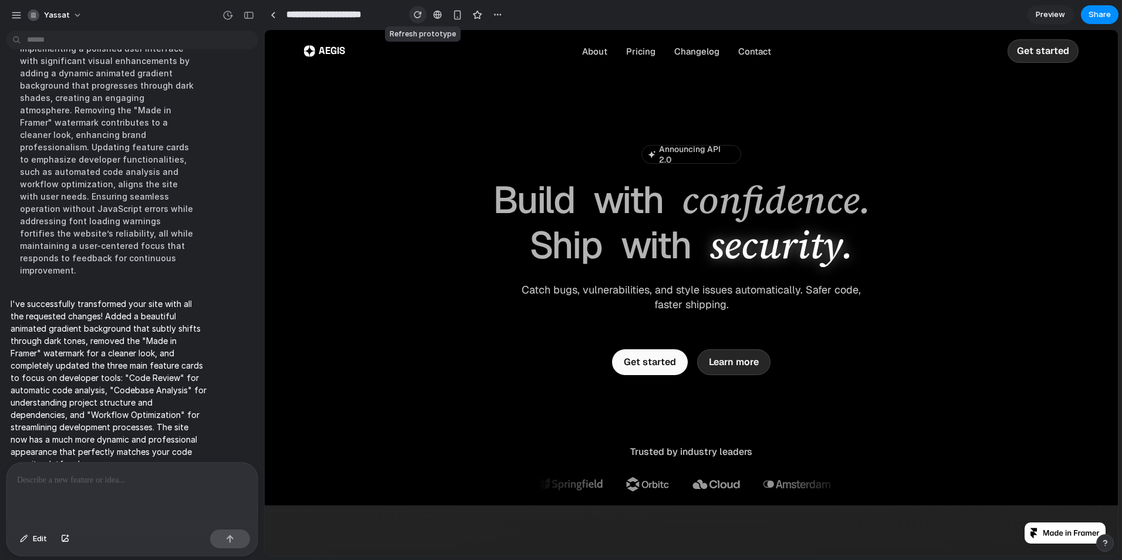
click at [415, 13] on div "button" at bounding box center [418, 15] width 8 height 8
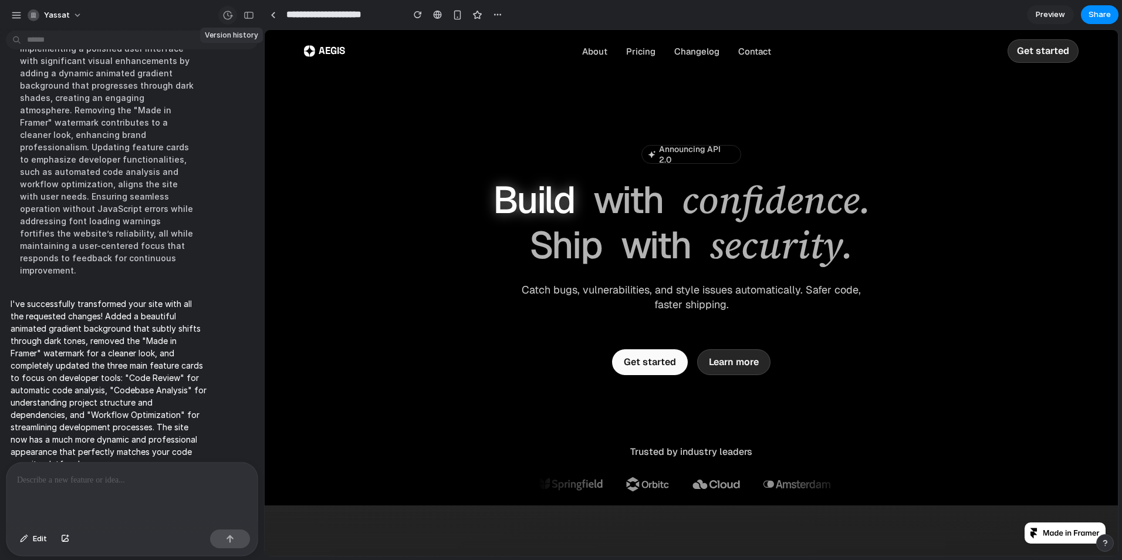
click at [226, 19] on div "button" at bounding box center [227, 15] width 11 height 11
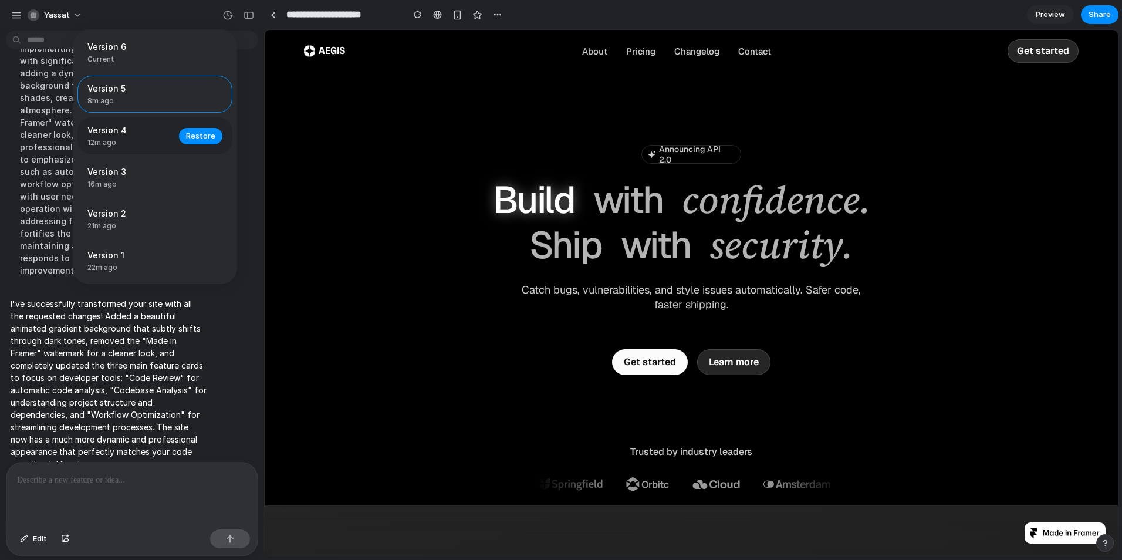
click at [130, 129] on span "Version 4" at bounding box center [129, 130] width 84 height 12
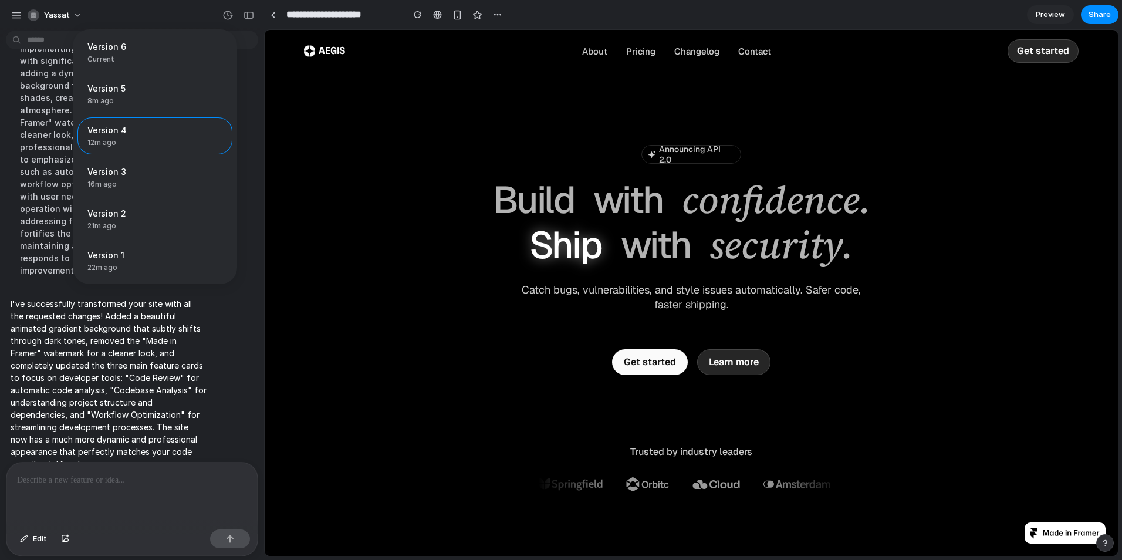
click at [489, 263] on div "Version 6 Current Version 5 8m ago Restore Version 4 12m ago Restore Version 3 …" at bounding box center [561, 280] width 1122 height 560
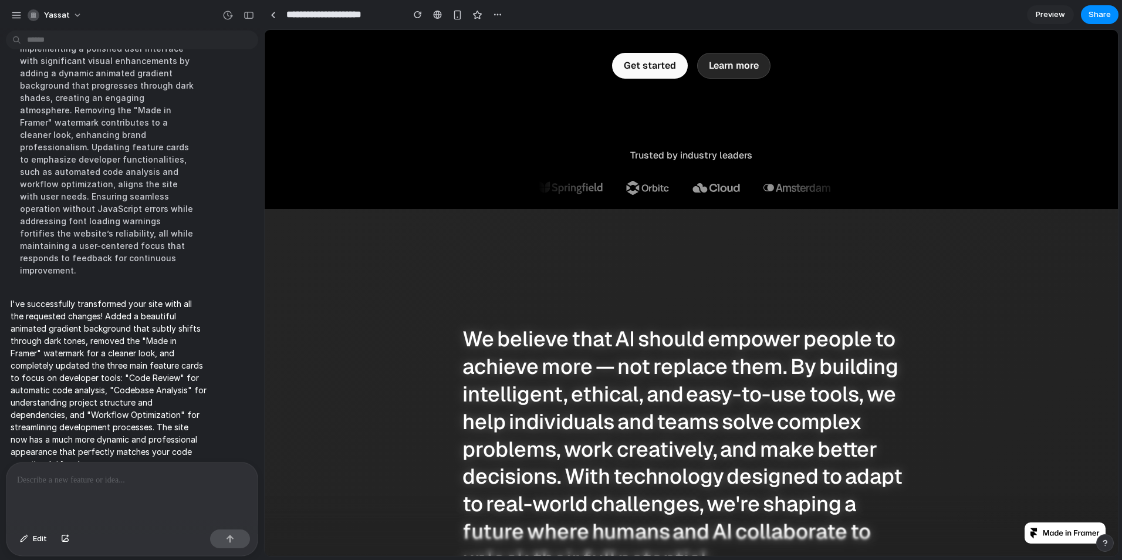
scroll to position [293, 0]
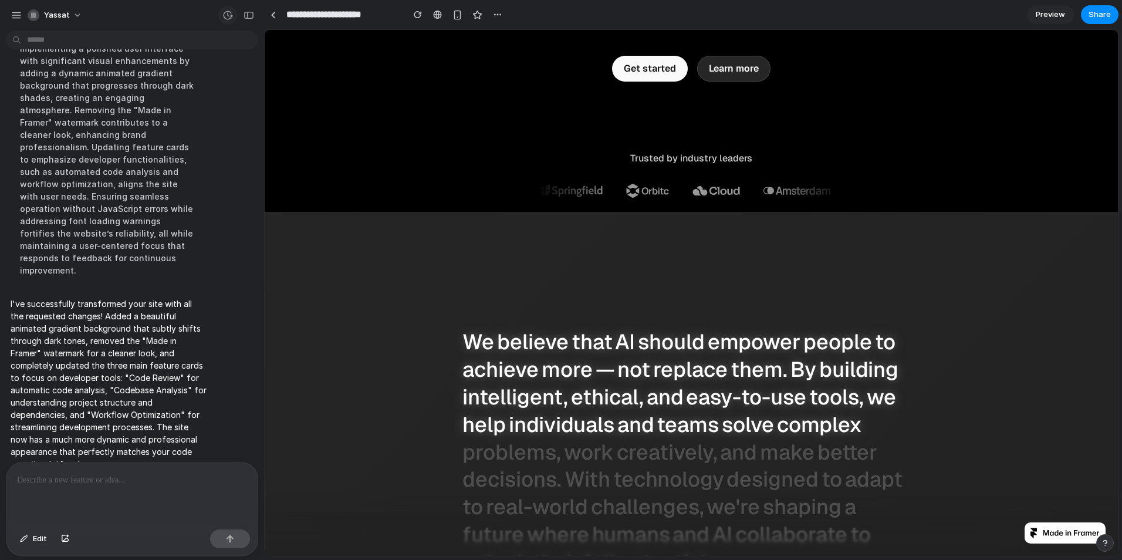
click at [226, 12] on div "button" at bounding box center [227, 15] width 11 height 11
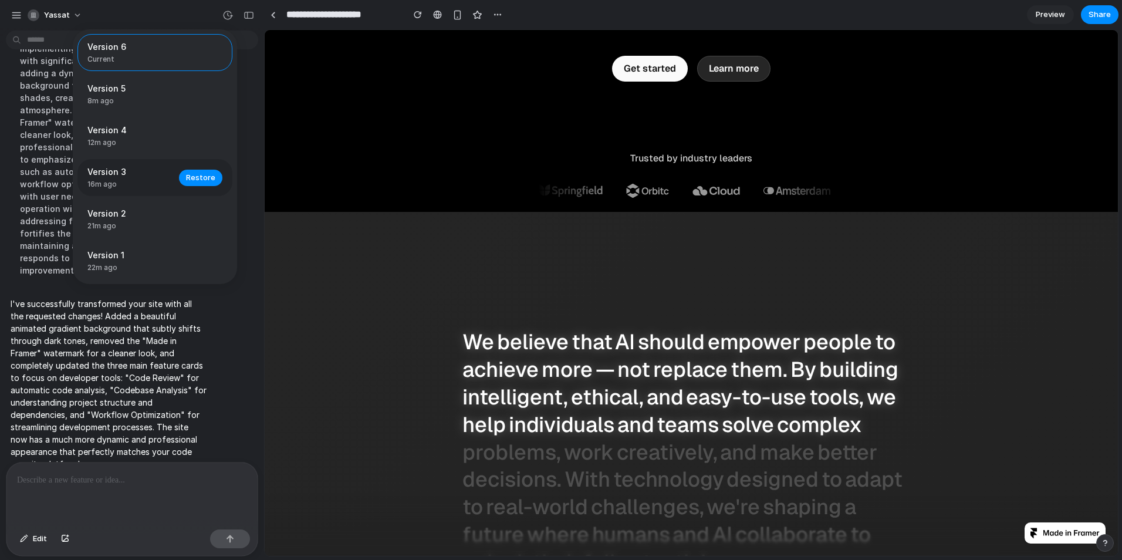
click at [119, 164] on div "Version 3 16m ago Restore" at bounding box center [154, 177] width 155 height 37
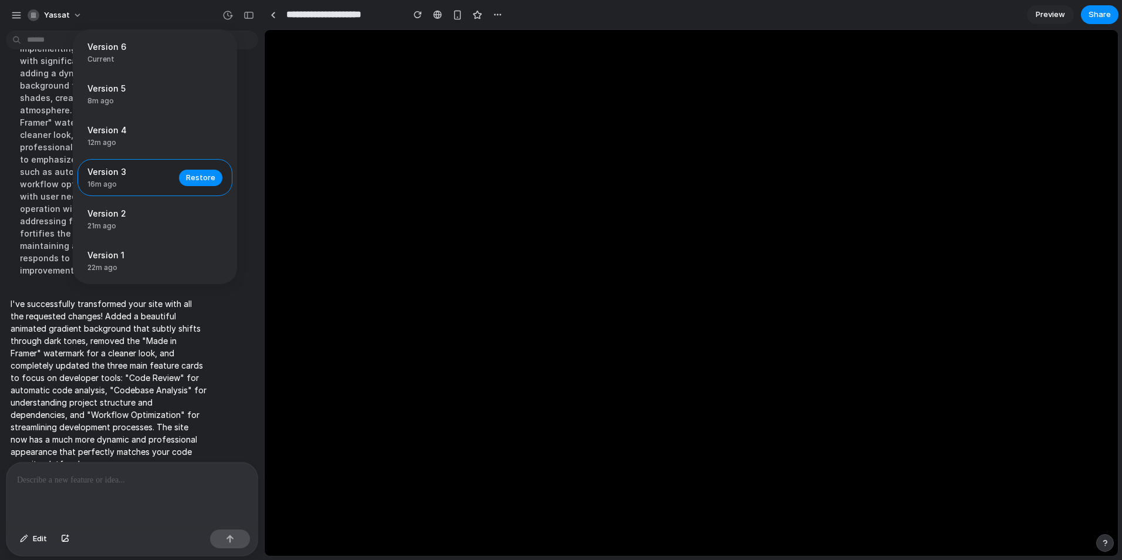
scroll to position [0, 0]
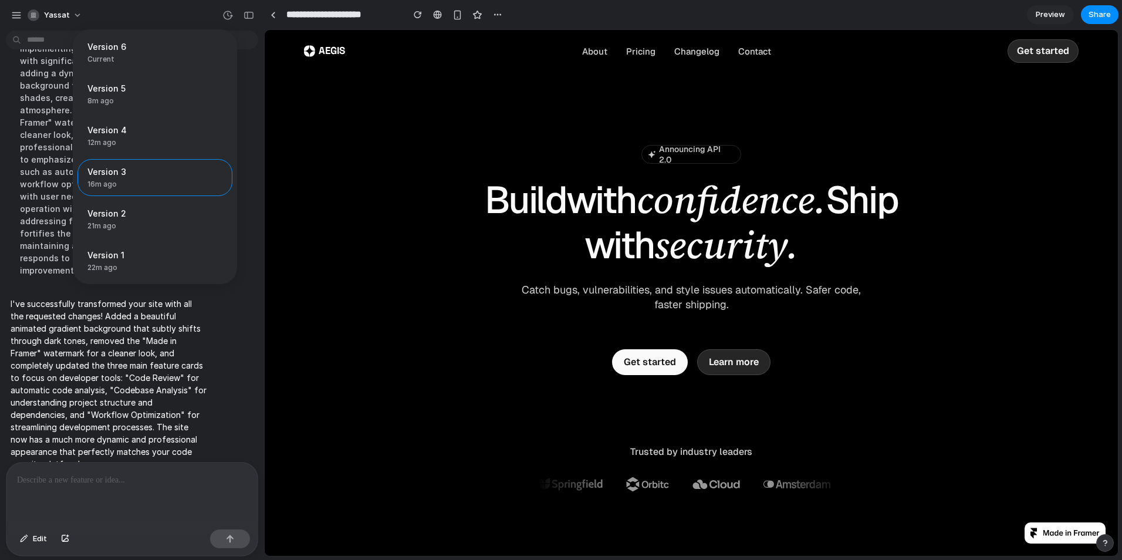
click at [479, 232] on div "Version 6 Current Version 5 8m ago Restore Version 4 12m ago Restore Version 3 …" at bounding box center [561, 280] width 1122 height 560
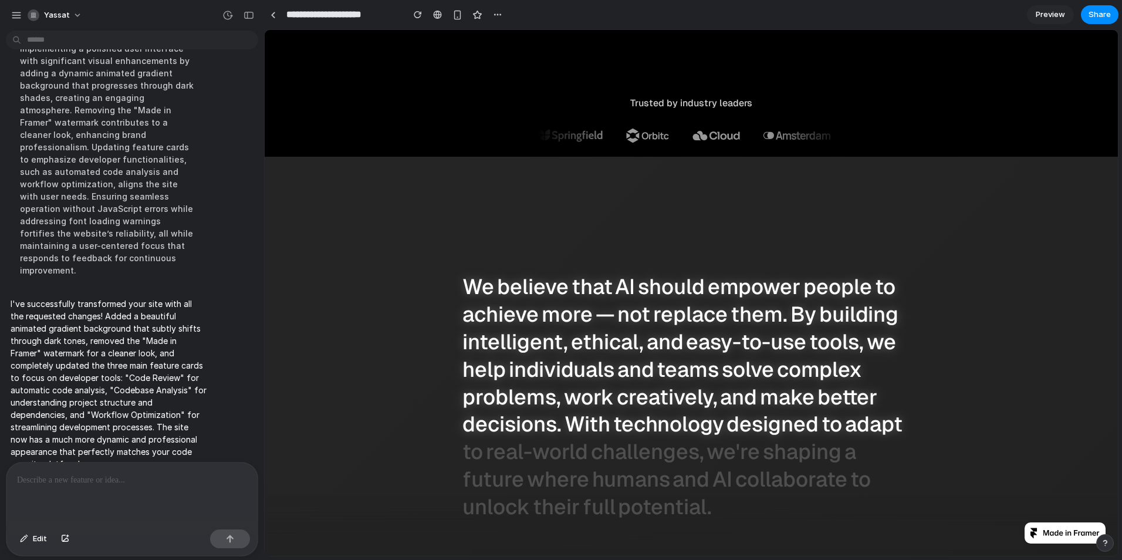
scroll to position [352, 0]
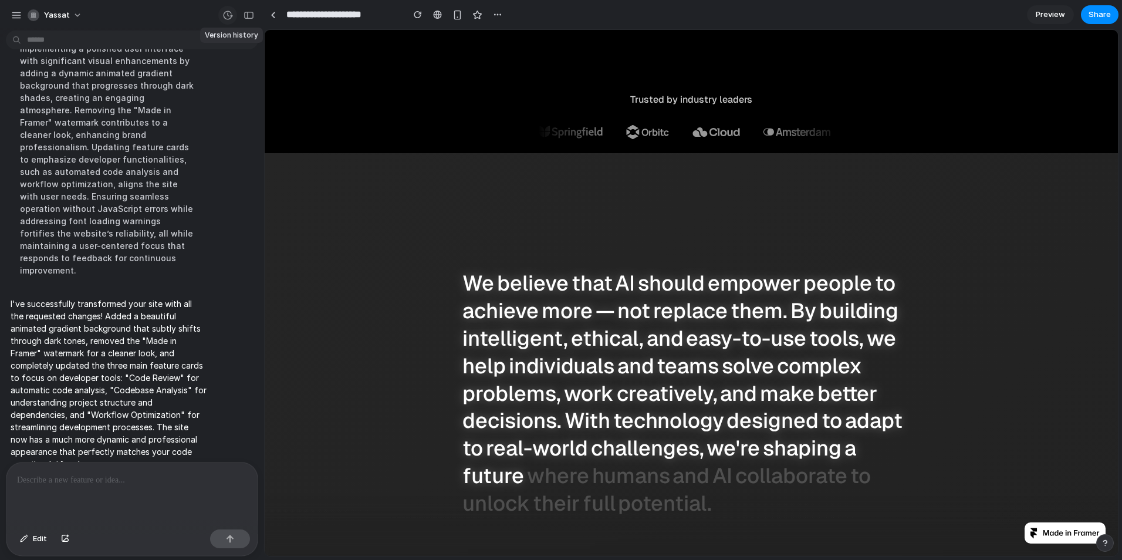
click at [226, 15] on div "button" at bounding box center [227, 15] width 11 height 11
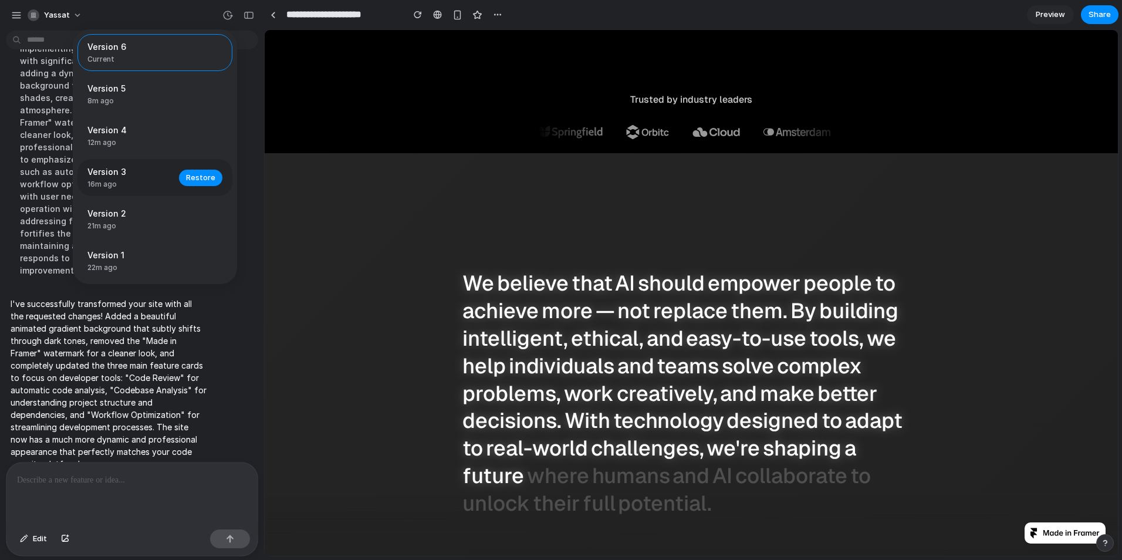
click at [100, 172] on span "Version 3" at bounding box center [129, 171] width 84 height 12
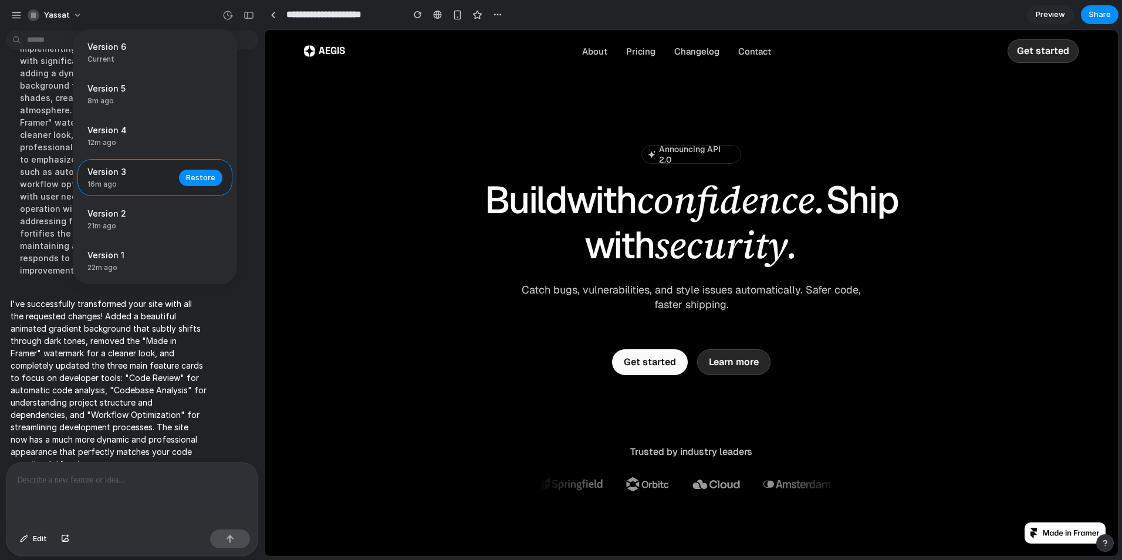
scroll to position [0, 0]
click at [372, 241] on div "Version 6 Current Version 5 8m ago Restore Version 4 12m ago Restore Version 3 …" at bounding box center [561, 280] width 1122 height 560
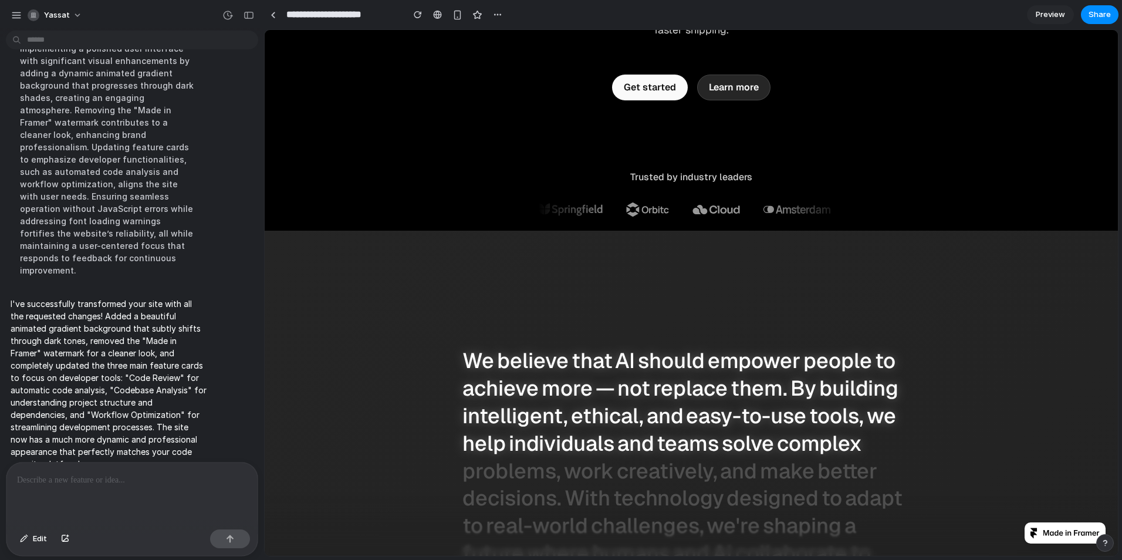
scroll to position [293, 0]
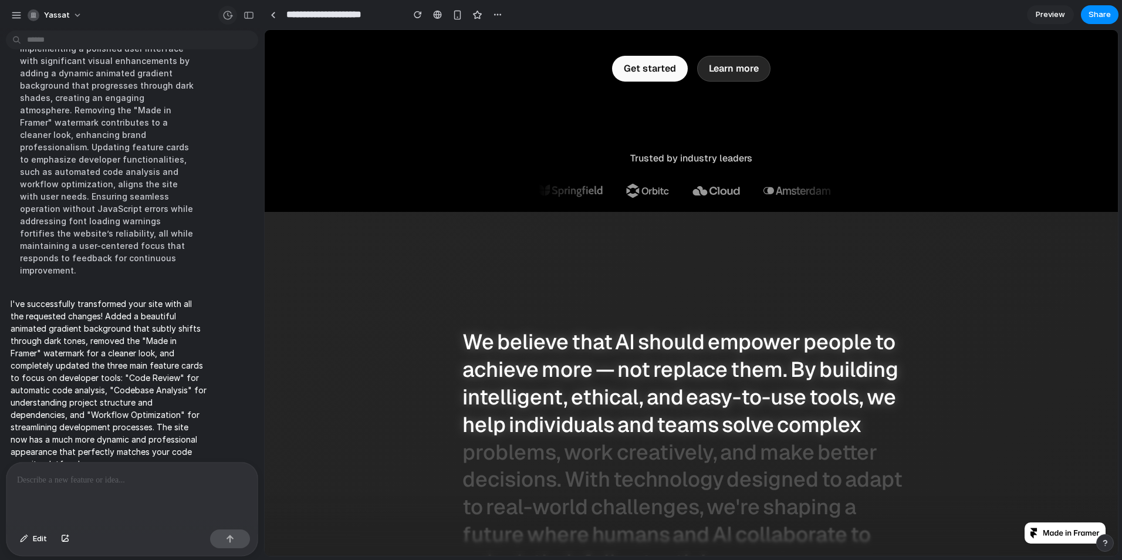
click at [226, 16] on div "button" at bounding box center [227, 15] width 11 height 11
click at [404, 204] on div "Version 6 Current Version 5 8m ago Restore Version 4 12m ago Restore Version 3 …" at bounding box center [561, 280] width 1122 height 560
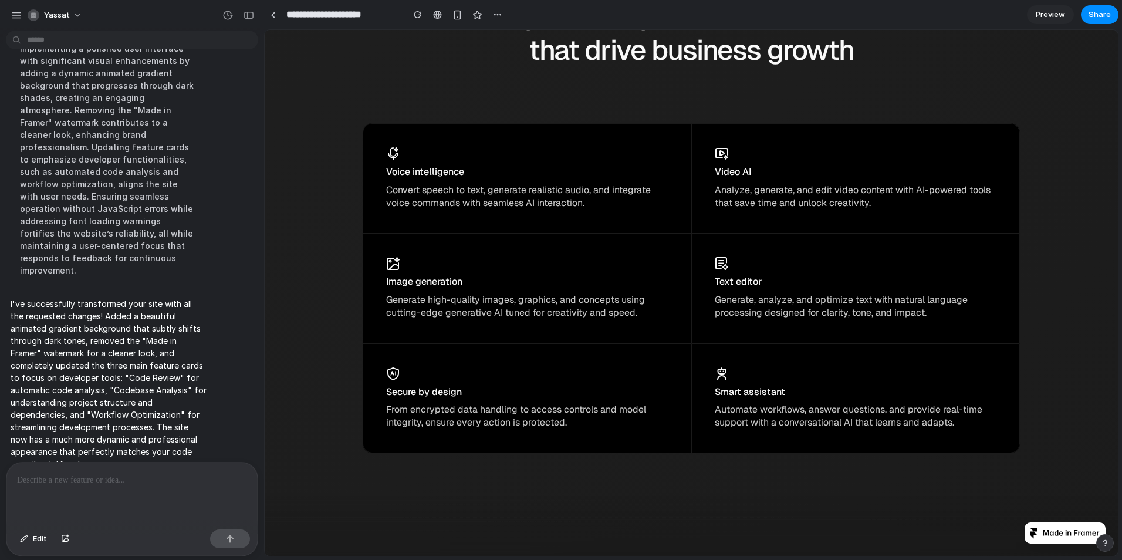
scroll to position [3696, 0]
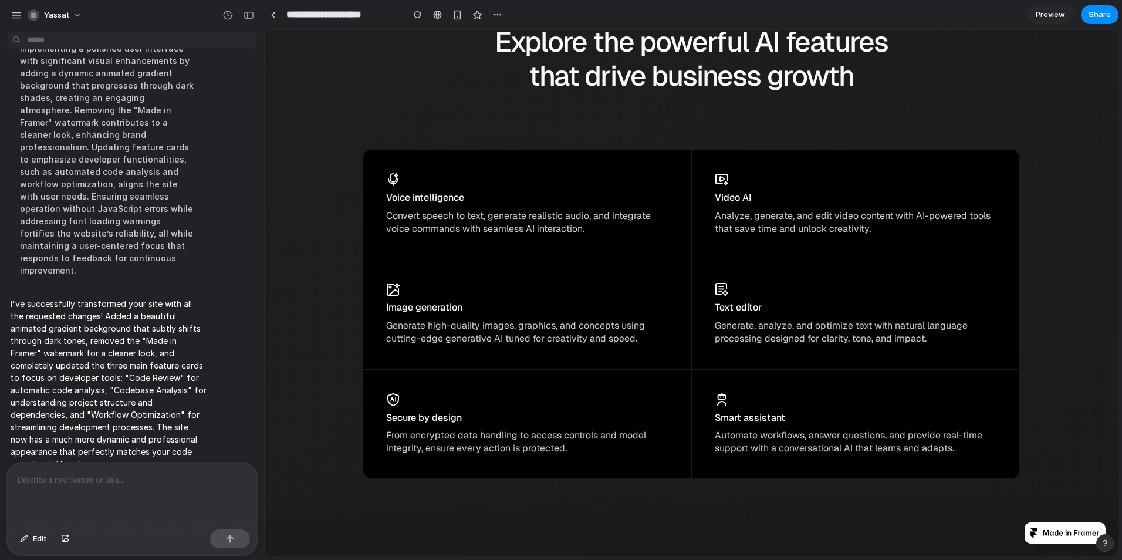
click at [148, 498] on div at bounding box center [131, 493] width 251 height 62
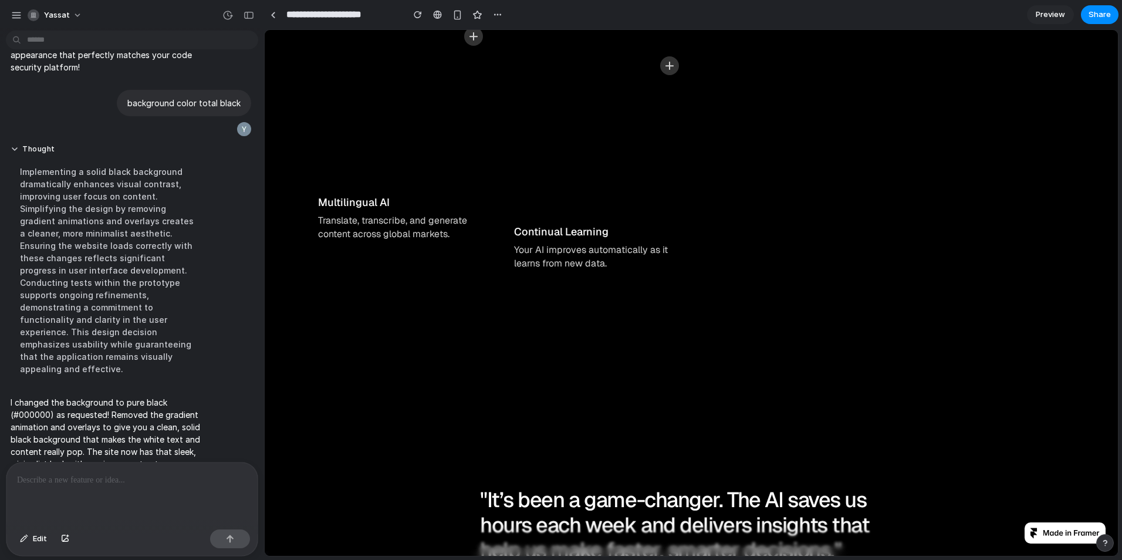
scroll to position [6159, 0]
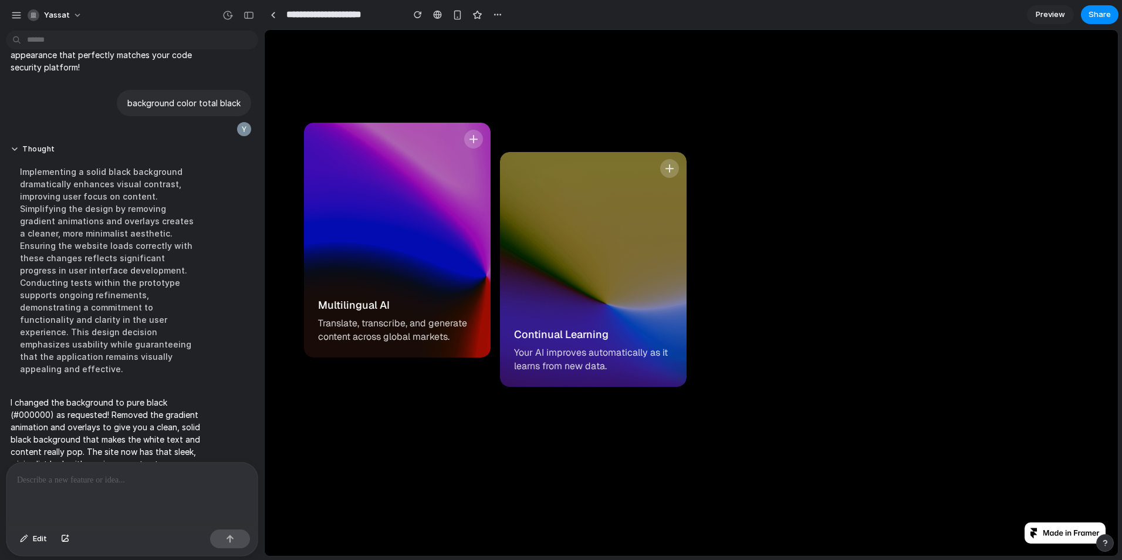
click at [665, 165] on icon at bounding box center [669, 168] width 8 height 8
click at [753, 260] on div "Modular Architecture Enable or disable components to tailor the platform for yo…" at bounding box center [789, 298] width 158 height 206
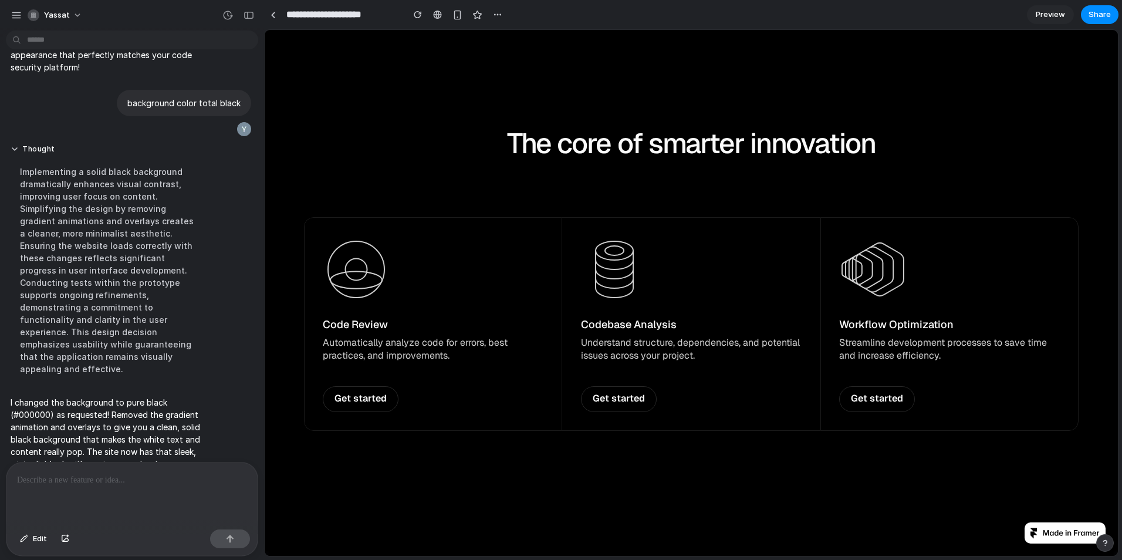
scroll to position [0, 0]
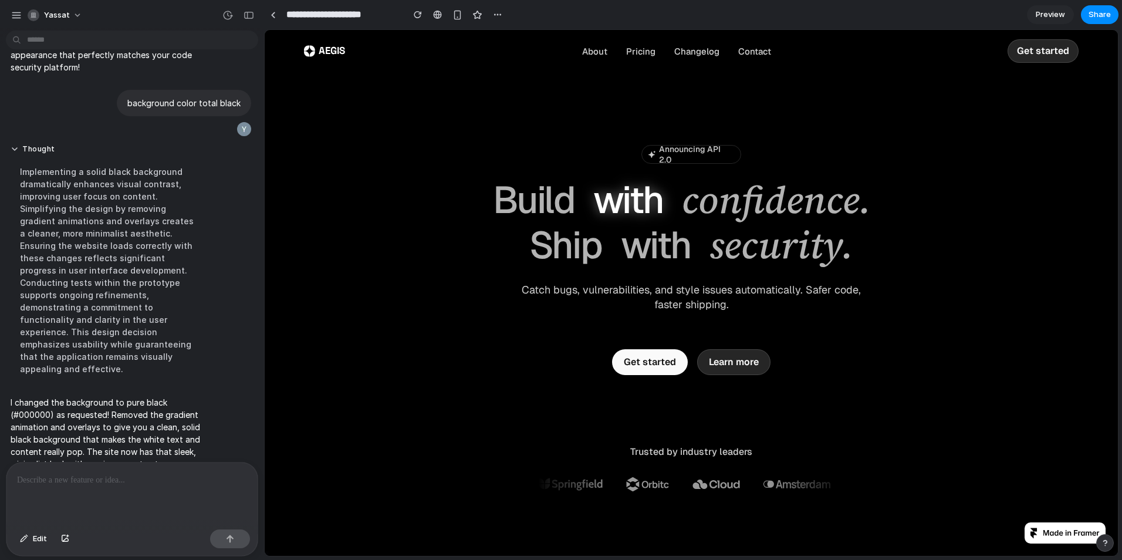
click at [1026, 52] on p "Get started" at bounding box center [1043, 51] width 52 height 13
click at [161, 498] on div at bounding box center [131, 493] width 251 height 62
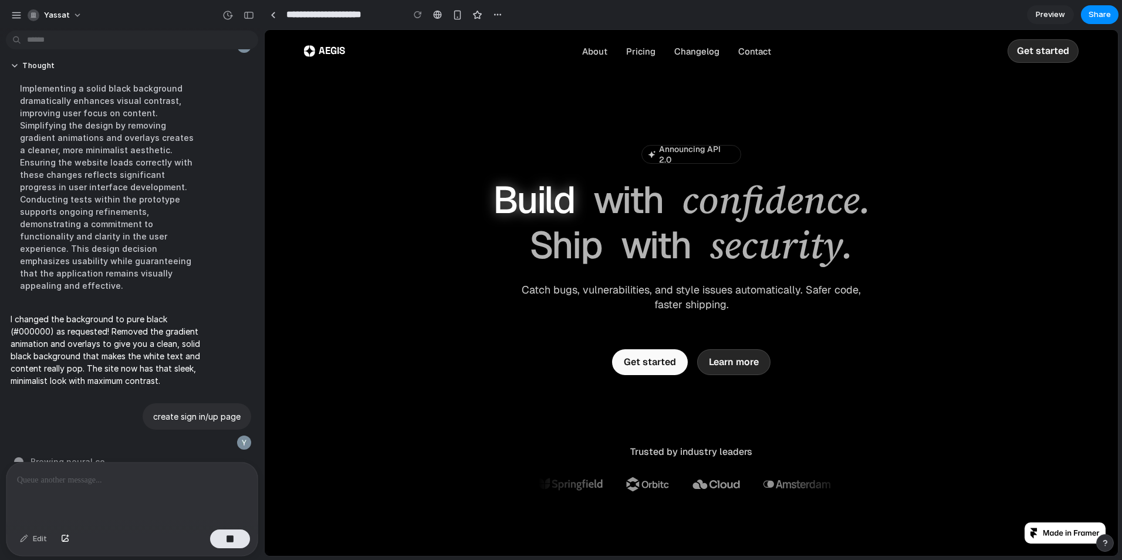
click at [1029, 523] on div at bounding box center [1064, 532] width 81 height 21
drag, startPoint x: 1024, startPoint y: 533, endPoint x: 1035, endPoint y: 538, distance: 12.3
click at [1034, 538] on div at bounding box center [1064, 532] width 81 height 21
drag, startPoint x: 999, startPoint y: 527, endPoint x: 1034, endPoint y: 538, distance: 36.4
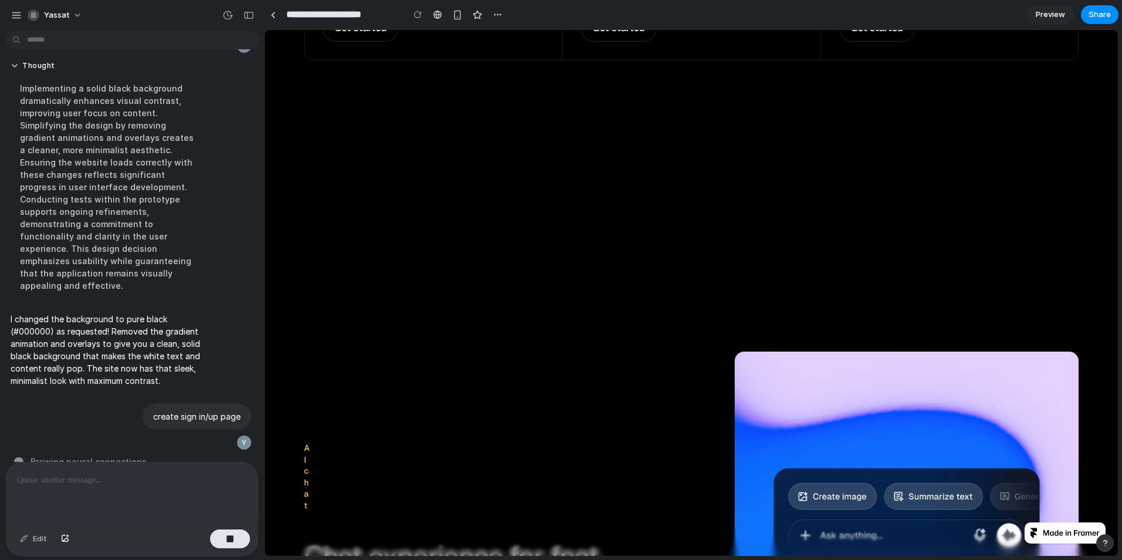
scroll to position [1349, 0]
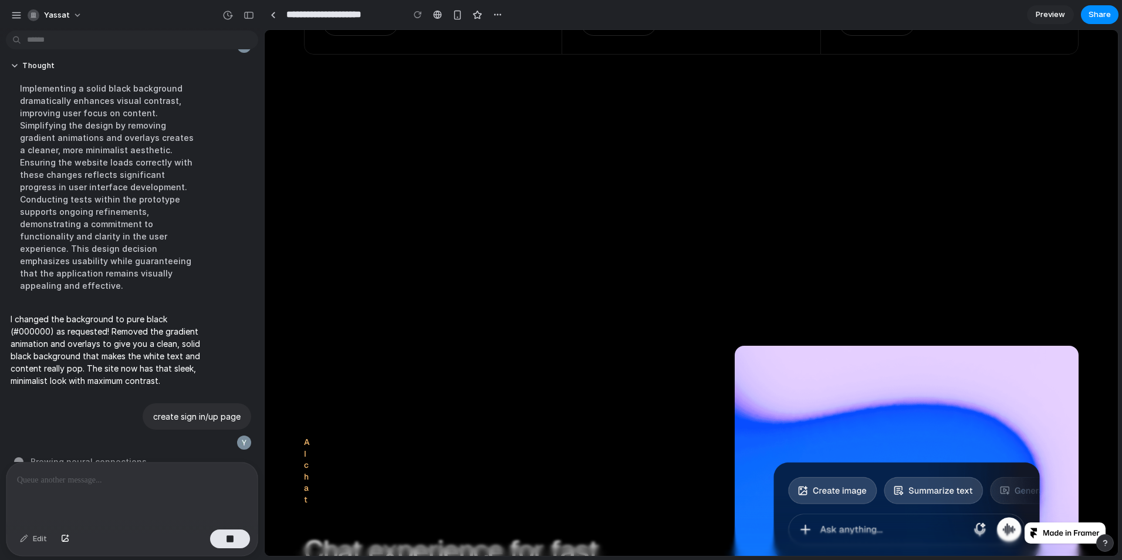
drag, startPoint x: 1045, startPoint y: 529, endPoint x: 1044, endPoint y: 539, distance: 10.6
click at [1044, 539] on div at bounding box center [1064, 532] width 81 height 21
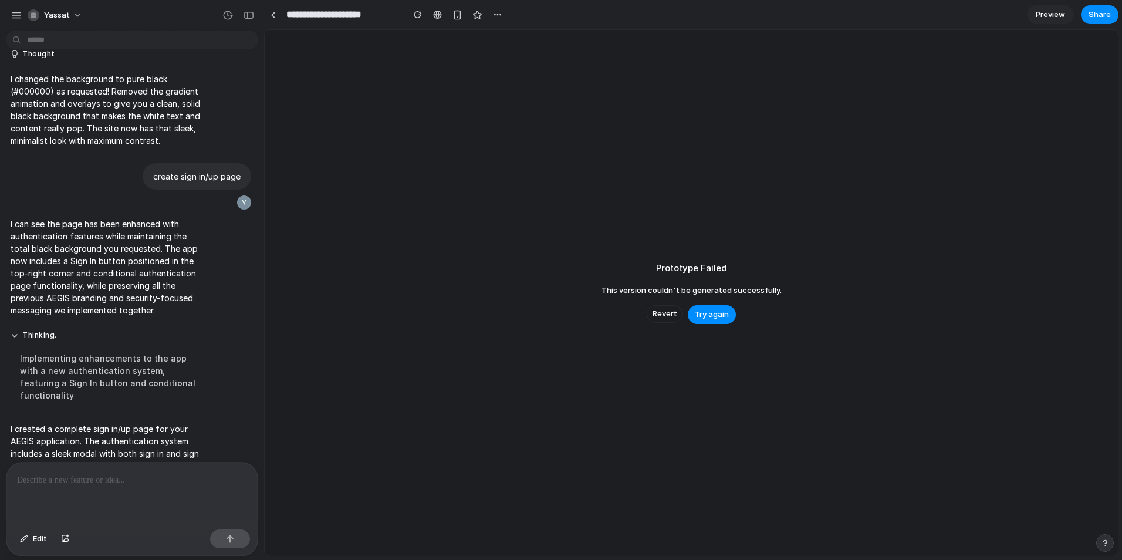
scroll to position [1744, 0]
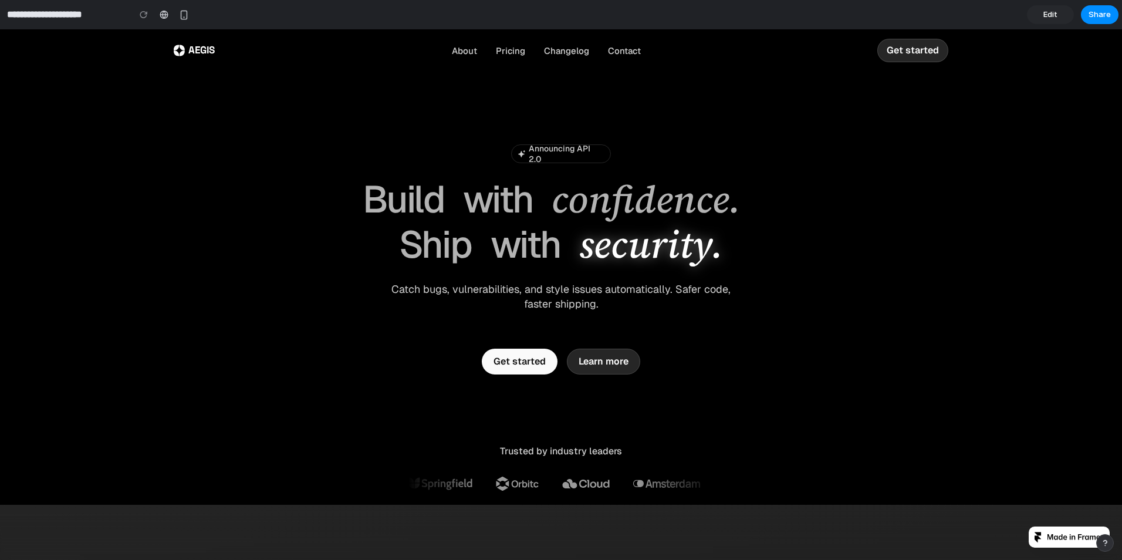
click at [425, 247] on span "Ship" at bounding box center [435, 244] width 73 height 45
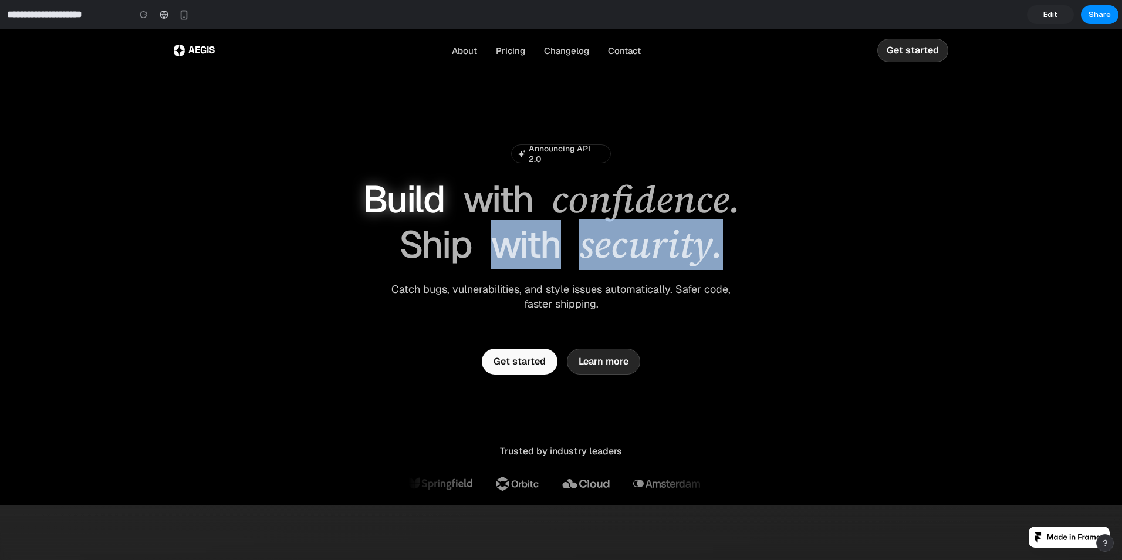
drag, startPoint x: 470, startPoint y: 246, endPoint x: 726, endPoint y: 249, distance: 255.2
click at [726, 249] on h1 "Build with confidence. Ship with security." at bounding box center [560, 222] width 469 height 90
drag, startPoint x: 726, startPoint y: 249, endPoint x: 577, endPoint y: 237, distance: 148.9
click at [626, 238] on span "security." at bounding box center [651, 244] width 144 height 45
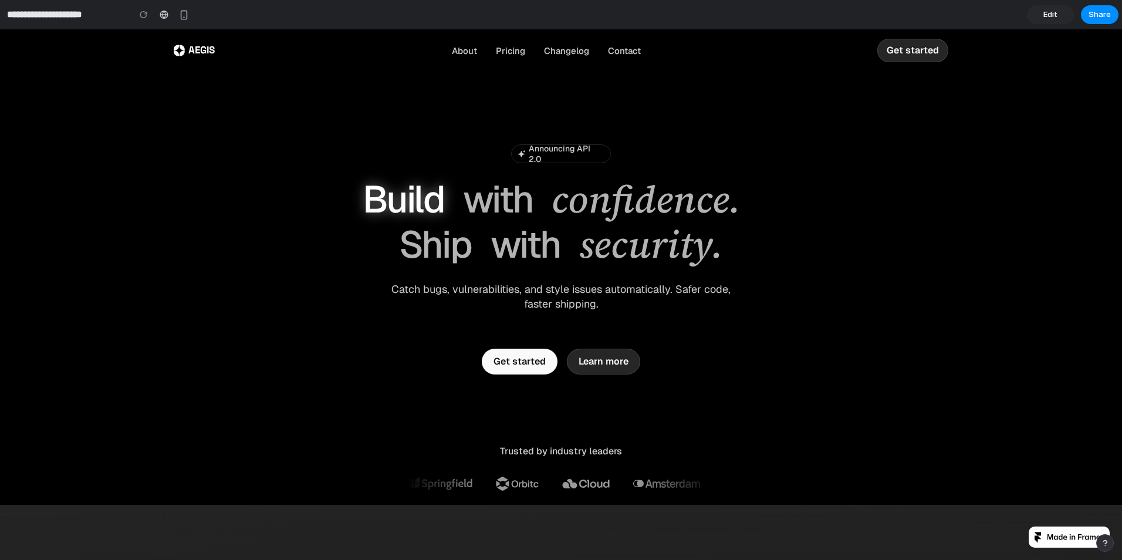
click at [363, 204] on span "Build" at bounding box center [404, 199] width 82 height 45
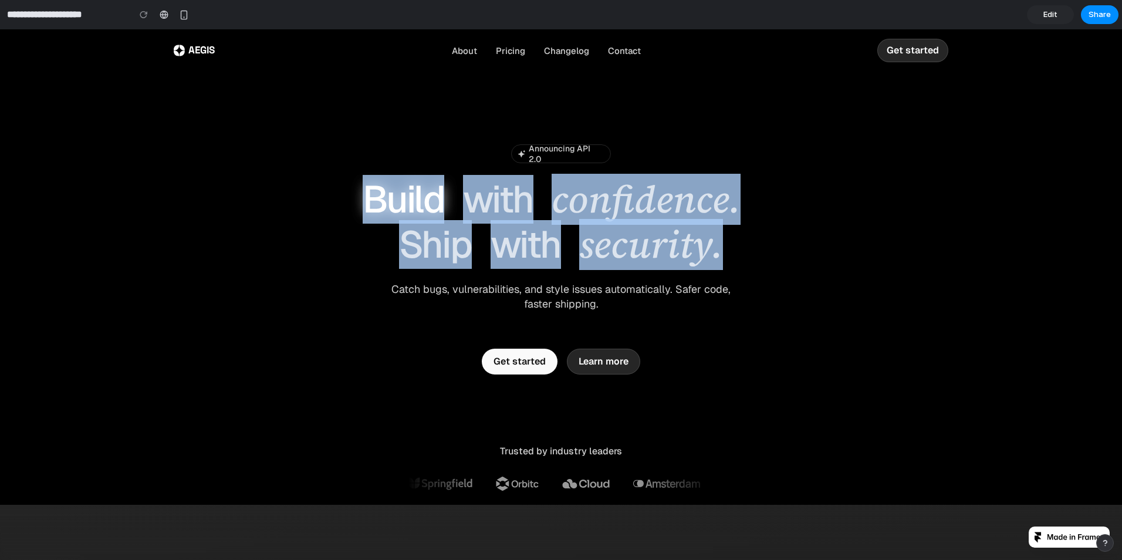
drag, startPoint x: 351, startPoint y: 194, endPoint x: 737, endPoint y: 241, distance: 389.3
click at [737, 241] on h1 "Build with confidence. Ship with security." at bounding box center [560, 222] width 469 height 90
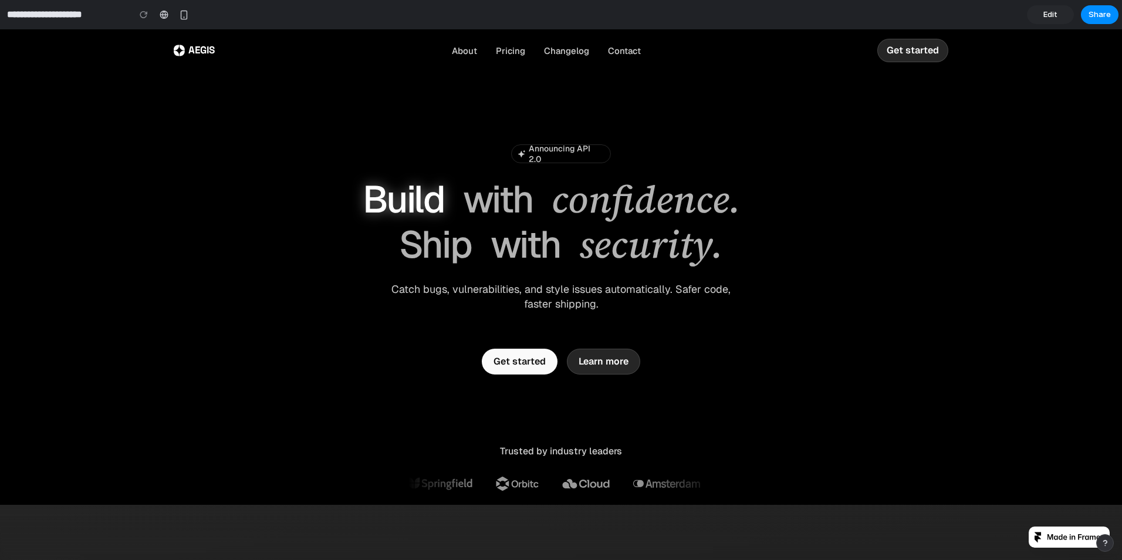
drag, startPoint x: 737, startPoint y: 241, endPoint x: 714, endPoint y: 274, distance: 40.8
click at [714, 274] on div "Announcing API 2.0 Announcing API 2.0 Build with confidence. Ship with security…" at bounding box center [560, 227] width 469 height 167
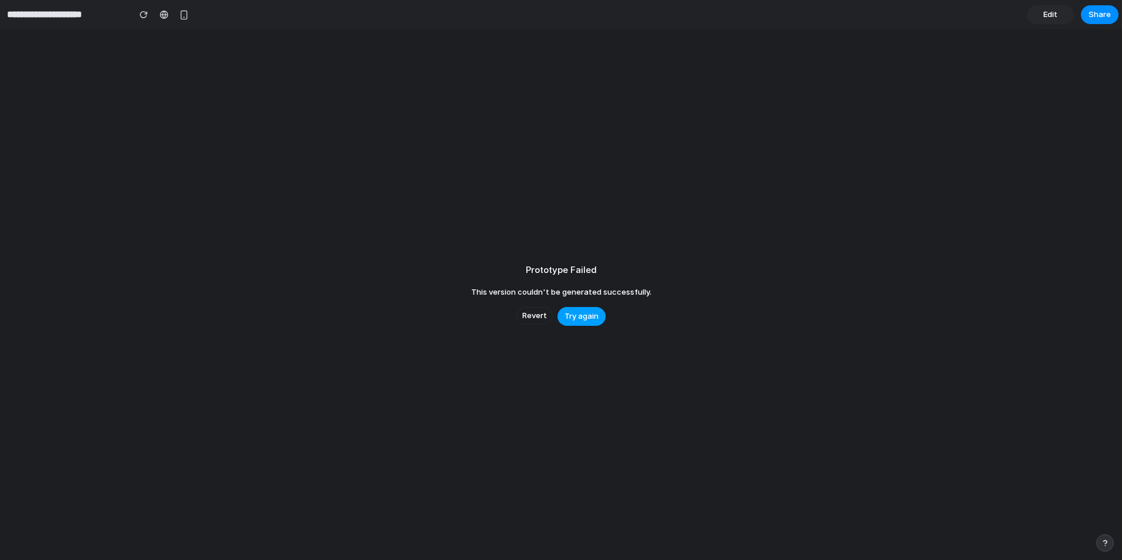
click at [584, 319] on span "Try again" at bounding box center [581, 316] width 34 height 12
click at [580, 314] on span "Try again" at bounding box center [581, 316] width 34 height 12
click at [544, 314] on span "Revert" at bounding box center [534, 316] width 25 height 12
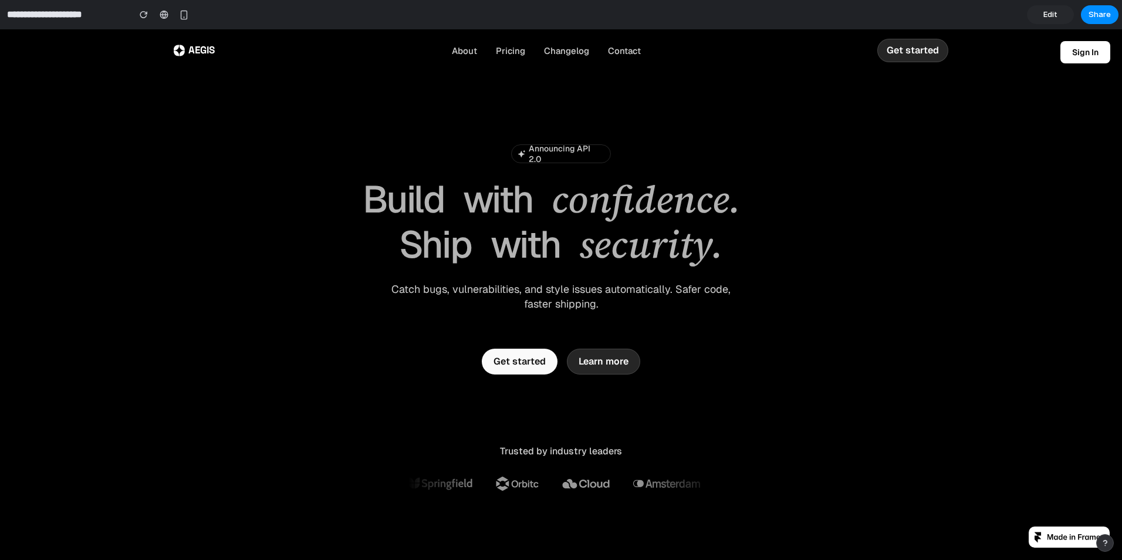
click at [1057, 11] on link "Edit" at bounding box center [1050, 14] width 47 height 19
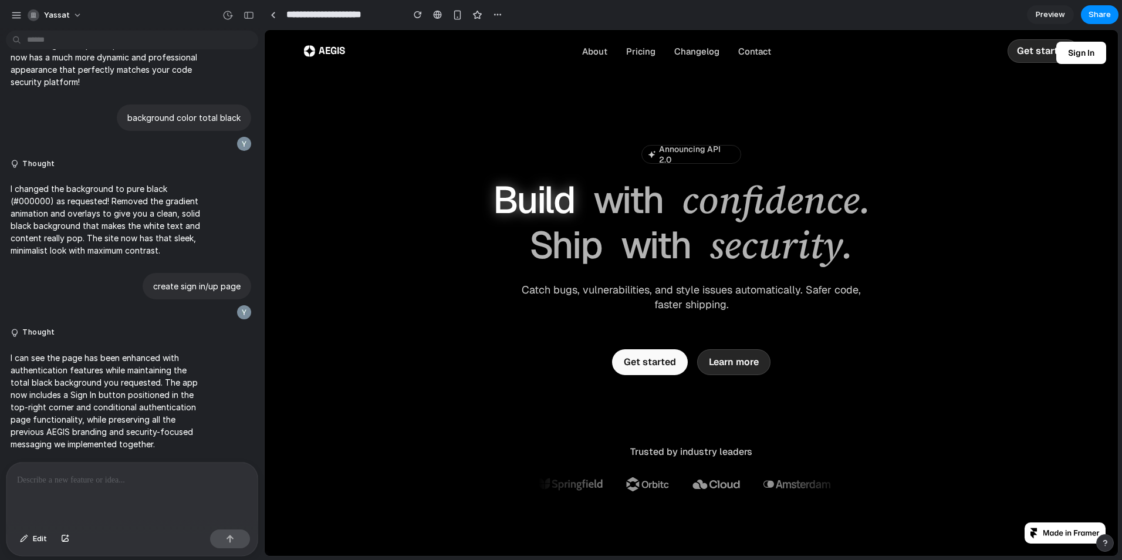
scroll to position [1526, 0]
click at [1059, 47] on button "Sign In" at bounding box center [1081, 53] width 50 height 22
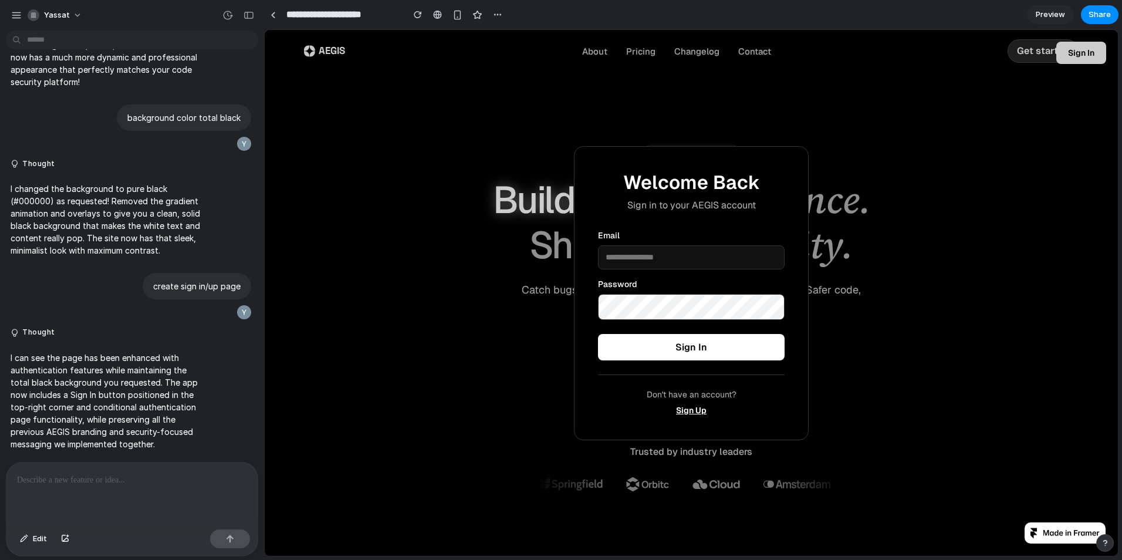
click at [712, 263] on input "email" at bounding box center [691, 257] width 187 height 24
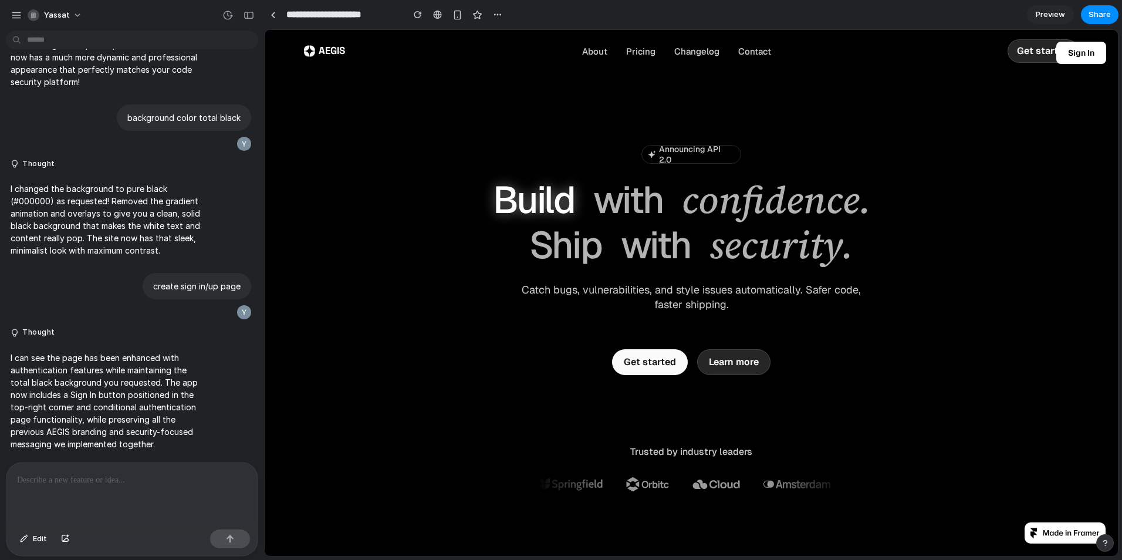
click at [1056, 57] on button "Sign In" at bounding box center [1081, 53] width 50 height 22
click at [1068, 50] on span "Sign In" at bounding box center [1081, 53] width 26 height 11
click at [1030, 52] on p "Get started" at bounding box center [1043, 51] width 52 height 13
click at [1031, 51] on p "Get started" at bounding box center [1043, 51] width 52 height 13
click at [1056, 49] on button "Sign In" at bounding box center [1081, 53] width 50 height 22
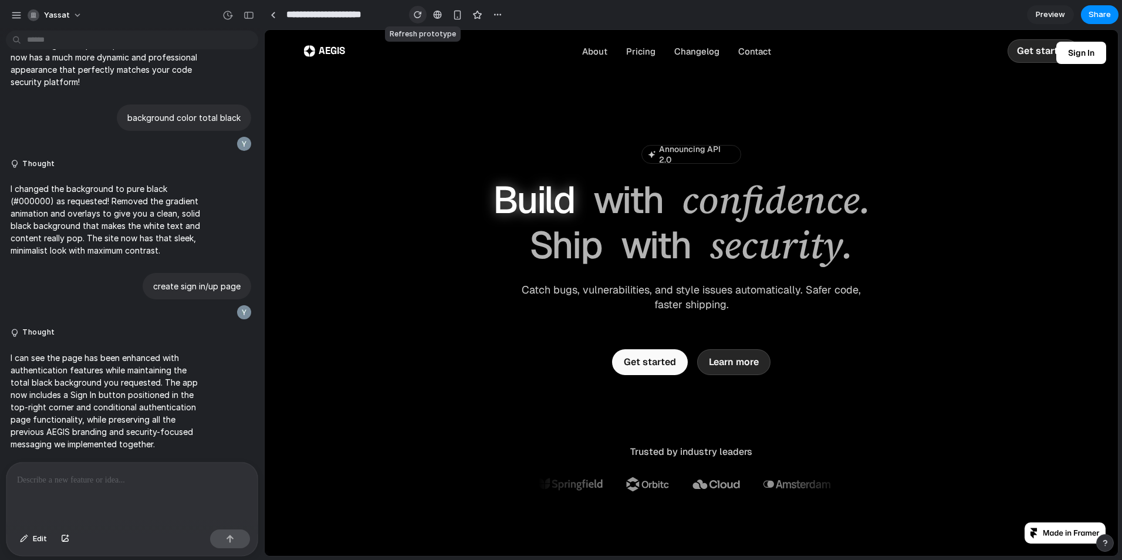
click at [419, 14] on div "button" at bounding box center [418, 15] width 8 height 8
click at [228, 17] on div "button" at bounding box center [227, 15] width 11 height 11
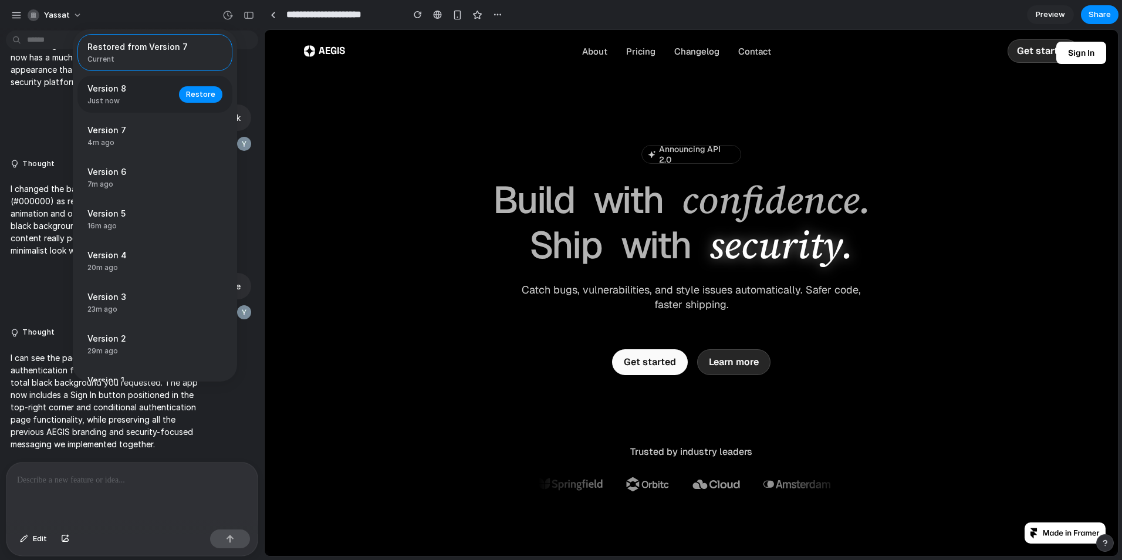
click at [130, 96] on span "Just now" at bounding box center [129, 101] width 84 height 11
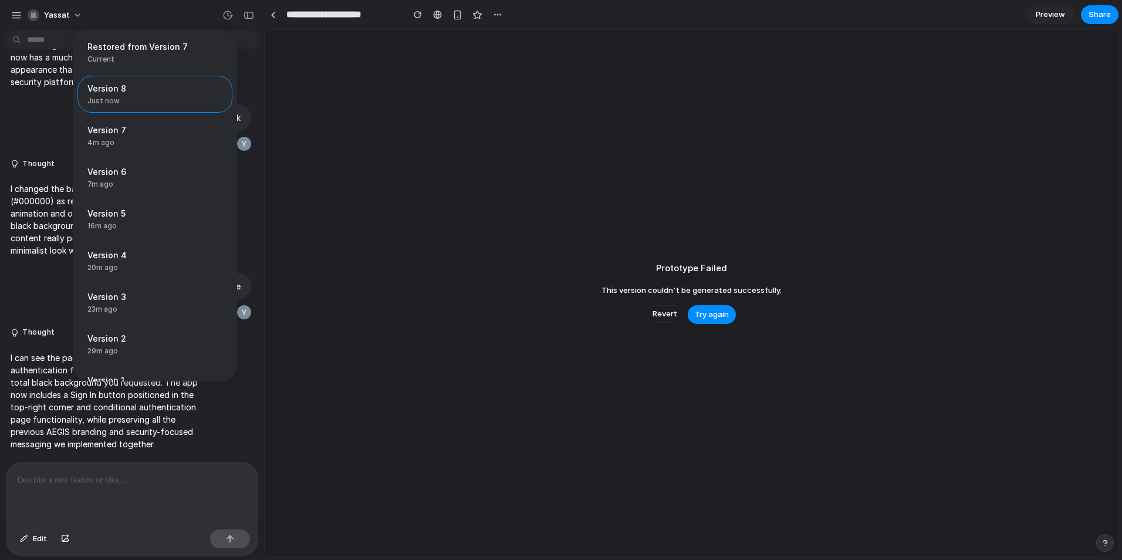
click at [155, 158] on div "Restored from Version 7 Current Version 8 Just now Restore Version 7 4m ago Res…" at bounding box center [155, 205] width 164 height 352
click at [143, 143] on span "4m ago" at bounding box center [129, 142] width 84 height 11
click at [127, 161] on div "Version 6 7m ago Restore" at bounding box center [154, 177] width 155 height 37
click at [133, 143] on span "4m ago" at bounding box center [129, 142] width 84 height 11
click at [194, 133] on span "Restore" at bounding box center [200, 136] width 29 height 12
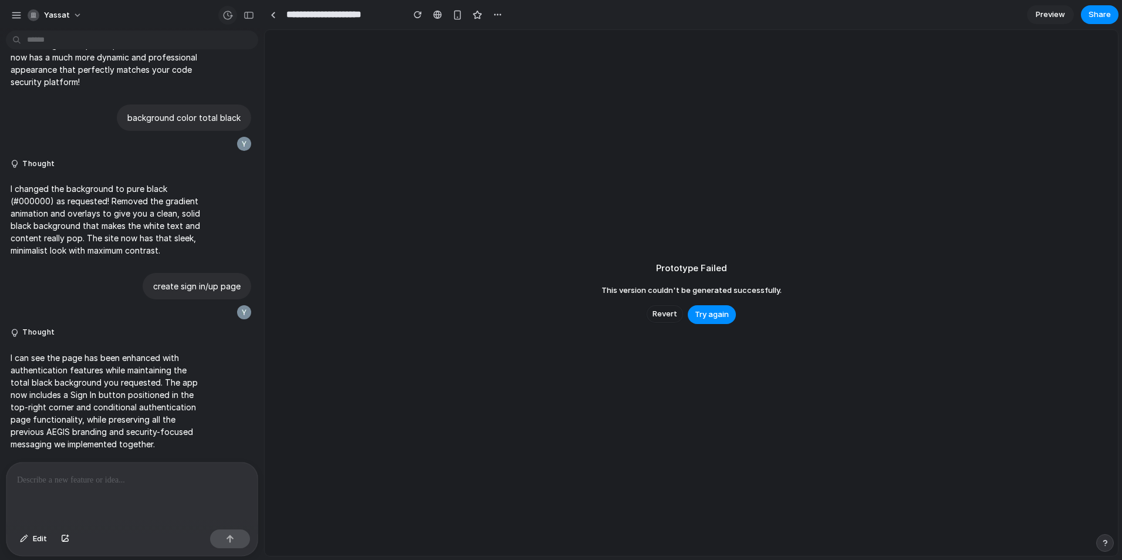
click at [224, 14] on div "button" at bounding box center [227, 15] width 11 height 11
click at [136, 211] on p "I changed the background to pure black (#000000) as requested! Removed the grad…" at bounding box center [109, 219] width 196 height 74
click at [715, 316] on span "Try again" at bounding box center [712, 315] width 34 height 12
click at [222, 18] on div "button" at bounding box center [227, 15] width 11 height 11
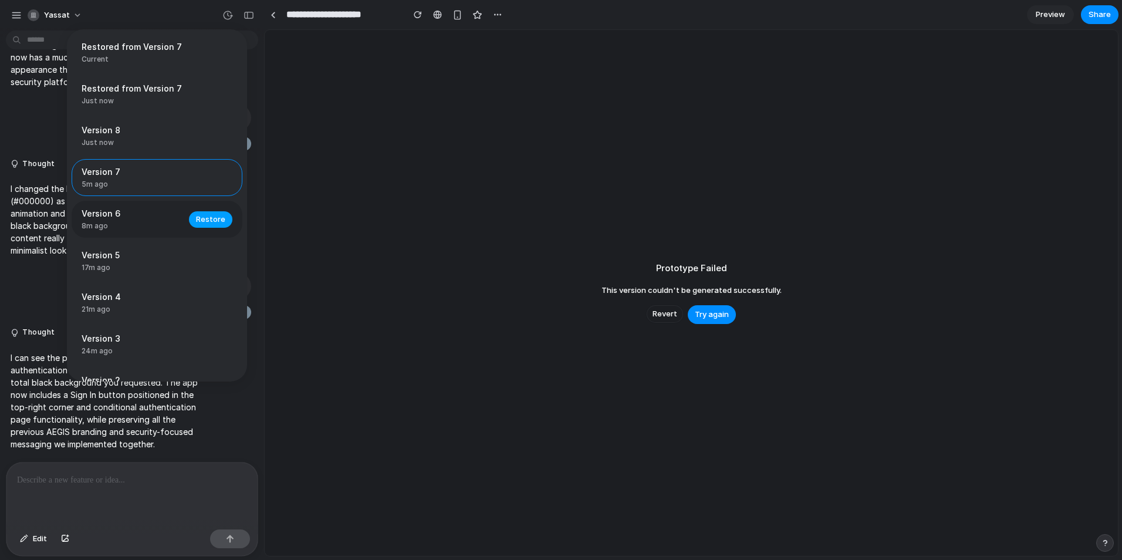
click at [195, 226] on button "Restore" at bounding box center [210, 219] width 43 height 16
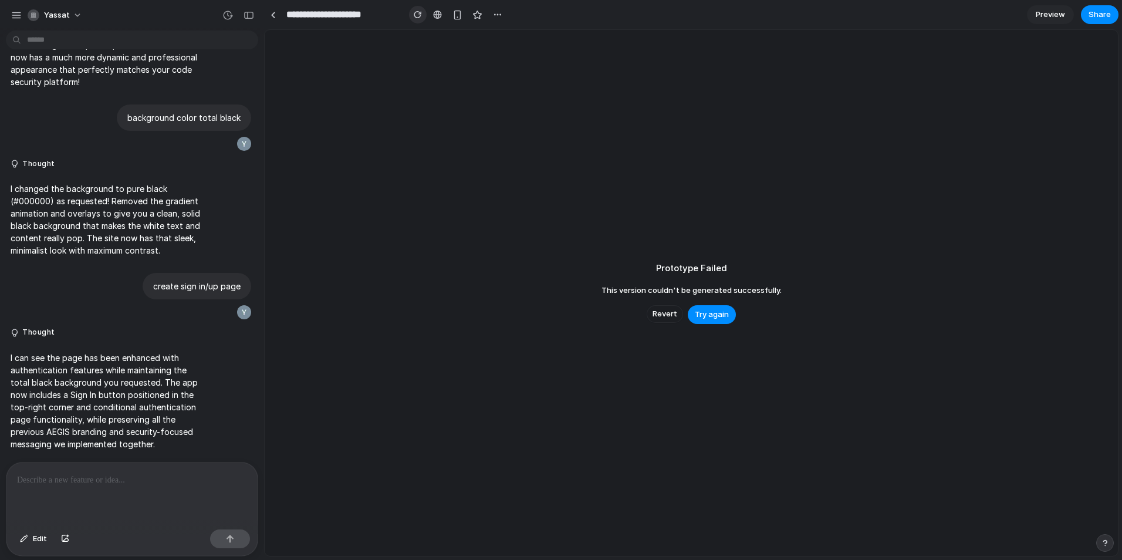
click at [415, 21] on button "button" at bounding box center [418, 15] width 18 height 18
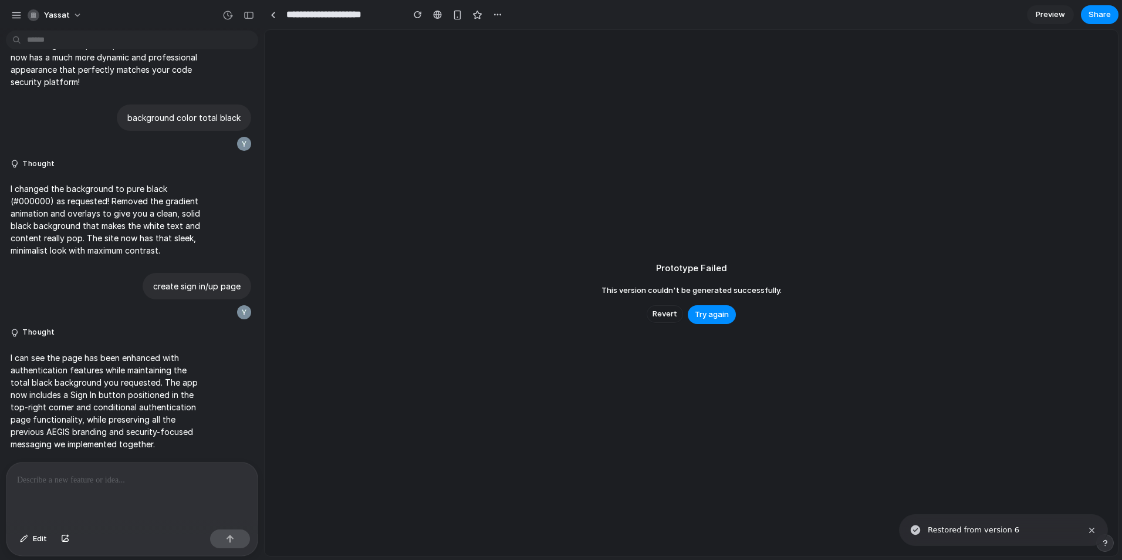
click at [969, 527] on span "Restored from version 6" at bounding box center [973, 530] width 92 height 12
click at [670, 300] on div "Prototype Failed This version couldn't be generated successfully. Revert Try ag…" at bounding box center [691, 293] width 853 height 526
click at [665, 313] on span "Revert" at bounding box center [664, 314] width 25 height 12
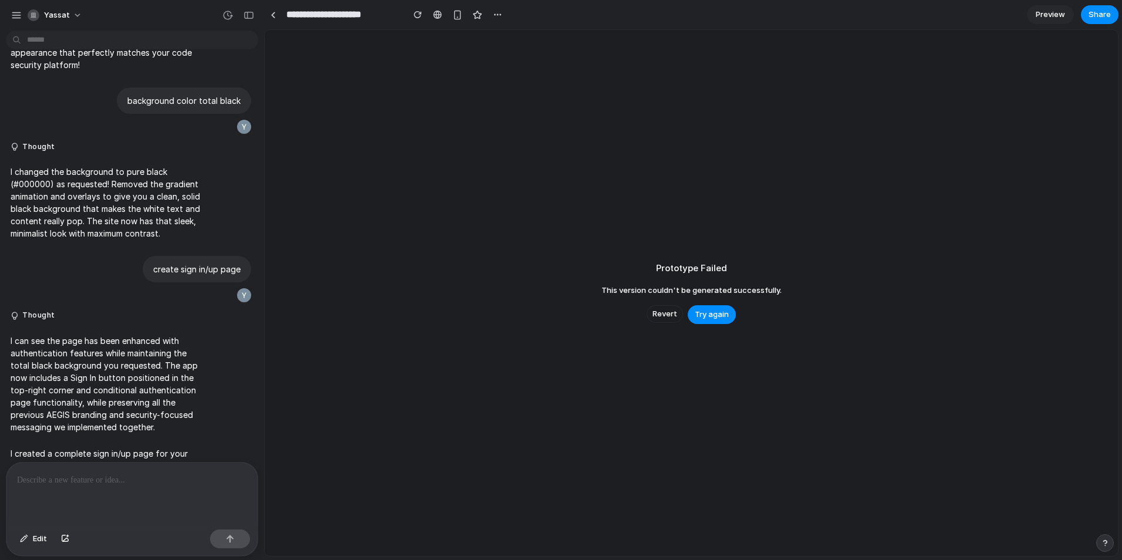
scroll to position [1688, 0]
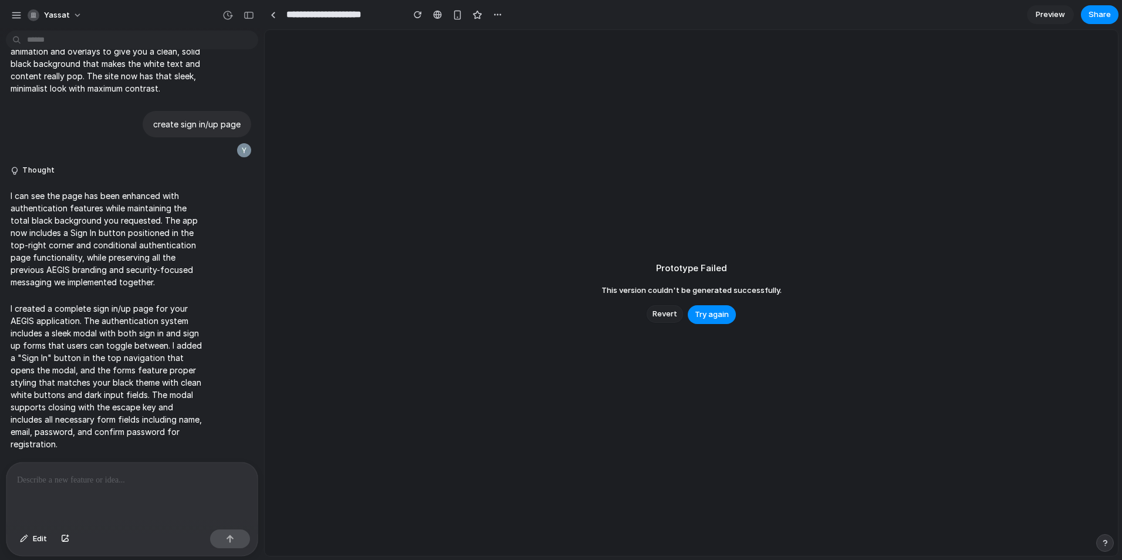
click at [665, 315] on span "Revert" at bounding box center [664, 314] width 25 height 12
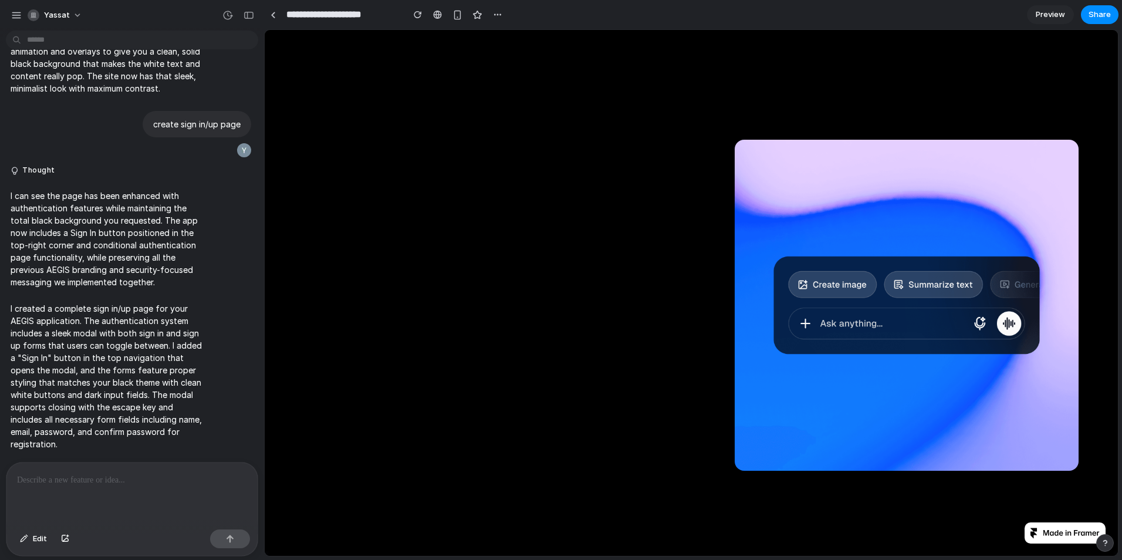
scroll to position [2757, 0]
click at [231, 22] on button "button" at bounding box center [227, 15] width 19 height 19
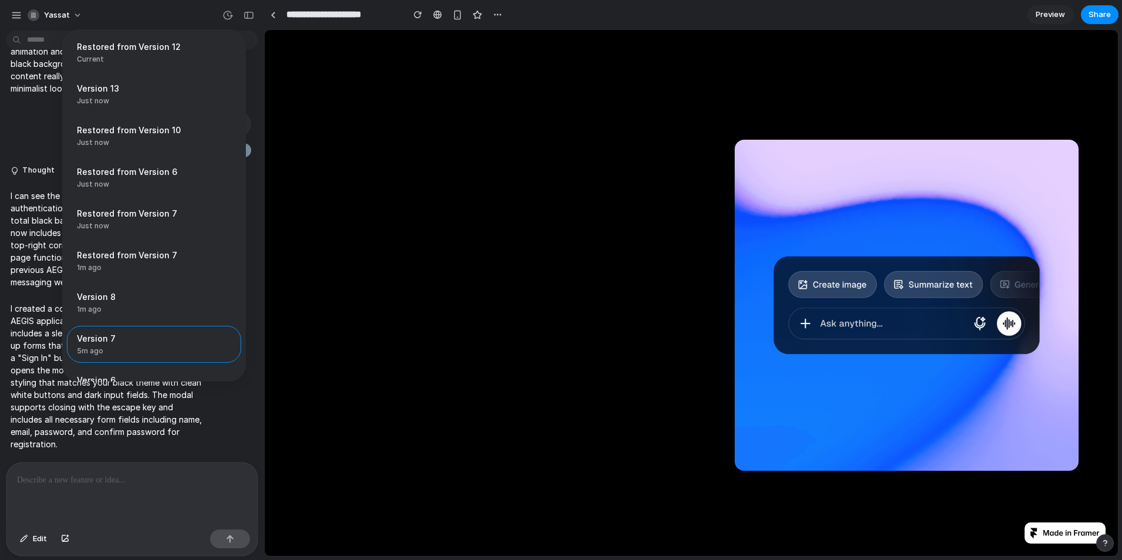
click at [687, 248] on div "Restored from Version 12 Current Version 13 Just now Restore Restored from Vers…" at bounding box center [561, 280] width 1122 height 560
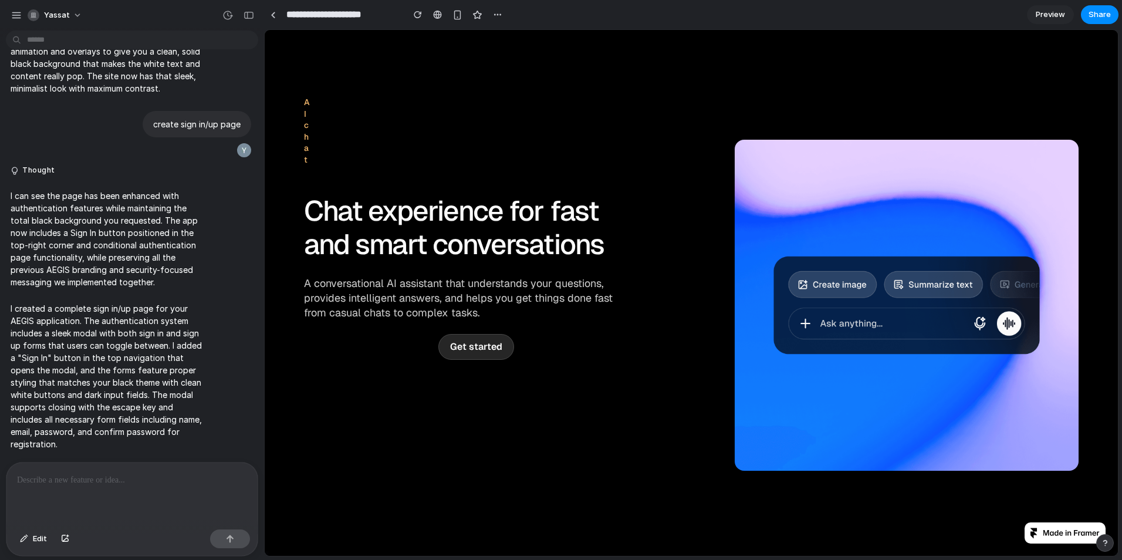
scroll to position [1701, 0]
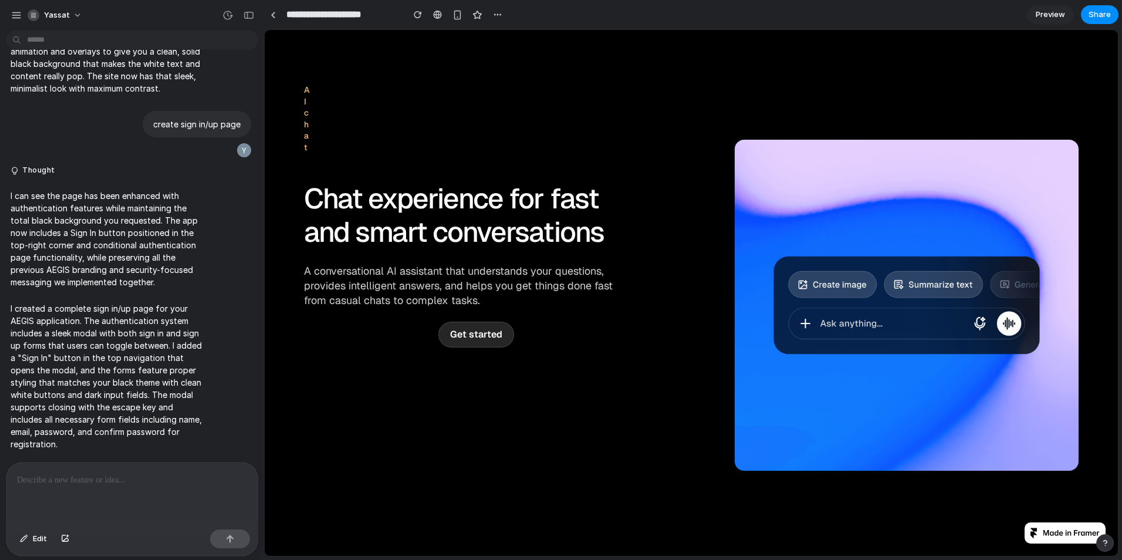
click at [1041, 15] on span "Preview" at bounding box center [1049, 15] width 29 height 12
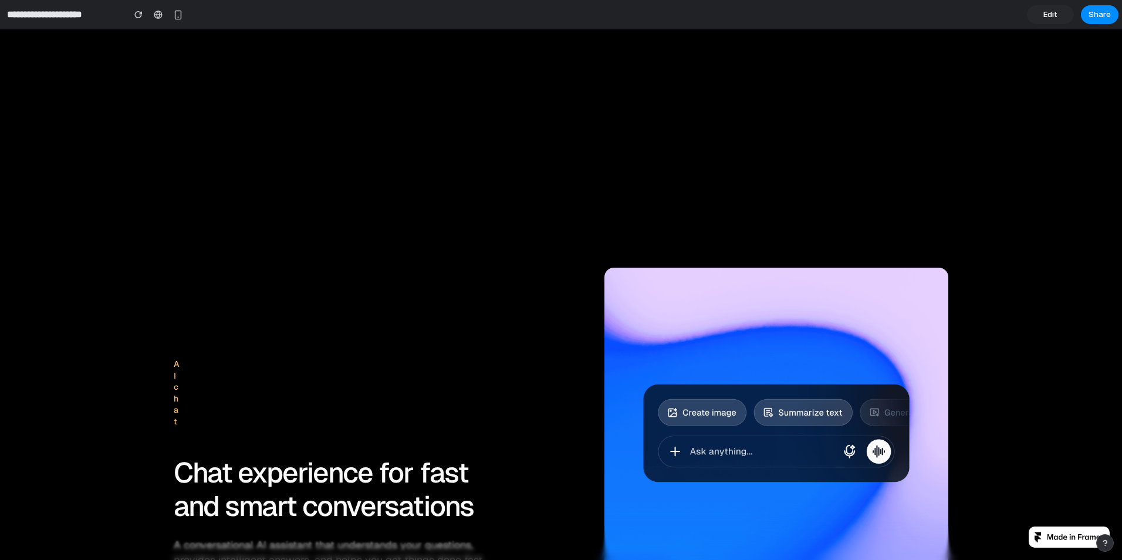
scroll to position [1408, 0]
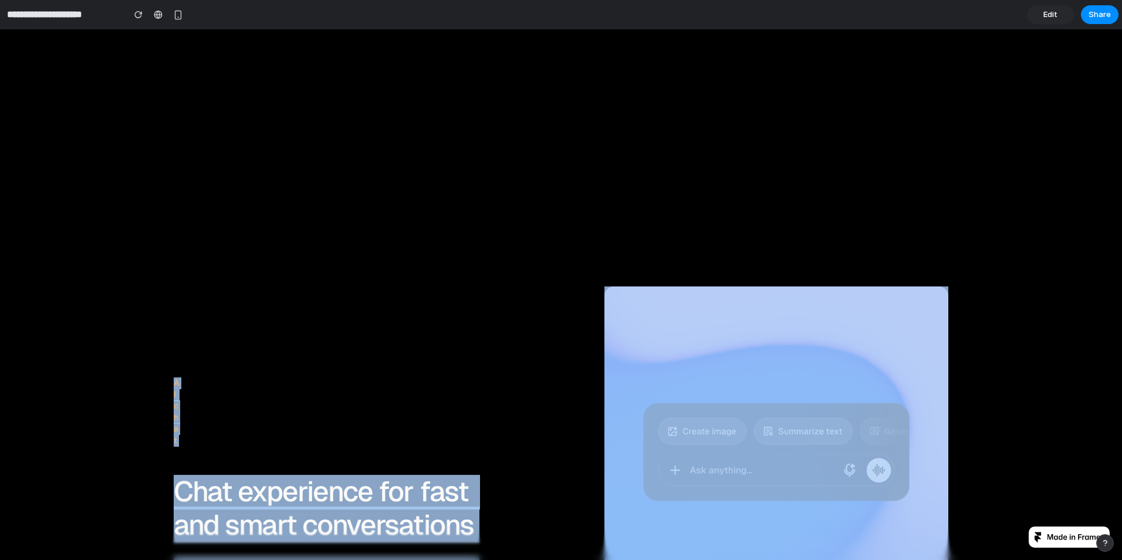
drag, startPoint x: 1106, startPoint y: 154, endPoint x: 1111, endPoint y: 104, distance: 50.1
click at [0, 29] on div "Announcing API 2.0 Announcing API 2.0 Build with confidence. Ship with security…" at bounding box center [0, 29] width 0 height 0
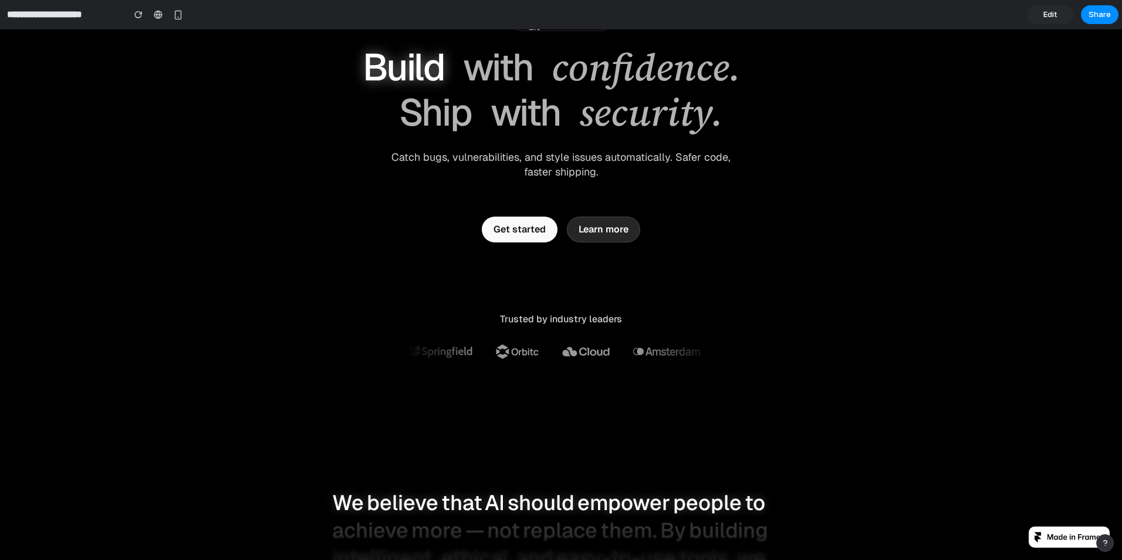
scroll to position [0, 0]
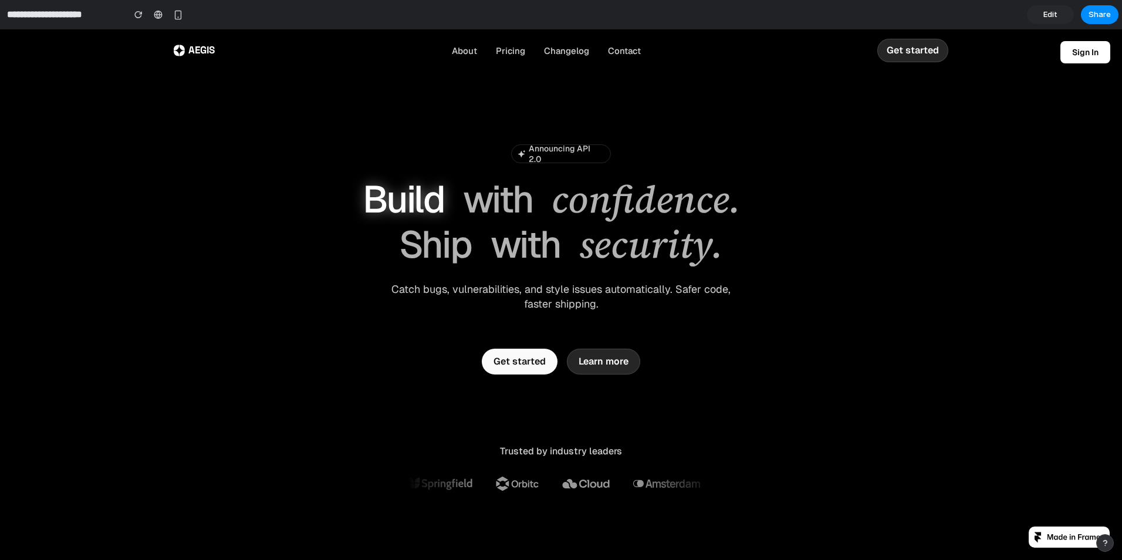
drag, startPoint x: 1111, startPoint y: 104, endPoint x: 1109, endPoint y: 57, distance: 47.0
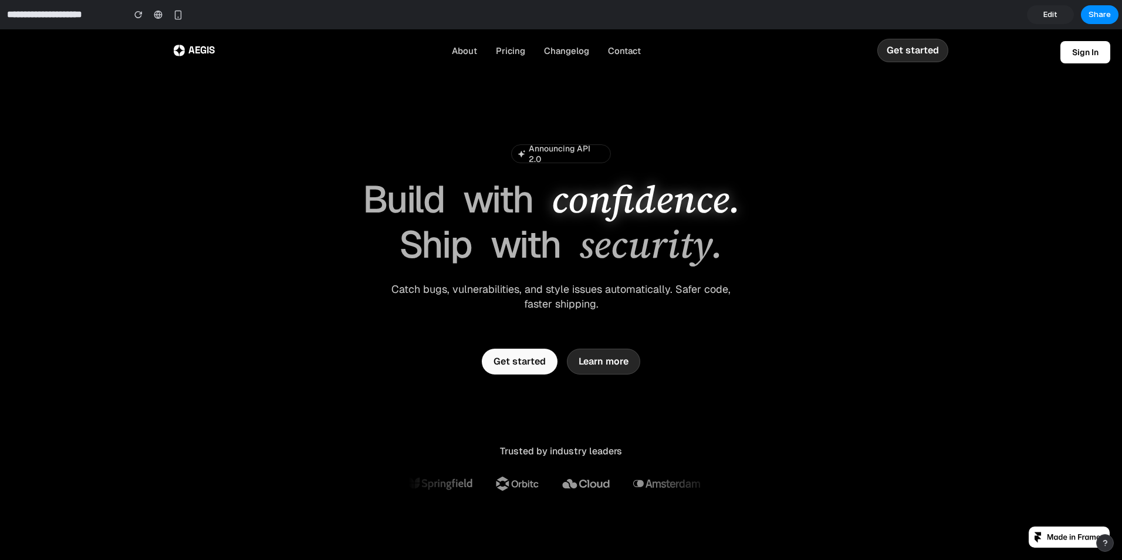
click at [683, 128] on video at bounding box center [561, 239] width 1122 height 421
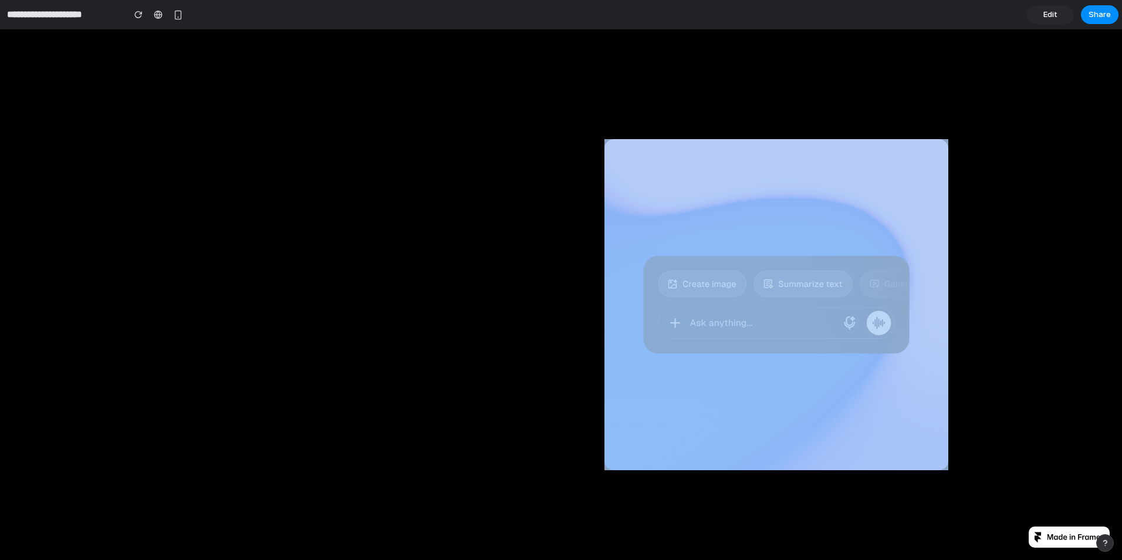
scroll to position [2068, 0]
click at [1080, 204] on section "AI chat Chat experience for fast and smart conversations A conversational AI as…" at bounding box center [561, 493] width 1122 height 2087
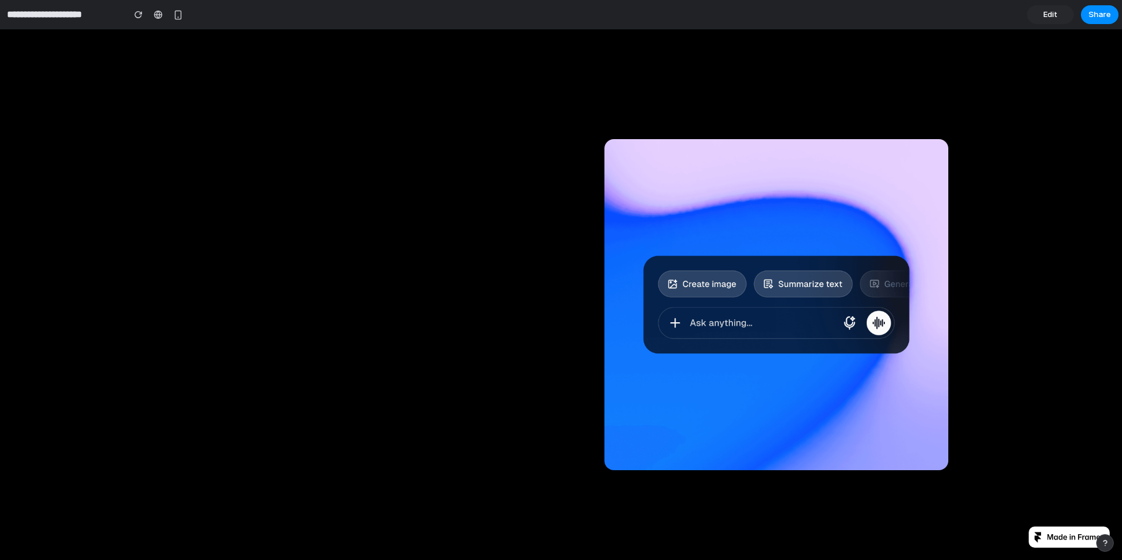
scroll to position [0, 0]
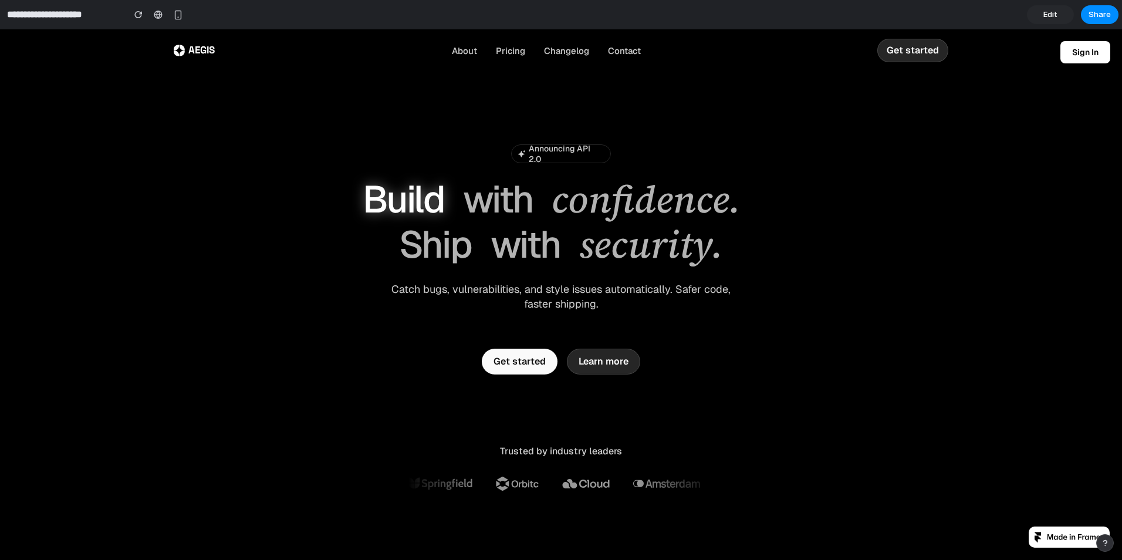
drag, startPoint x: 1120, startPoint y: 202, endPoint x: 1025, endPoint y: 48, distance: 181.2
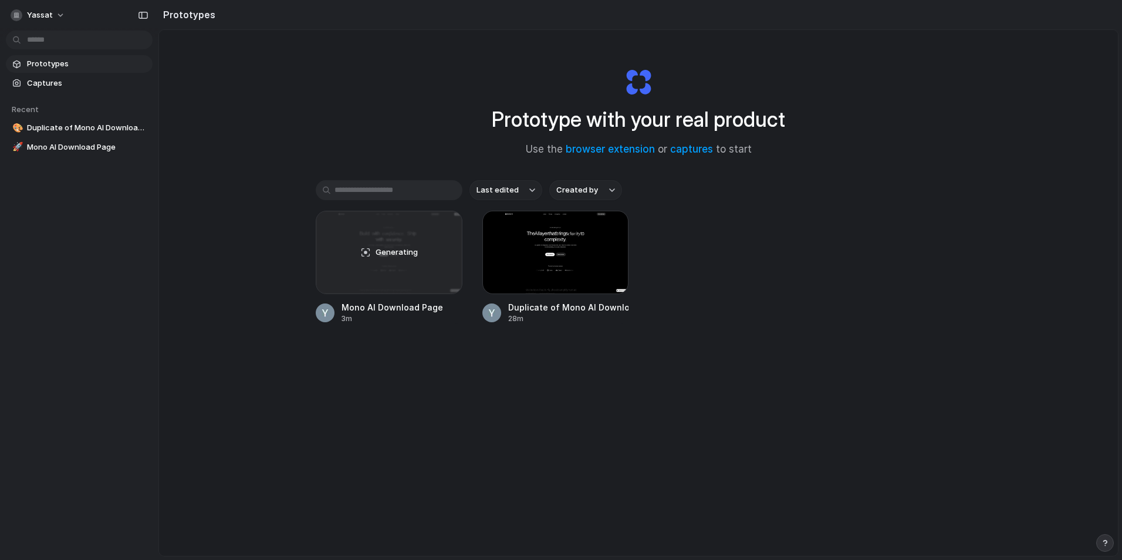
click at [423, 365] on div "Last edited Created by Generating Mono AI Download Page 3m Duplicate of Mono AI…" at bounding box center [638, 288] width 645 height 216
click at [381, 248] on div at bounding box center [389, 252] width 147 height 83
